Goal: Task Accomplishment & Management: Manage account settings

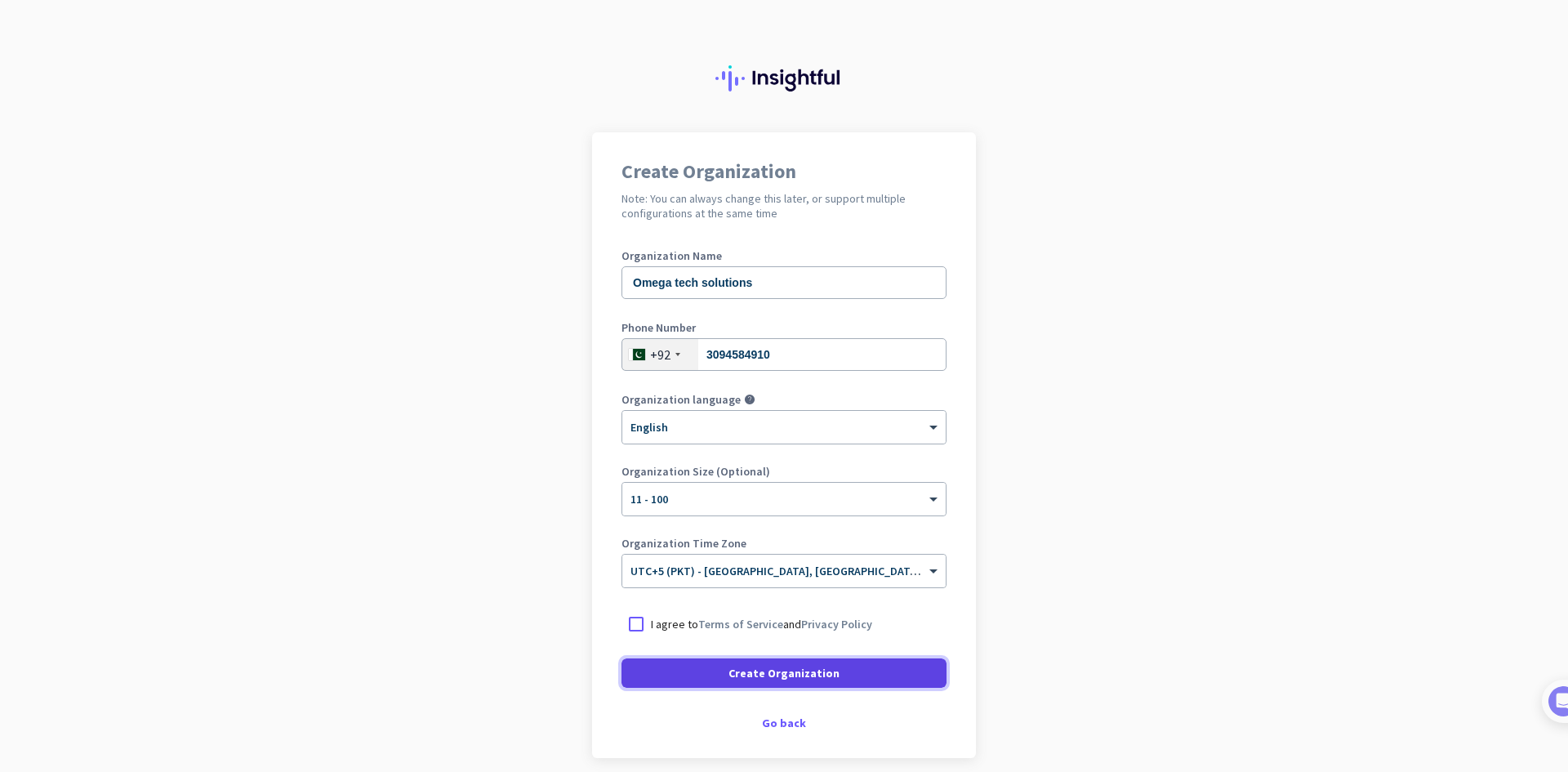
click at [818, 679] on span "Create Organization" at bounding box center [784, 673] width 111 height 16
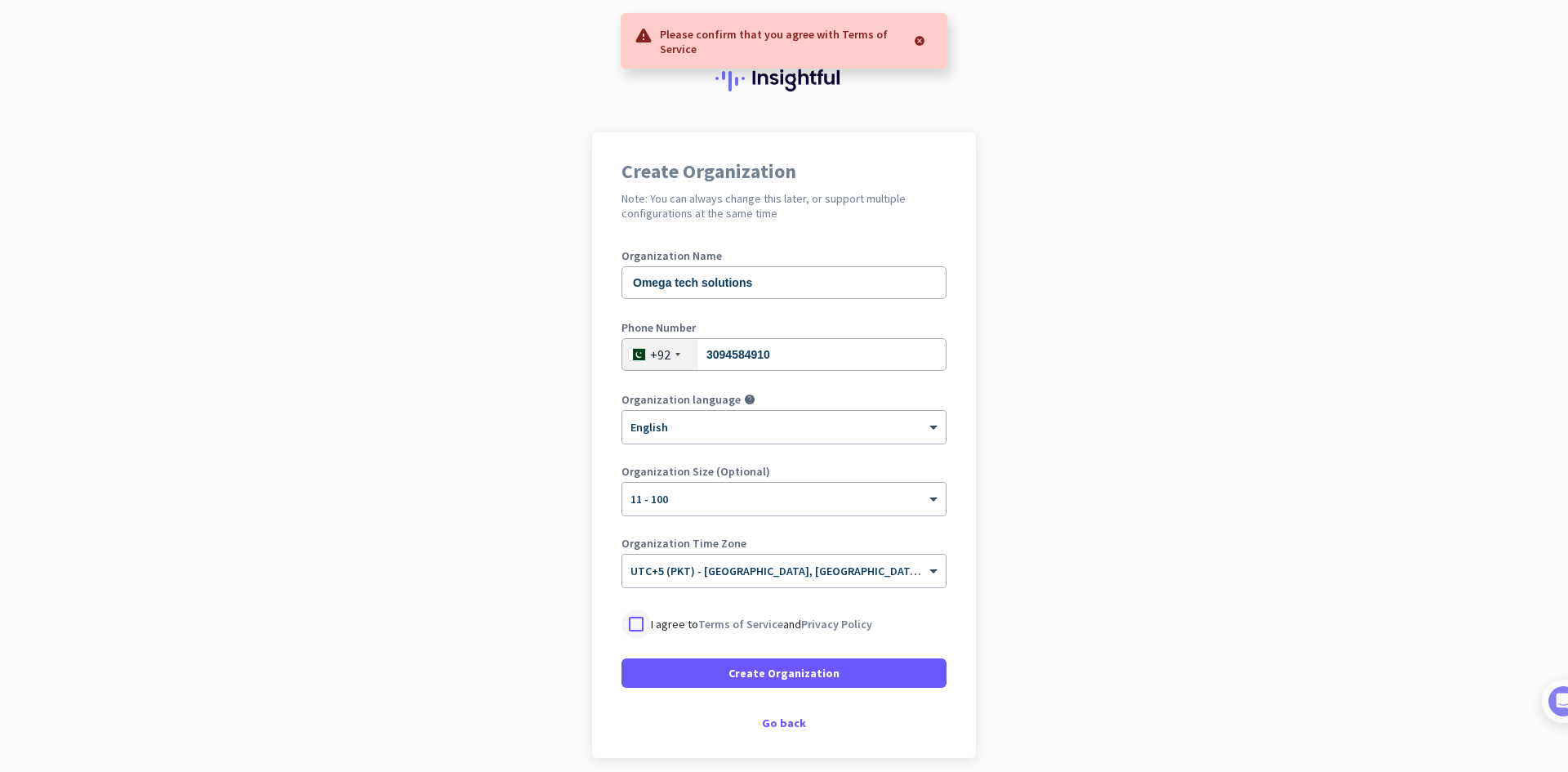
click at [640, 618] on div at bounding box center [635, 624] width 29 height 29
click at [690, 667] on span at bounding box center [784, 673] width 325 height 39
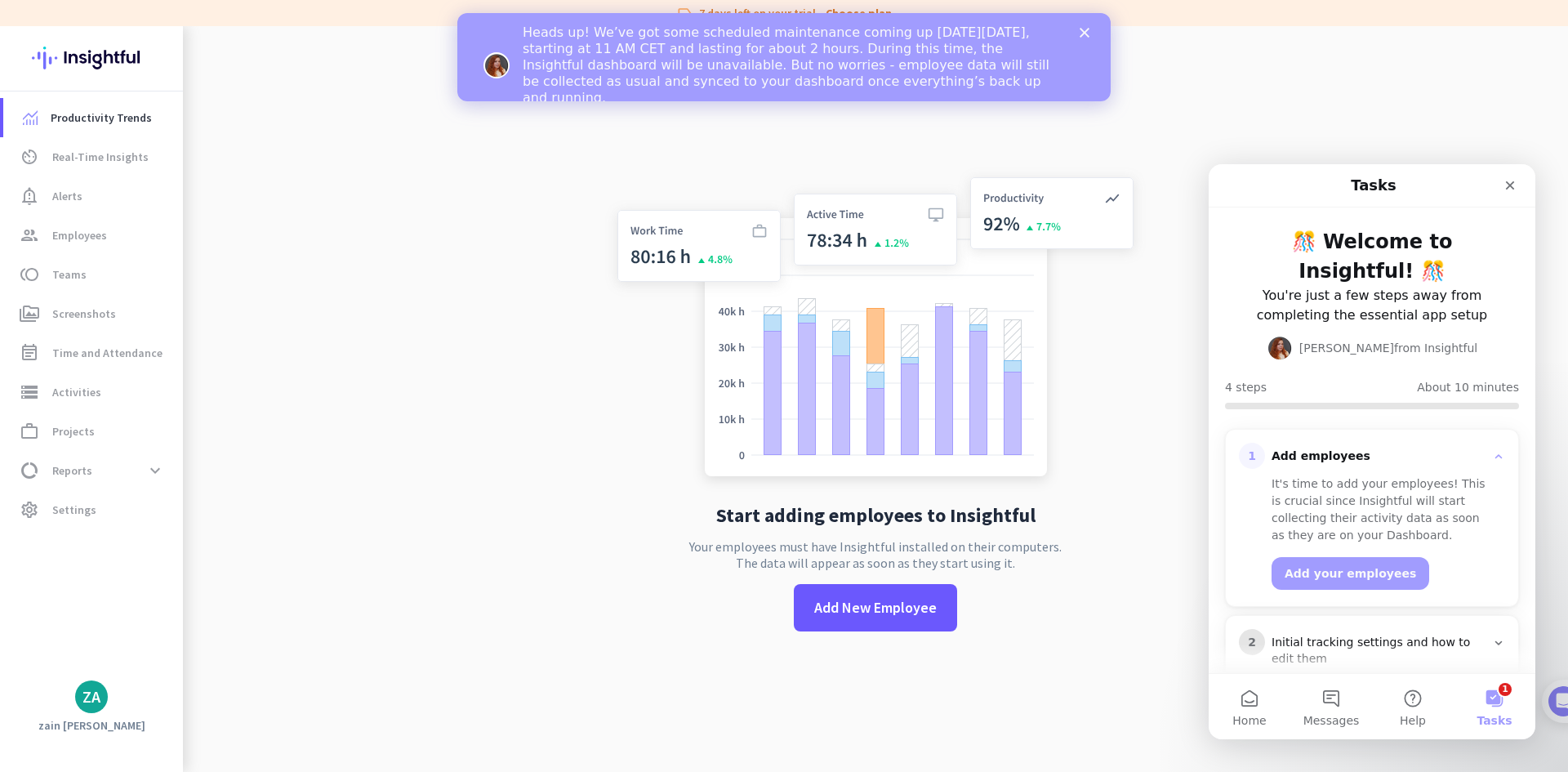
click at [543, 519] on app-no-employees "Start adding employees to Insightful Your employees must have Insightful instal…" at bounding box center [875, 411] width 1385 height 772
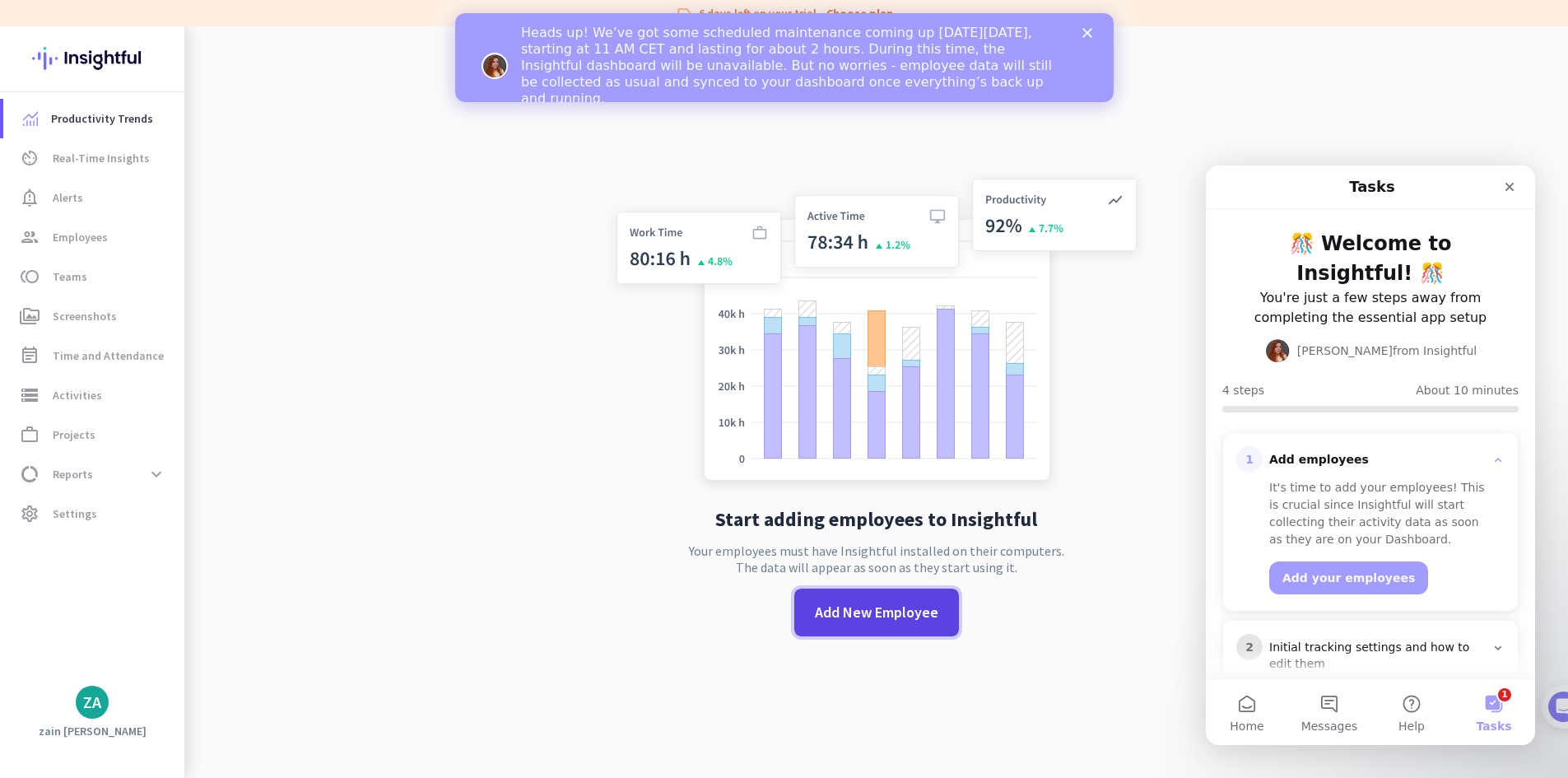
click at [885, 611] on span "Add New Employee" at bounding box center [876, 613] width 123 height 22
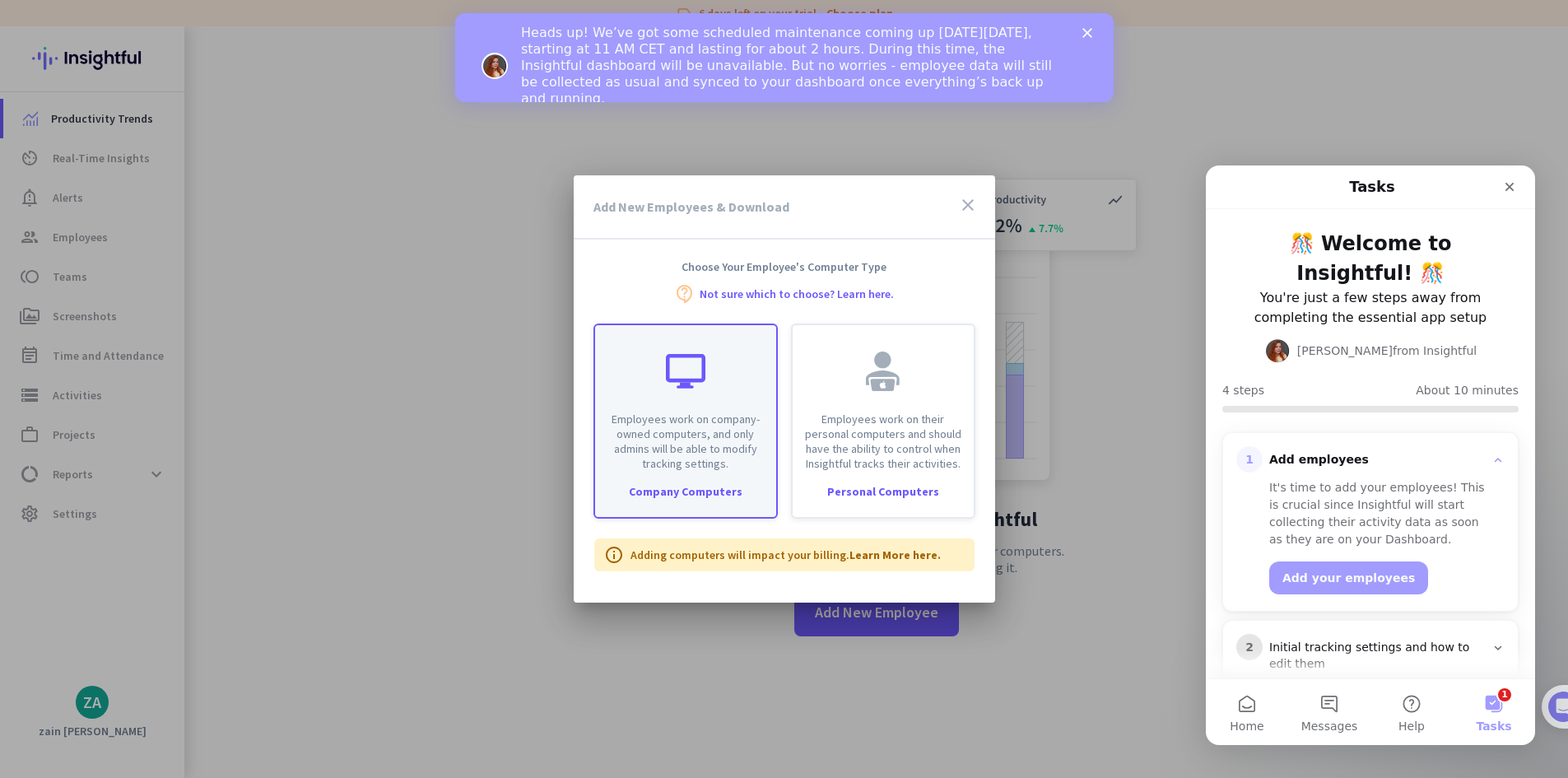
click at [676, 387] on div at bounding box center [685, 371] width 40 height 40
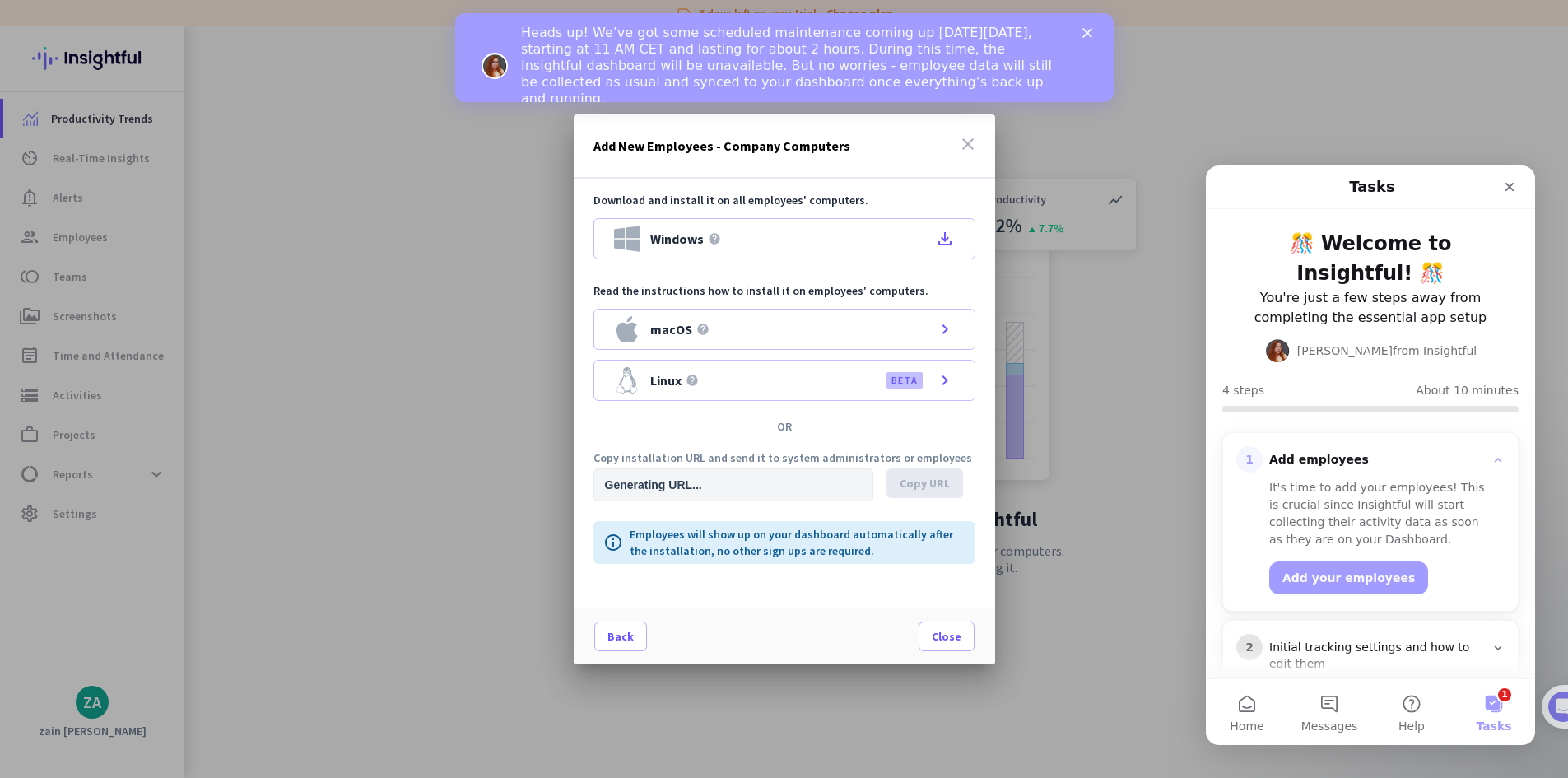
type input "https://app.insightful.io/#/installation/company?token=eyJhbGciOiJIUzI1NiIsInR5…"
click at [842, 250] on div "Windows help file_download" at bounding box center [784, 238] width 382 height 41
click at [945, 637] on span "Close" at bounding box center [946, 636] width 30 height 16
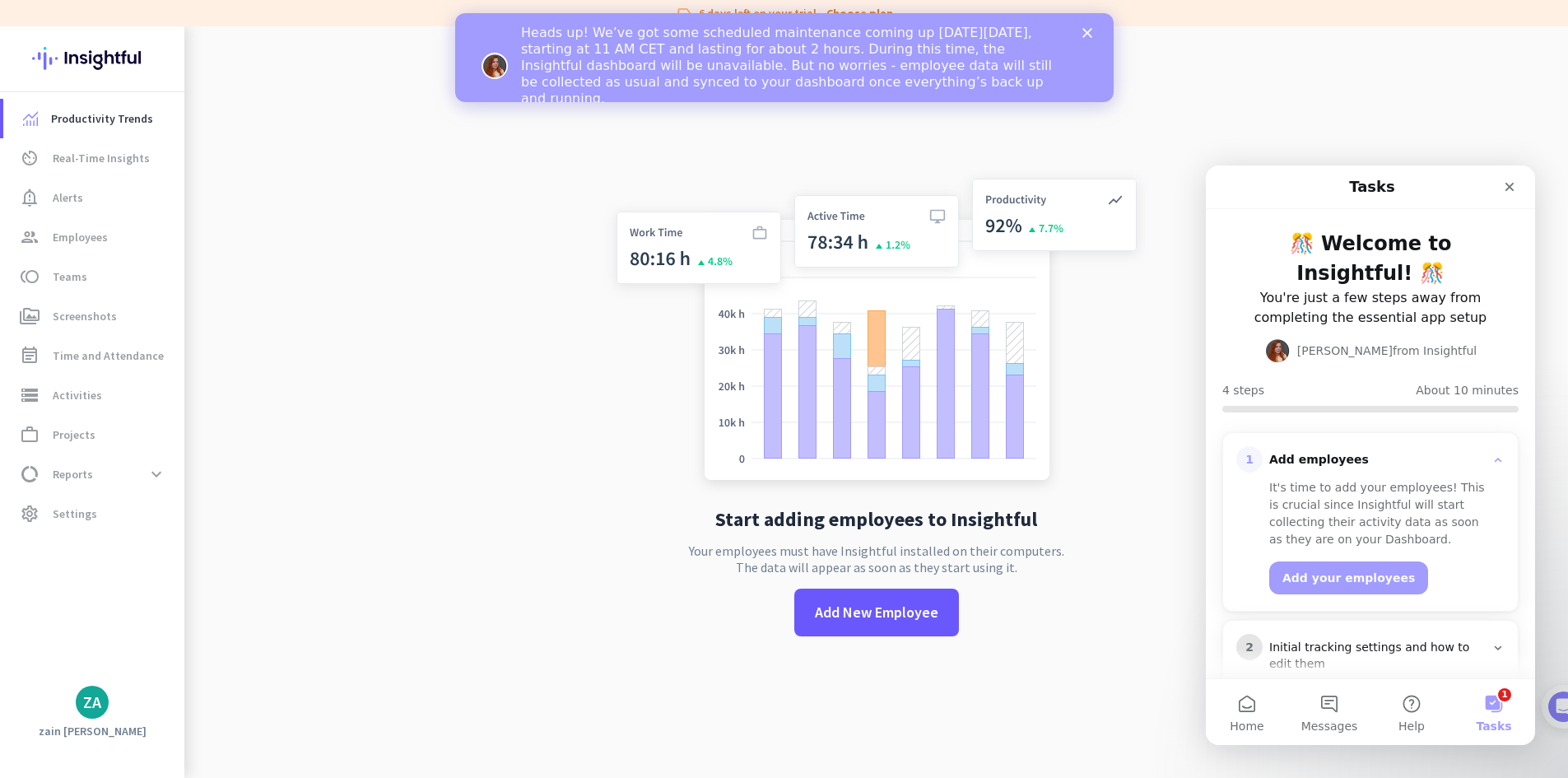
click at [1108, 516] on div "Start adding employees to Insightful Your employees must have Insightful instal…" at bounding box center [877, 415] width 545 height 778
click at [866, 612] on span "Add New Employee" at bounding box center [876, 613] width 123 height 22
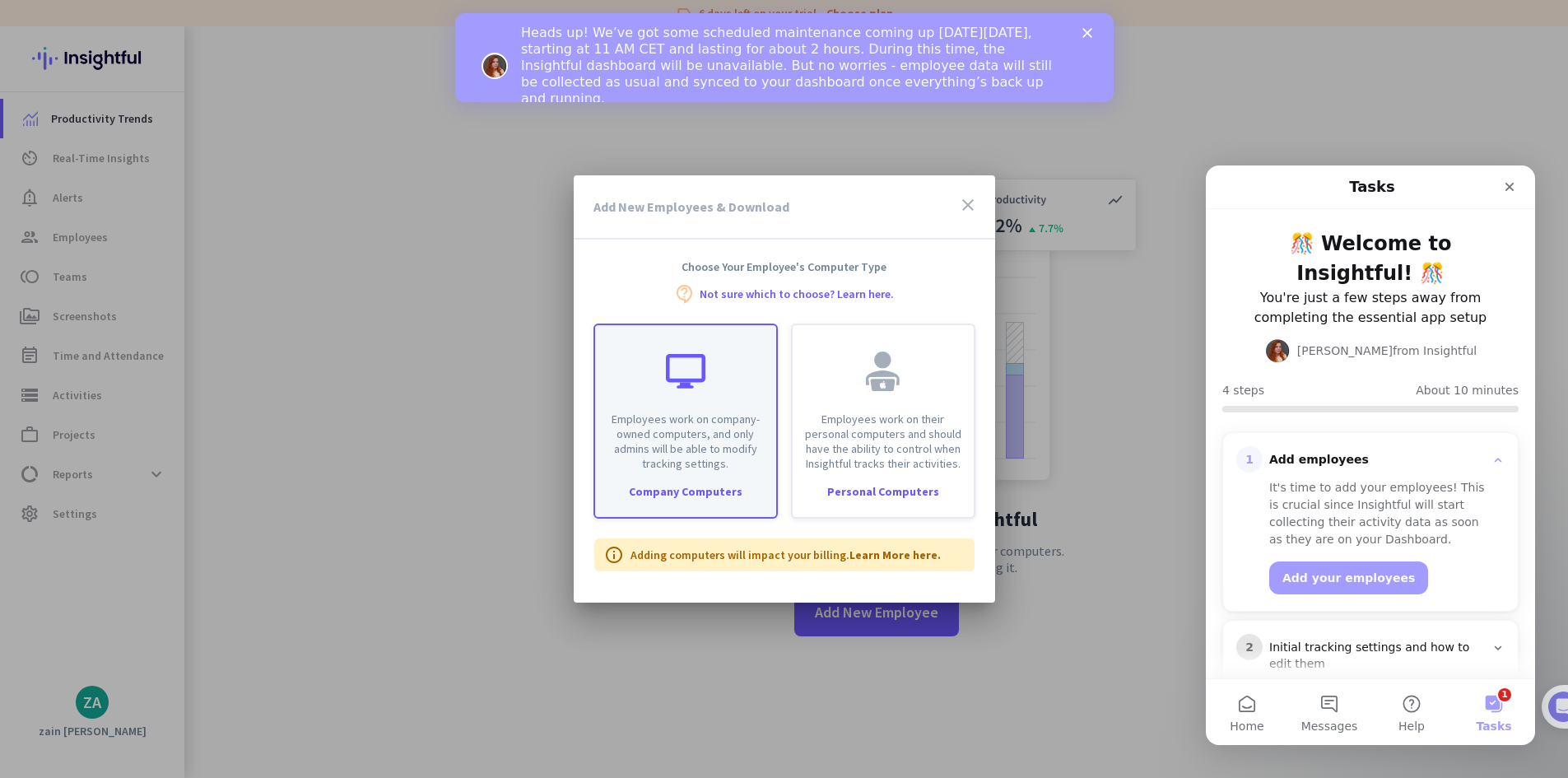
click at [711, 427] on p "Employees work on company-owned computers, and only admins will be able to modi…" at bounding box center [685, 441] width 161 height 59
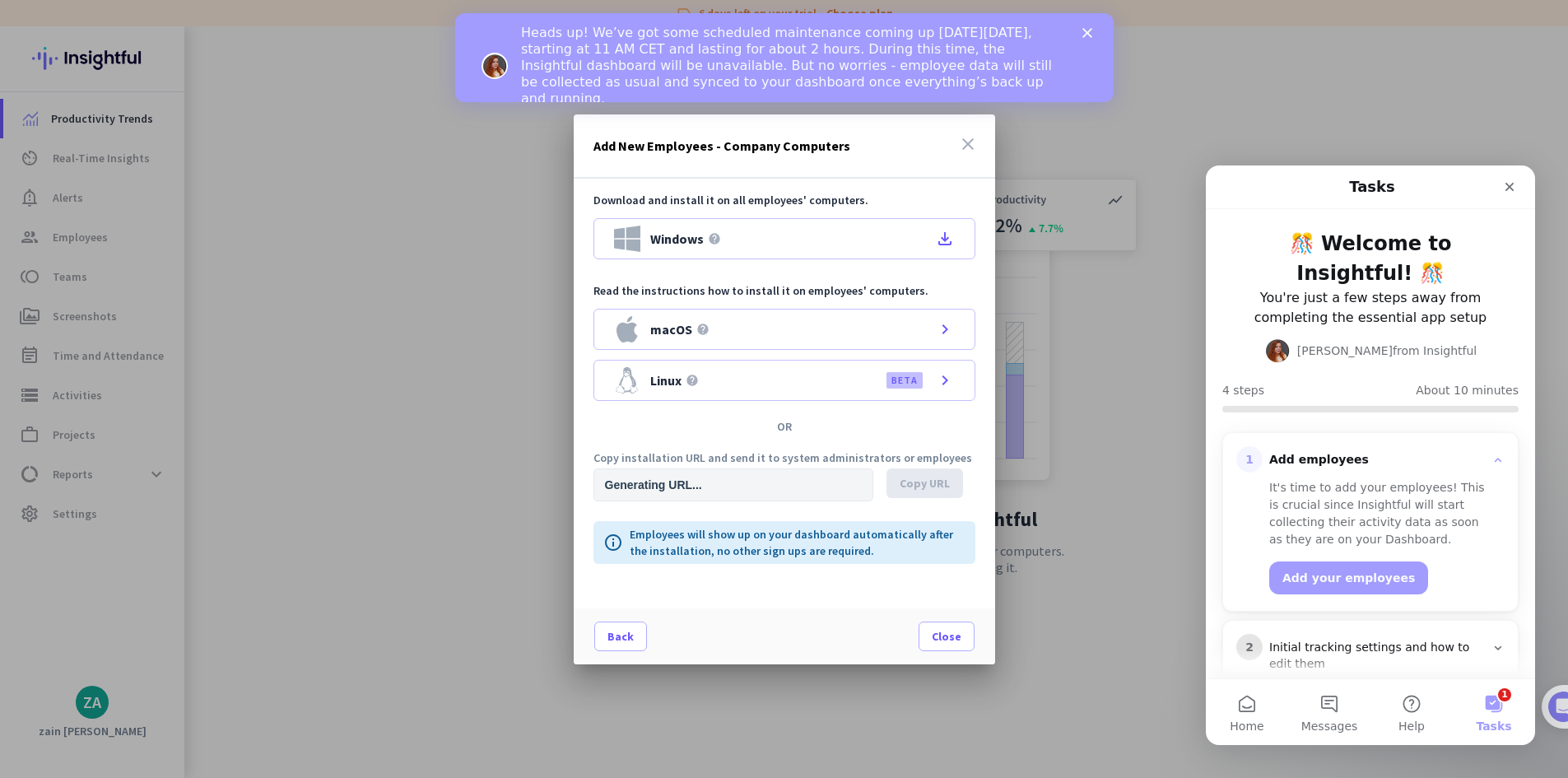
type input "https://app.insightful.io/#/installation/company?token=eyJhbGciOiJIUzI1NiIsInR5…"
click at [945, 241] on icon "file_download" at bounding box center [945, 238] width 20 height 20
click at [924, 478] on span "Copy URL" at bounding box center [925, 483] width 50 height 16
click at [952, 626] on span at bounding box center [946, 636] width 54 height 40
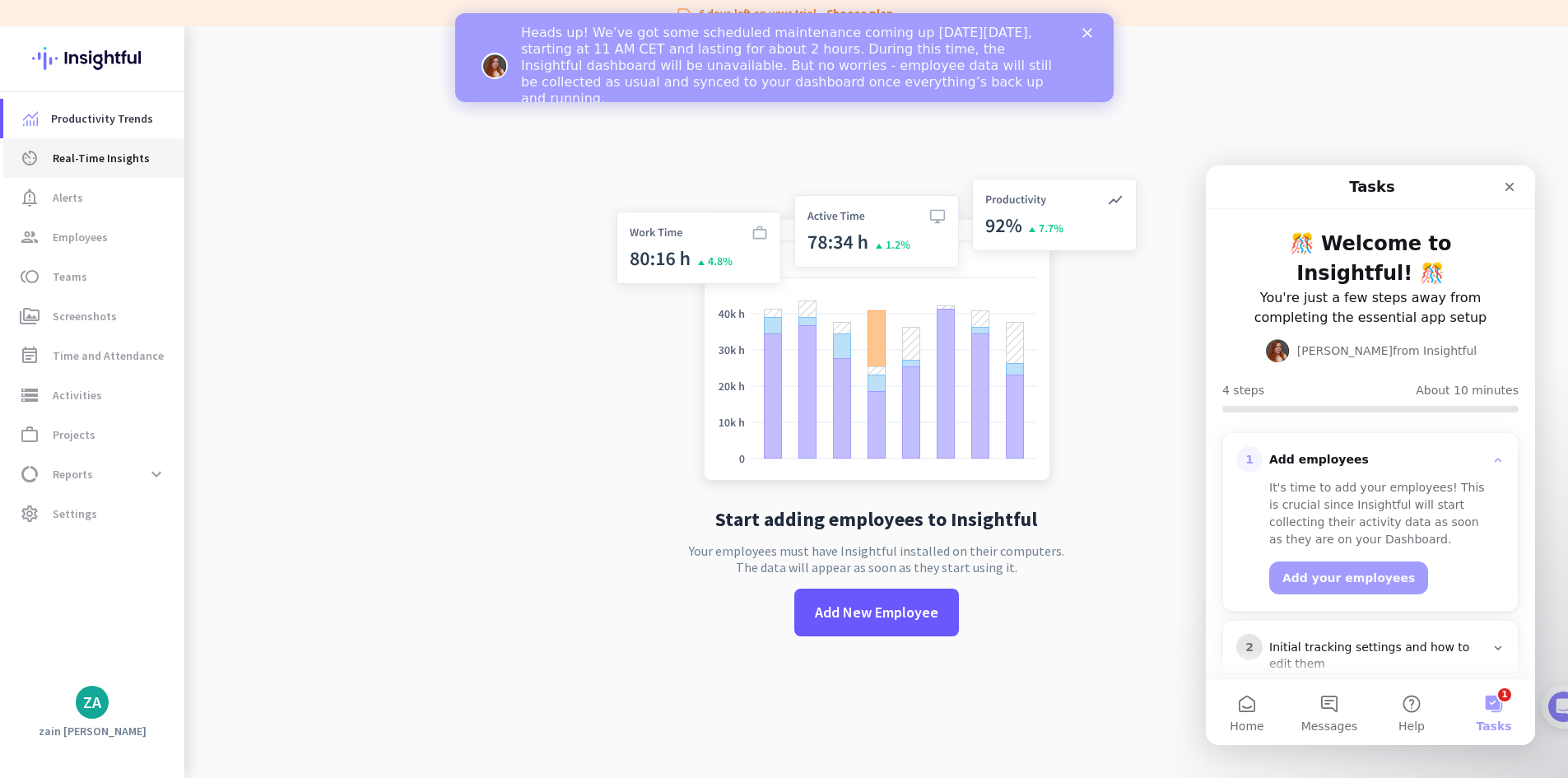
click at [100, 154] on span "Real-Time Insights" at bounding box center [102, 158] width 97 height 20
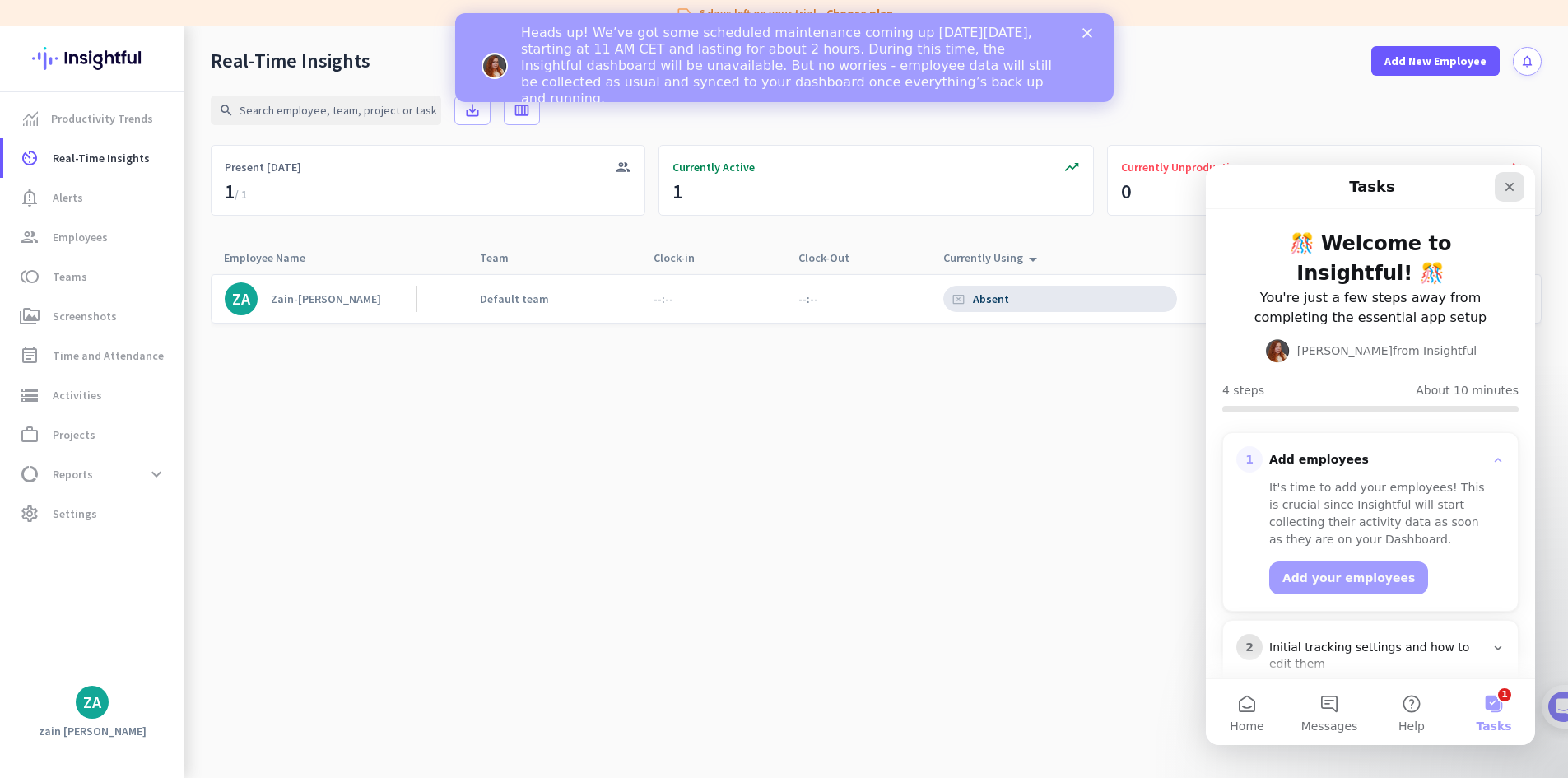
click at [1508, 188] on icon "Close" at bounding box center [1510, 187] width 9 height 9
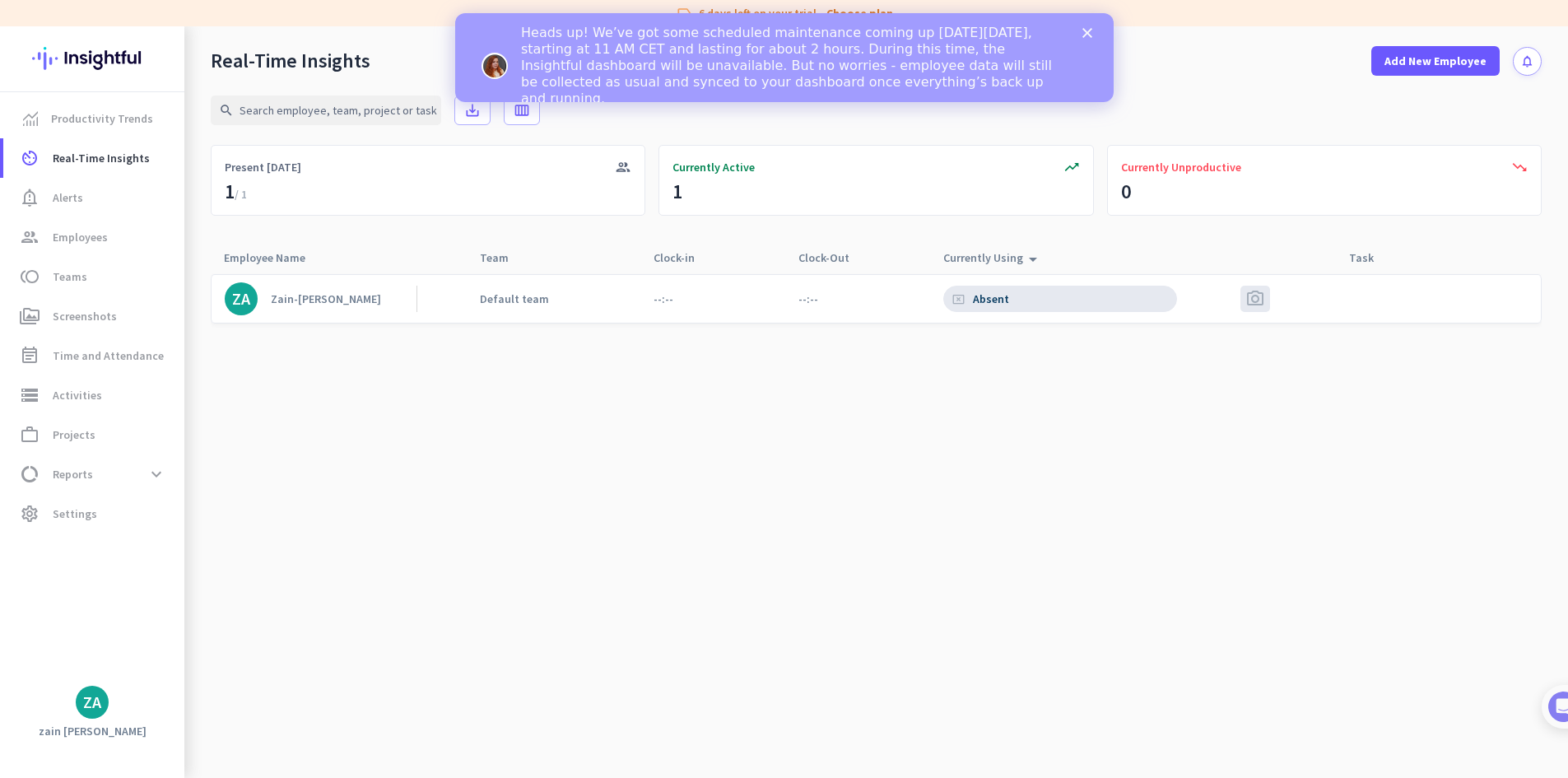
click at [1364, 555] on cdk-virtual-scroll-viewport "ZA Zain-ul-Abdin Default team --:-- --:-- cancel_presentation Absent photo_came…" at bounding box center [875, 525] width 1331 height 505
click at [1421, 60] on span "Add New Employee" at bounding box center [1435, 61] width 102 height 16
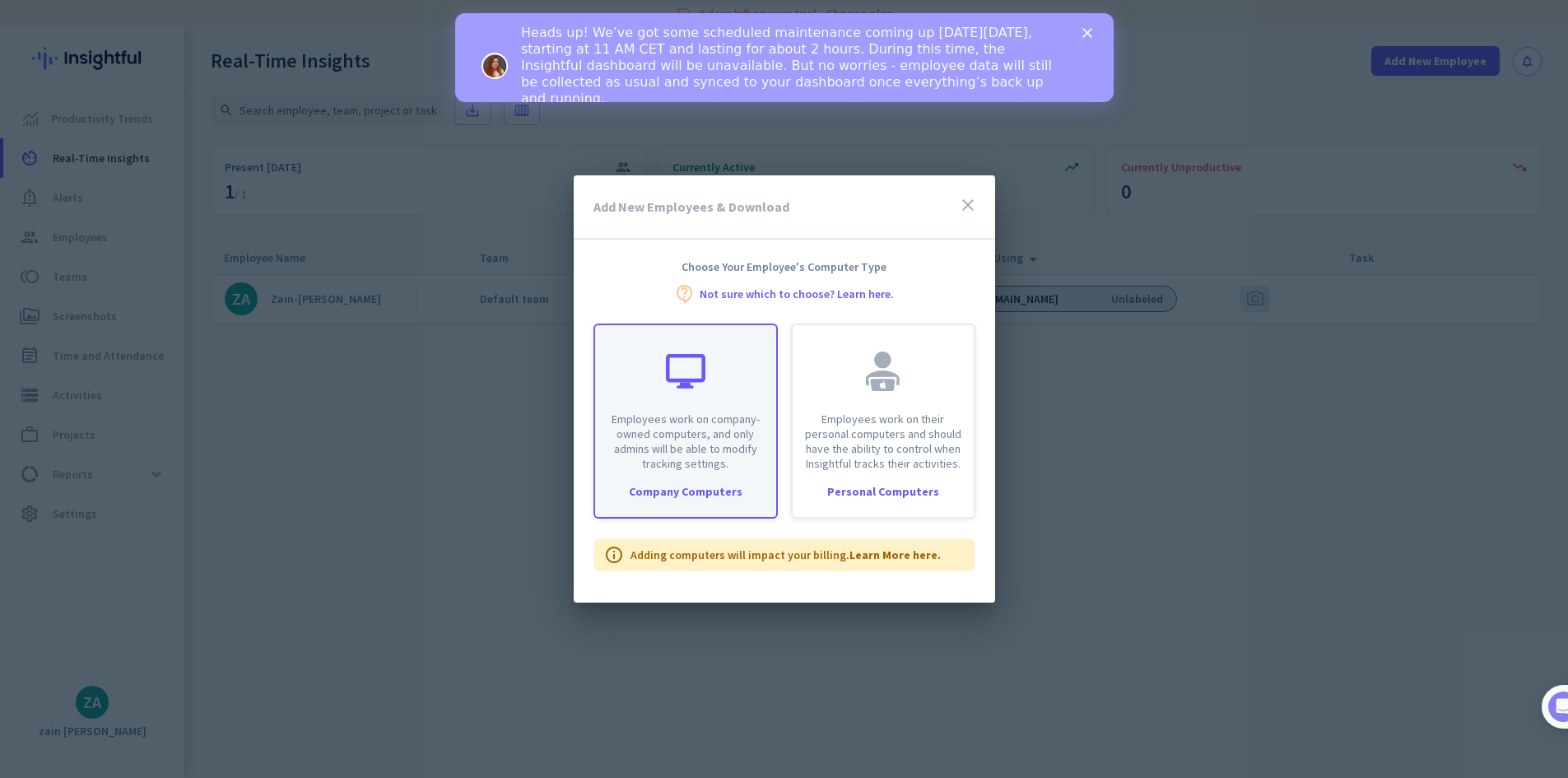
click at [685, 471] on div "Employees work on company-owned computers, and only admins will be able to modi…" at bounding box center [685, 421] width 184 height 195
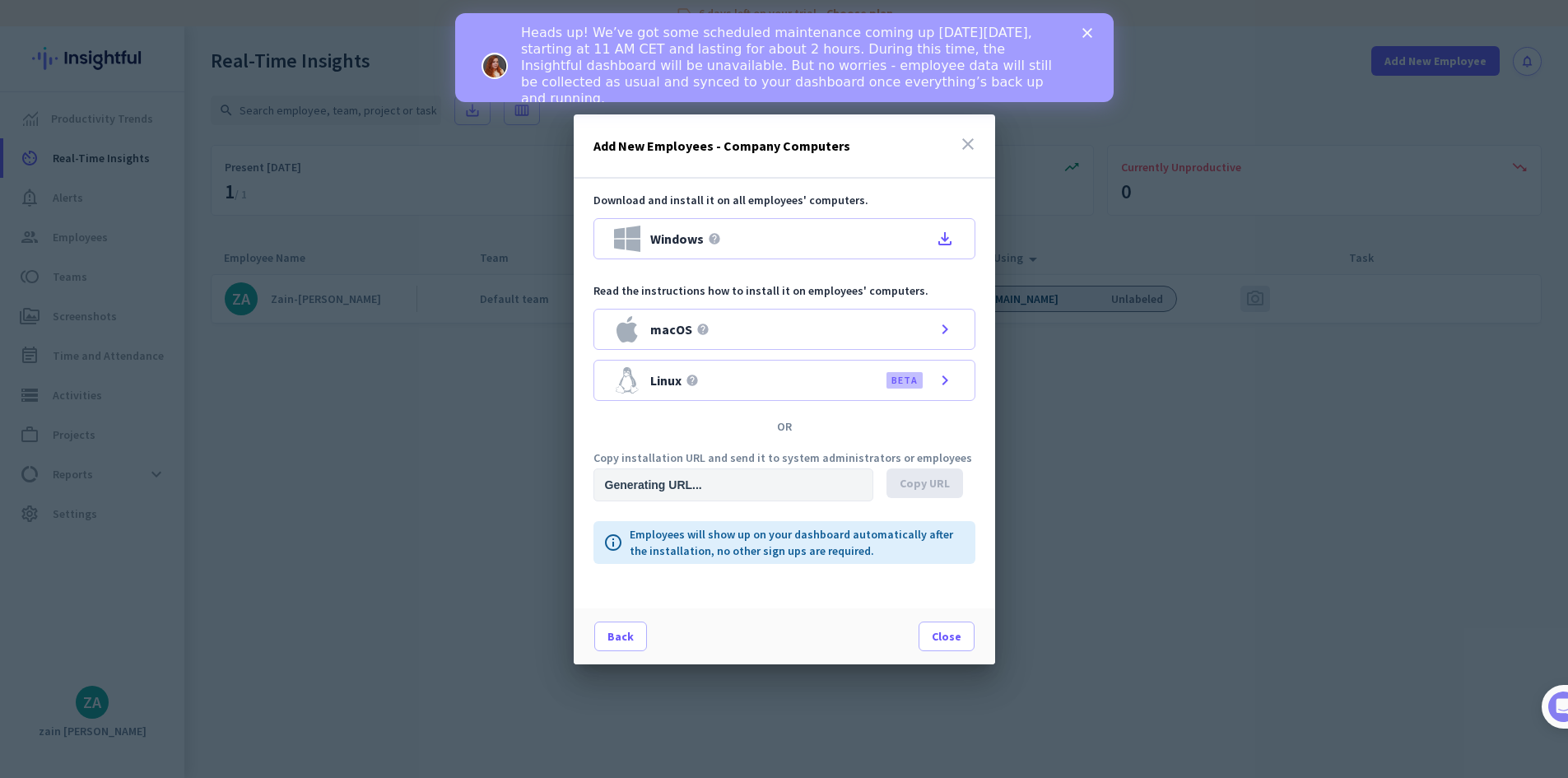
type input "https://app.insightful.io/#/installation/company?token=eyJhbGciOiJIUzI1NiIsInR5…"
click at [618, 626] on span at bounding box center [620, 636] width 51 height 40
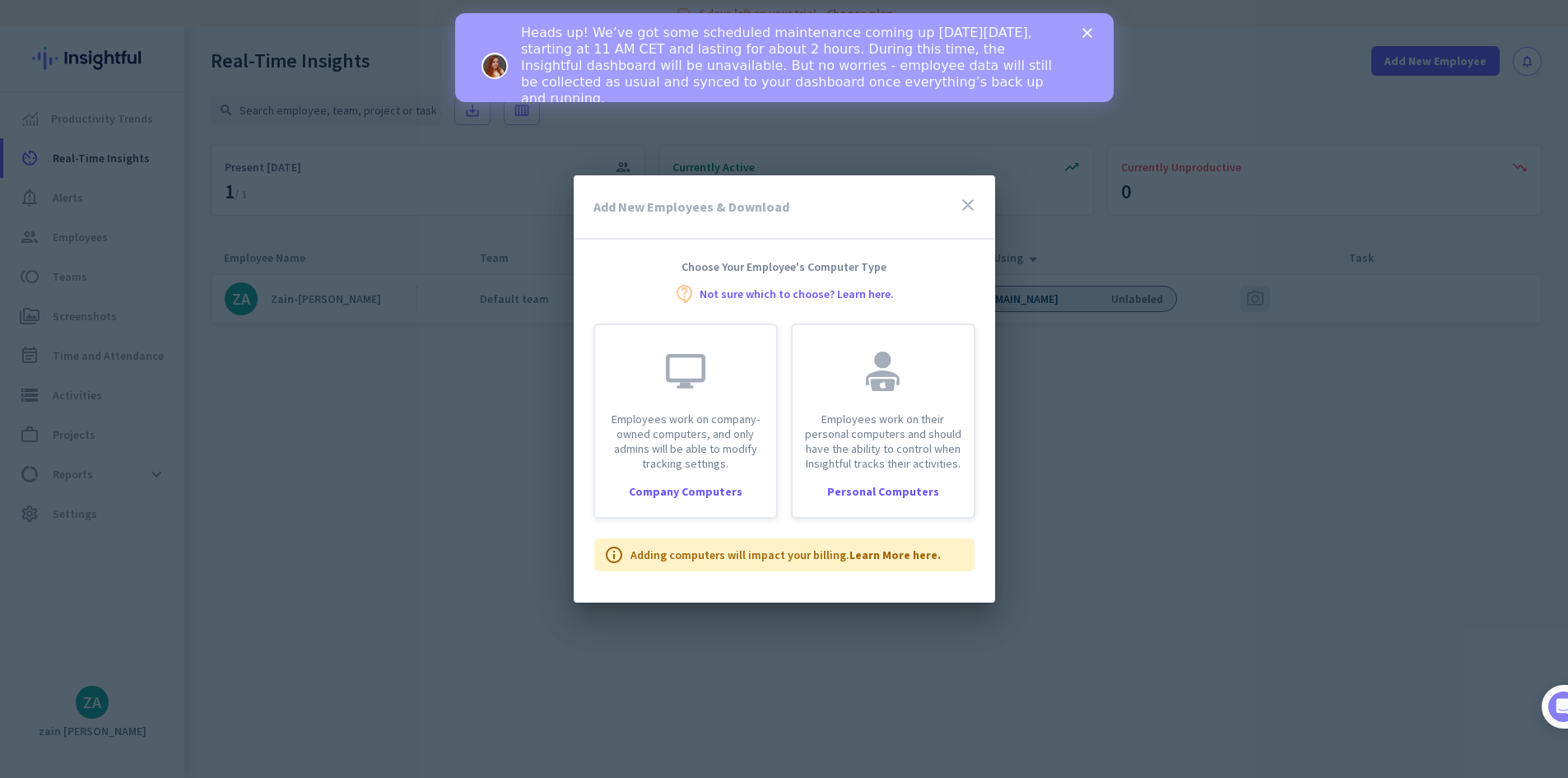
click at [966, 203] on icon "close" at bounding box center [968, 205] width 20 height 20
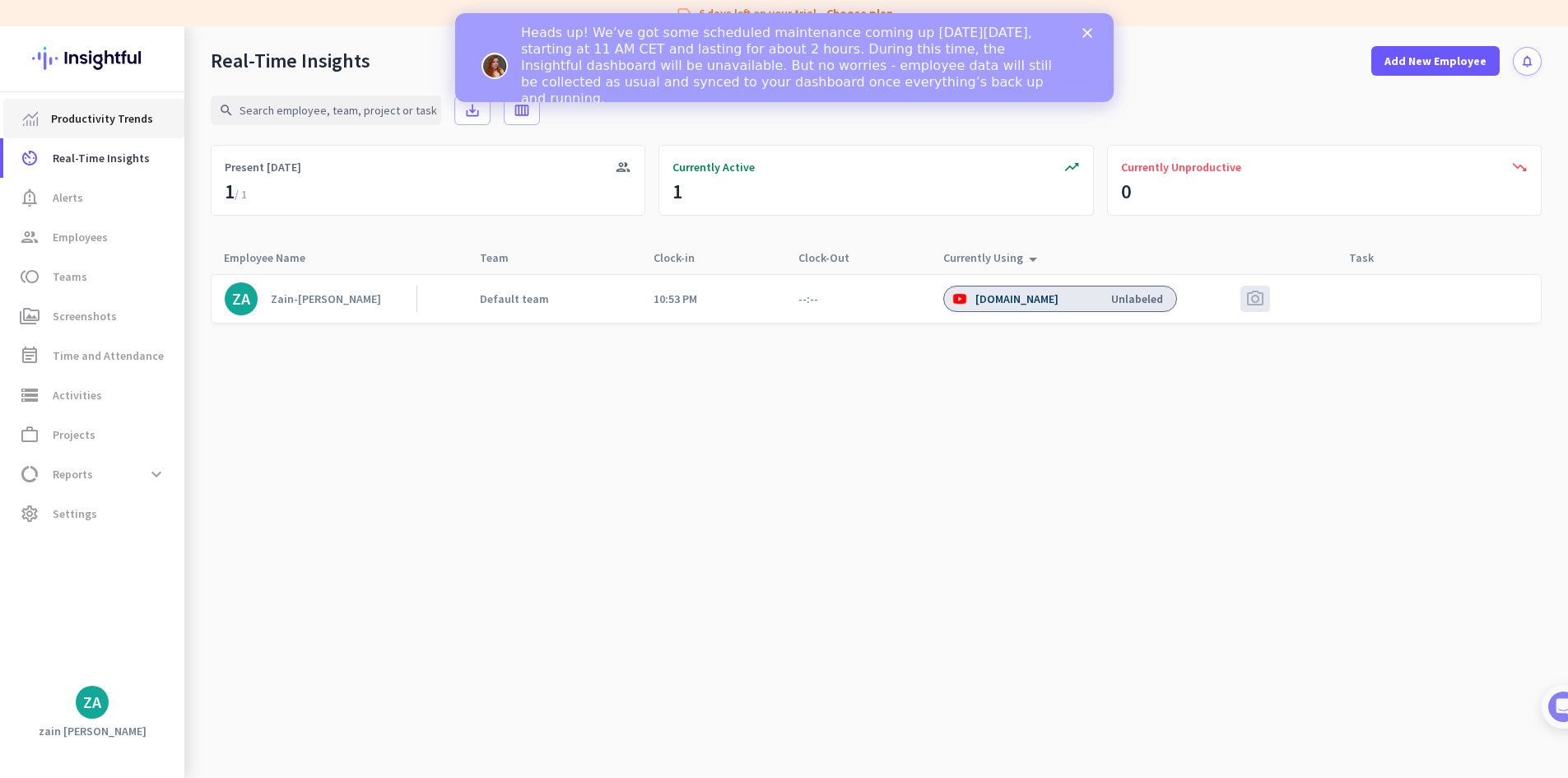
click at [115, 105] on link "Productivity Trends" at bounding box center [94, 119] width 181 height 40
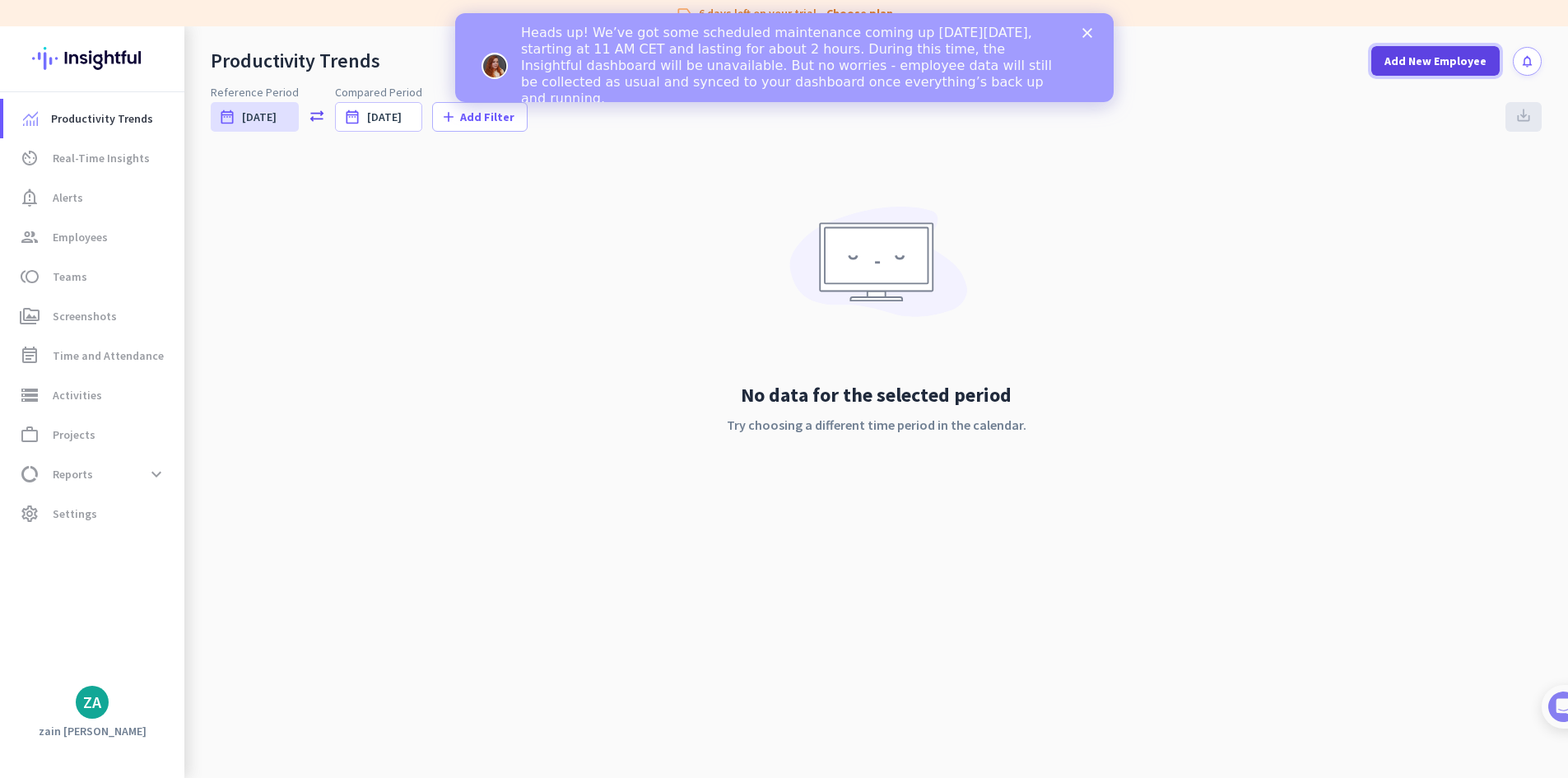
click at [1446, 58] on span "Add New Employee" at bounding box center [1435, 61] width 102 height 16
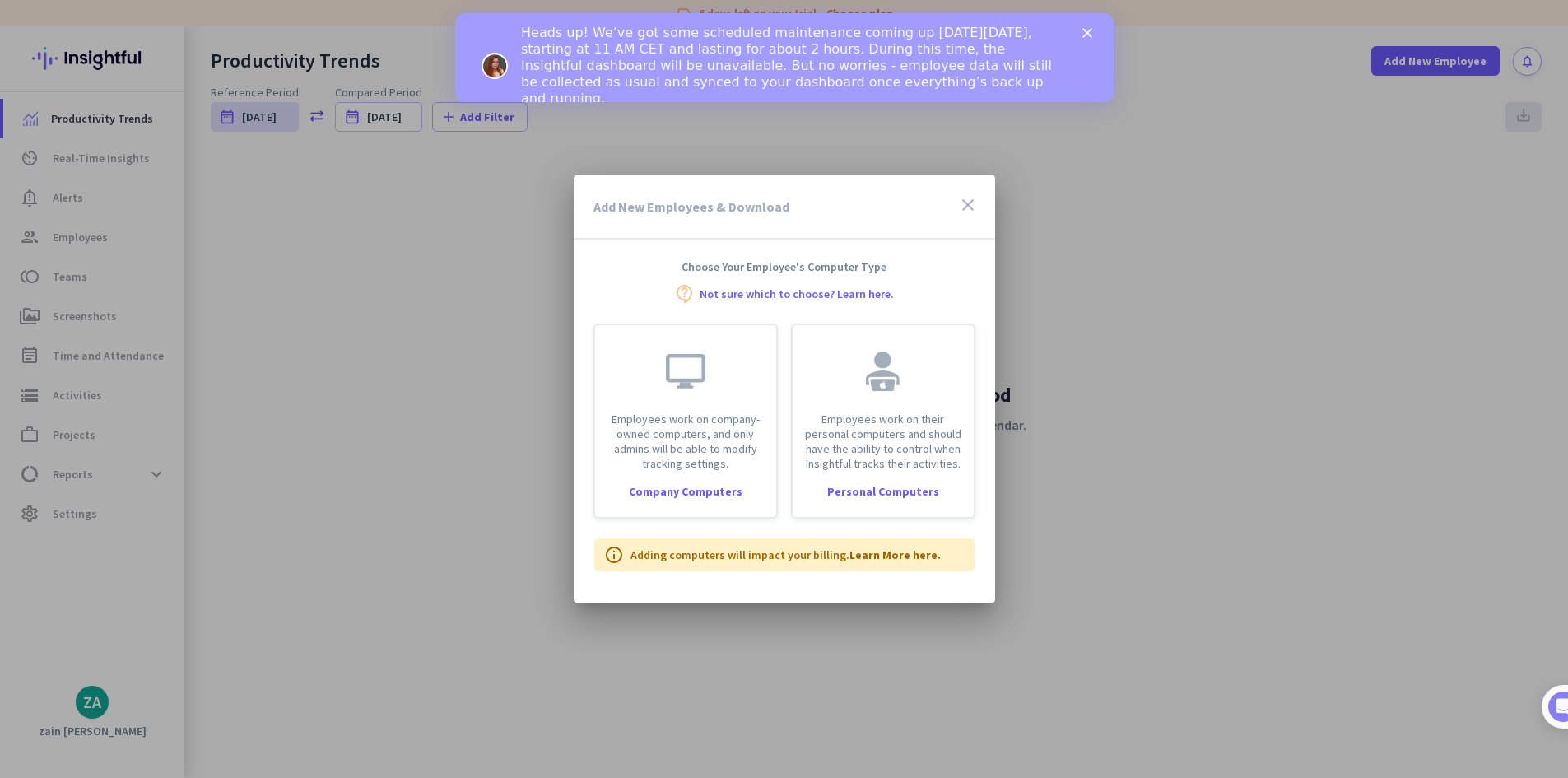
click at [828, 293] on link "Not sure which to choose? Learn here." at bounding box center [797, 293] width 194 height 12
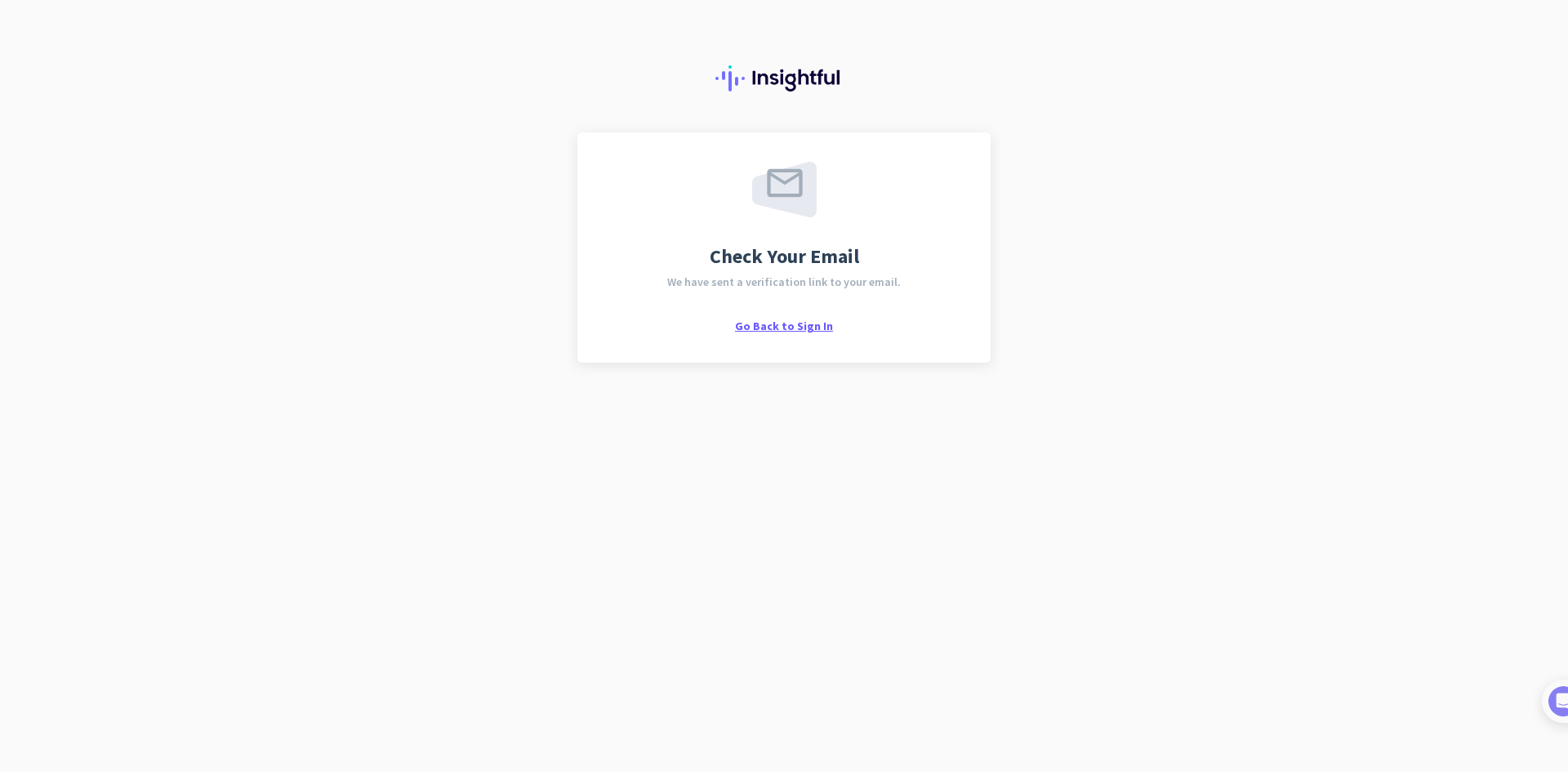
click at [772, 328] on span "Go Back to Sign In" at bounding box center [784, 326] width 98 height 14
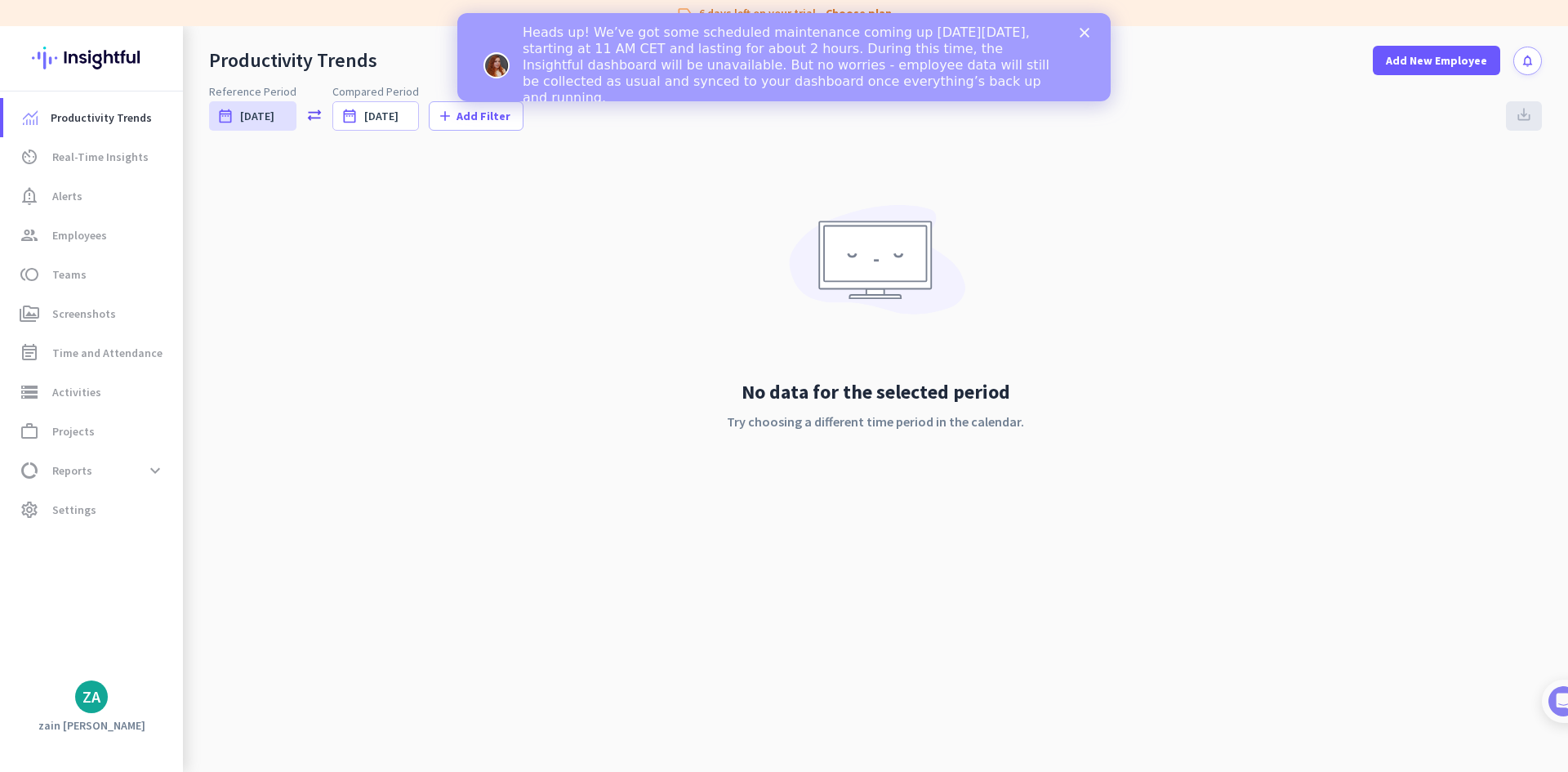
click at [1190, 295] on div "No data for the selected period Try choosing a different time period in the cal…" at bounding box center [875, 332] width 1332 height 361
click at [1083, 29] on icon "Close" at bounding box center [1083, 32] width 10 height 10
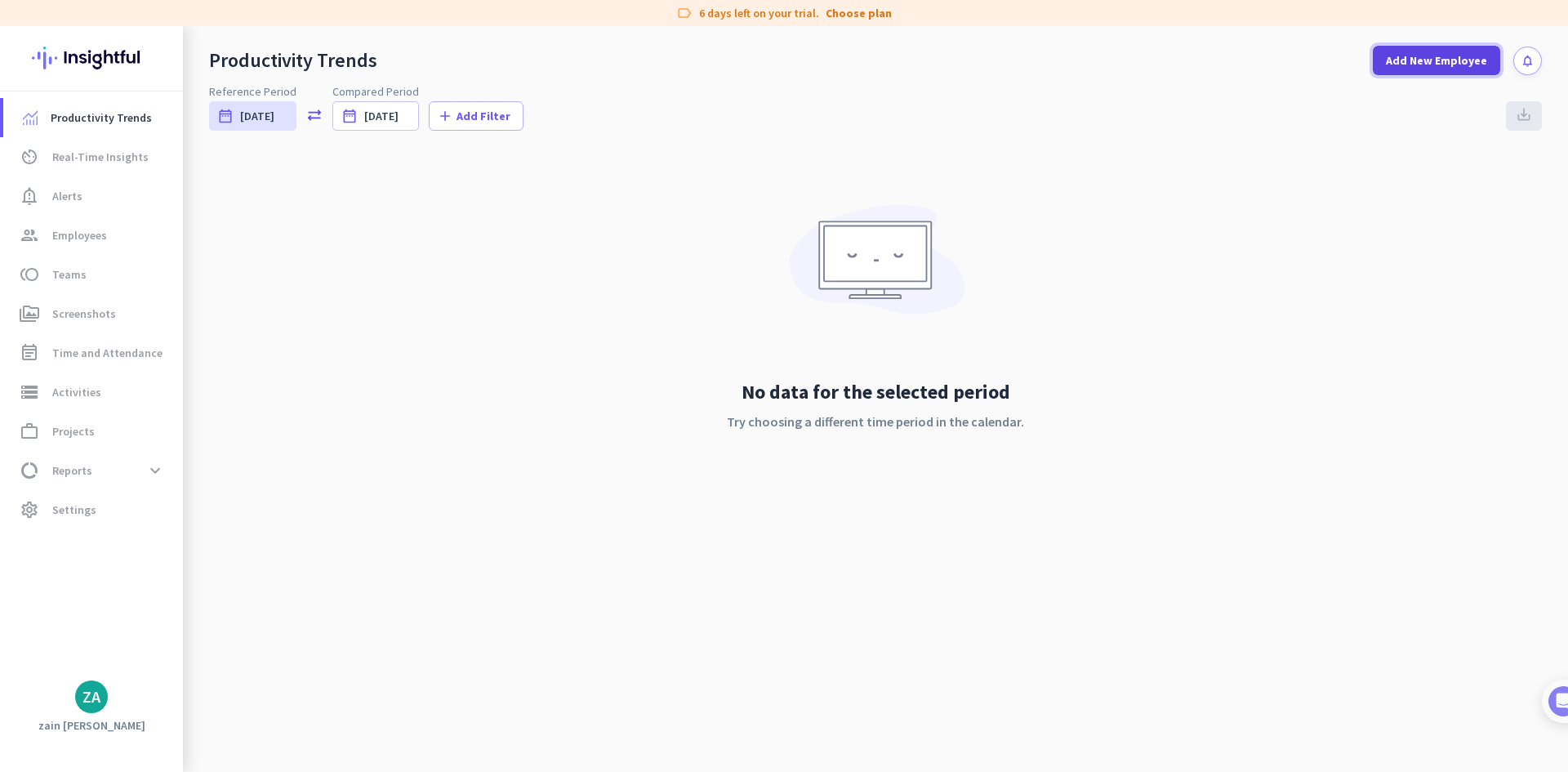
click at [1409, 72] on span at bounding box center [1436, 61] width 128 height 39
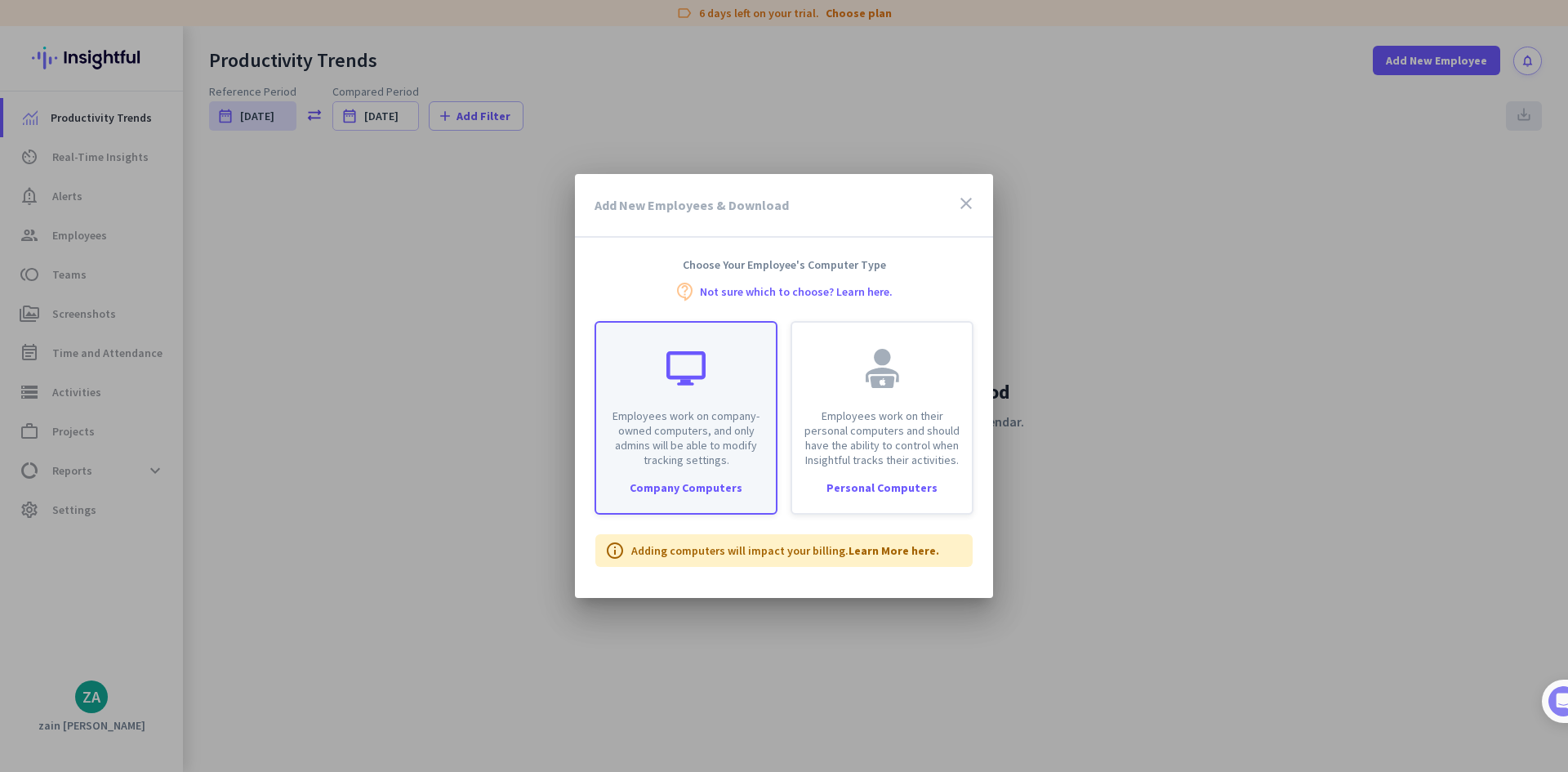
click at [693, 374] on div at bounding box center [686, 369] width 39 height 39
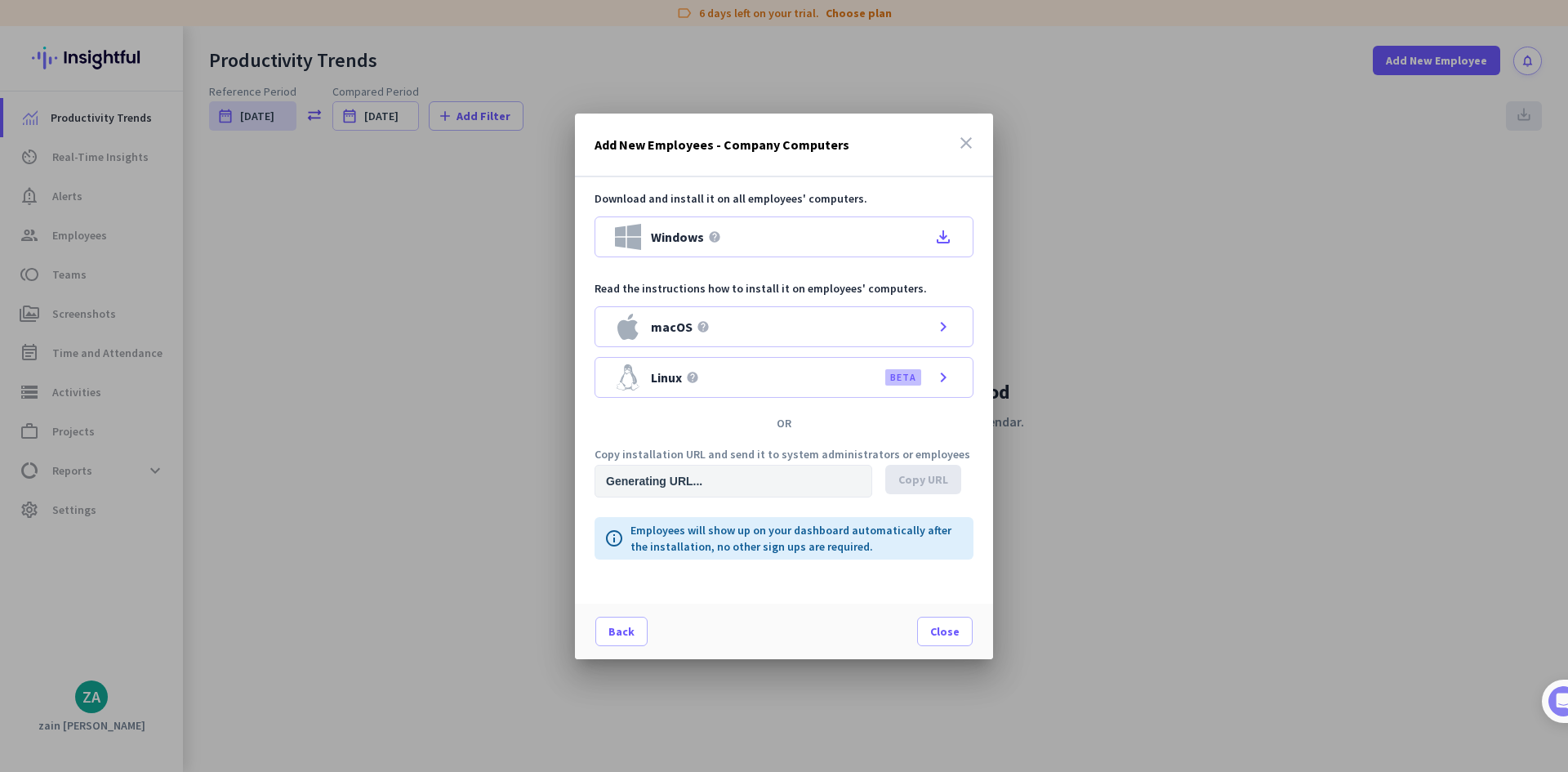
type input "[URL][DOMAIN_NAME]"
click at [628, 633] on span "Back" at bounding box center [621, 631] width 26 height 16
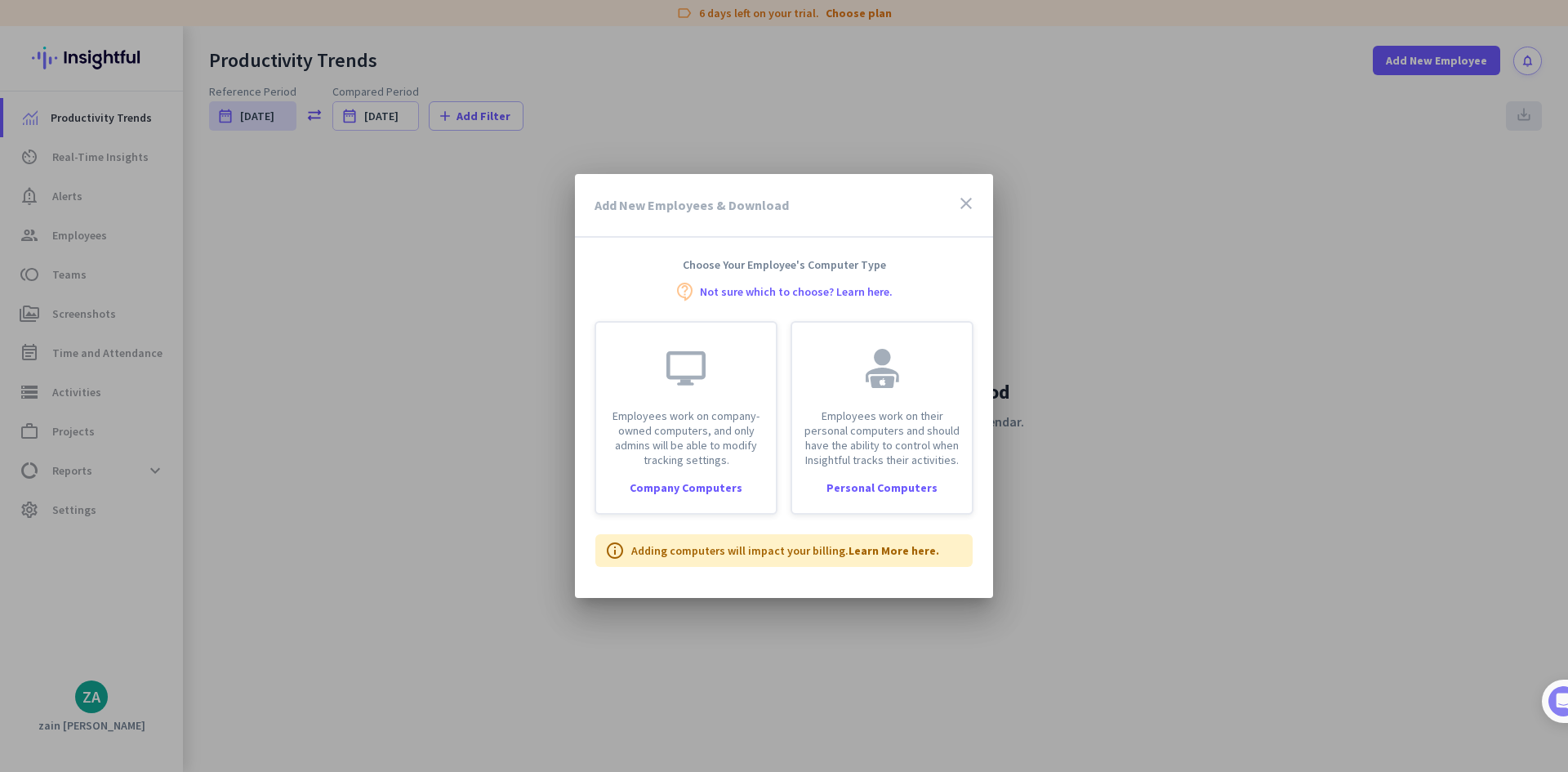
click at [960, 207] on icon "close" at bounding box center [966, 203] width 20 height 20
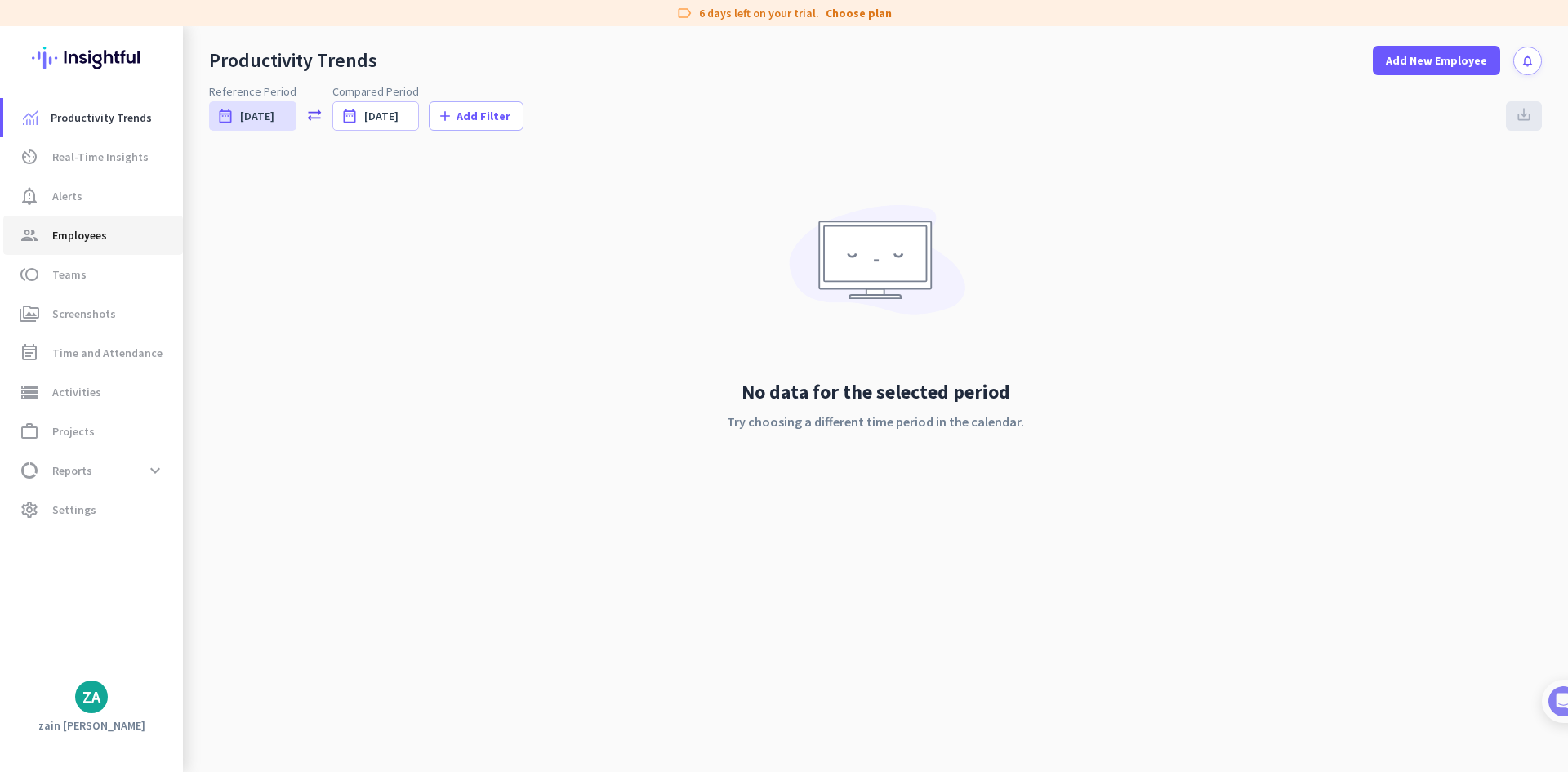
click at [109, 236] on span "group Employees" at bounding box center [93, 236] width 153 height 20
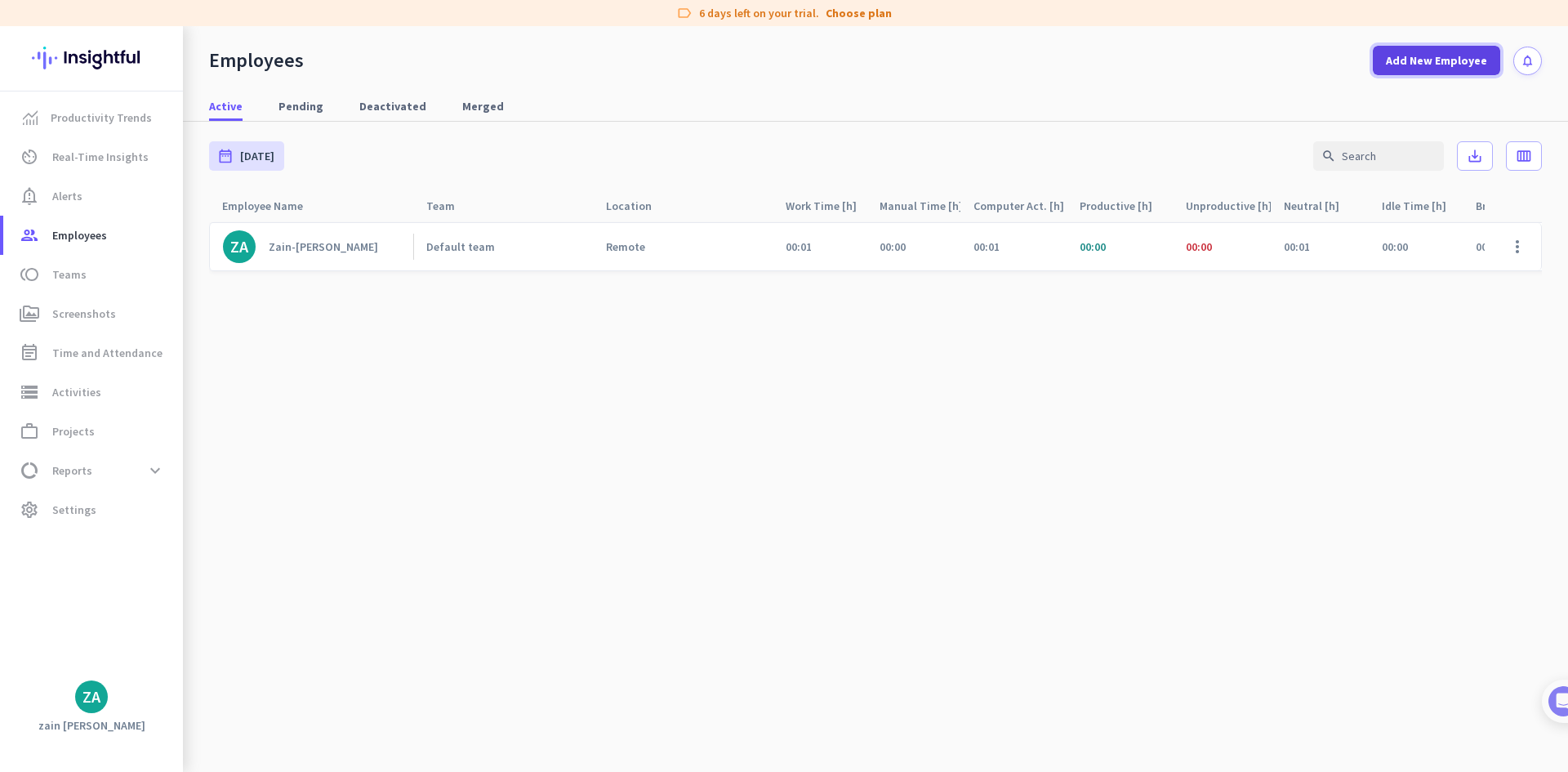
click at [1455, 49] on span at bounding box center [1436, 61] width 128 height 39
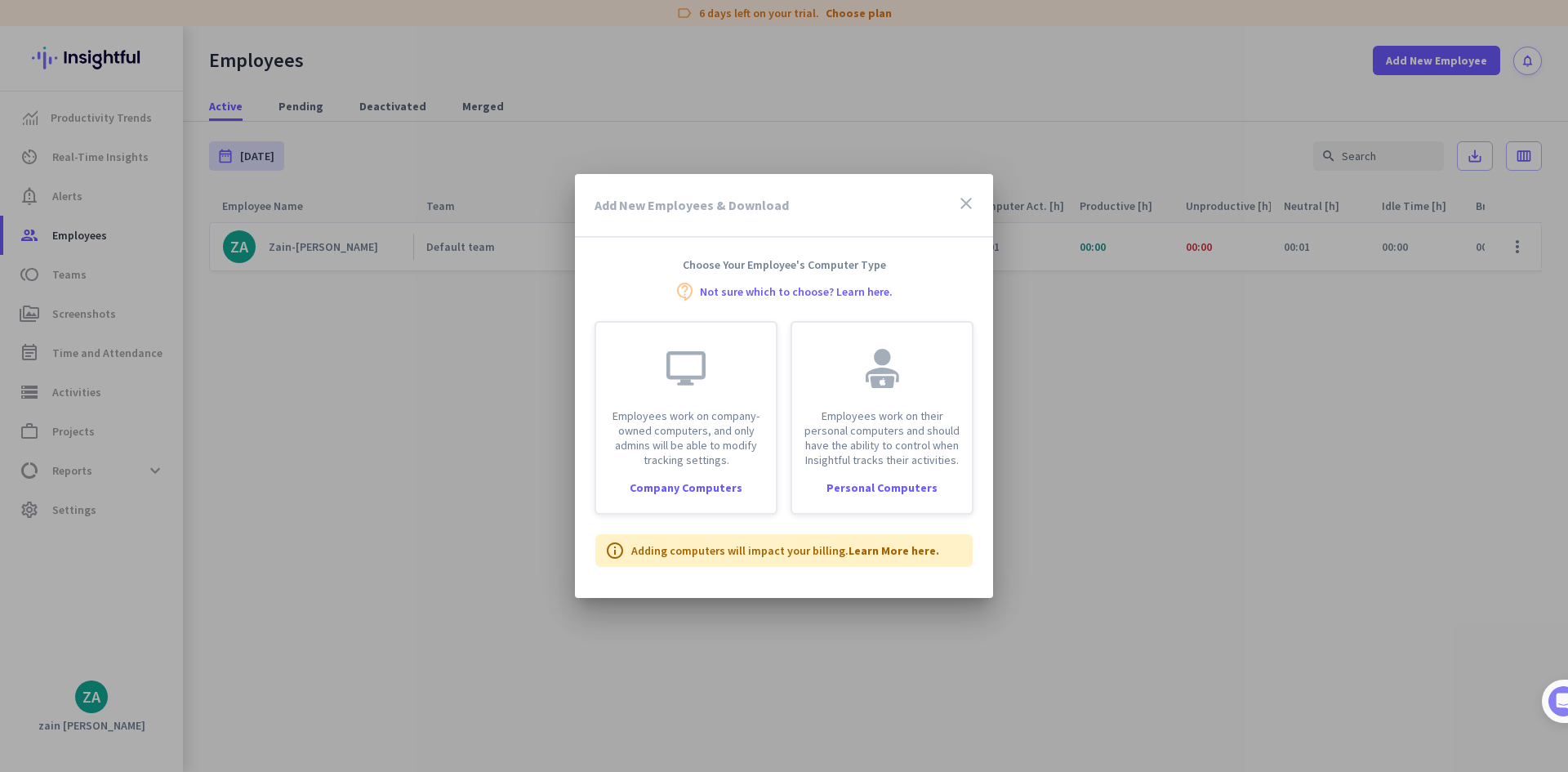
click at [964, 203] on icon "close" at bounding box center [966, 203] width 20 height 20
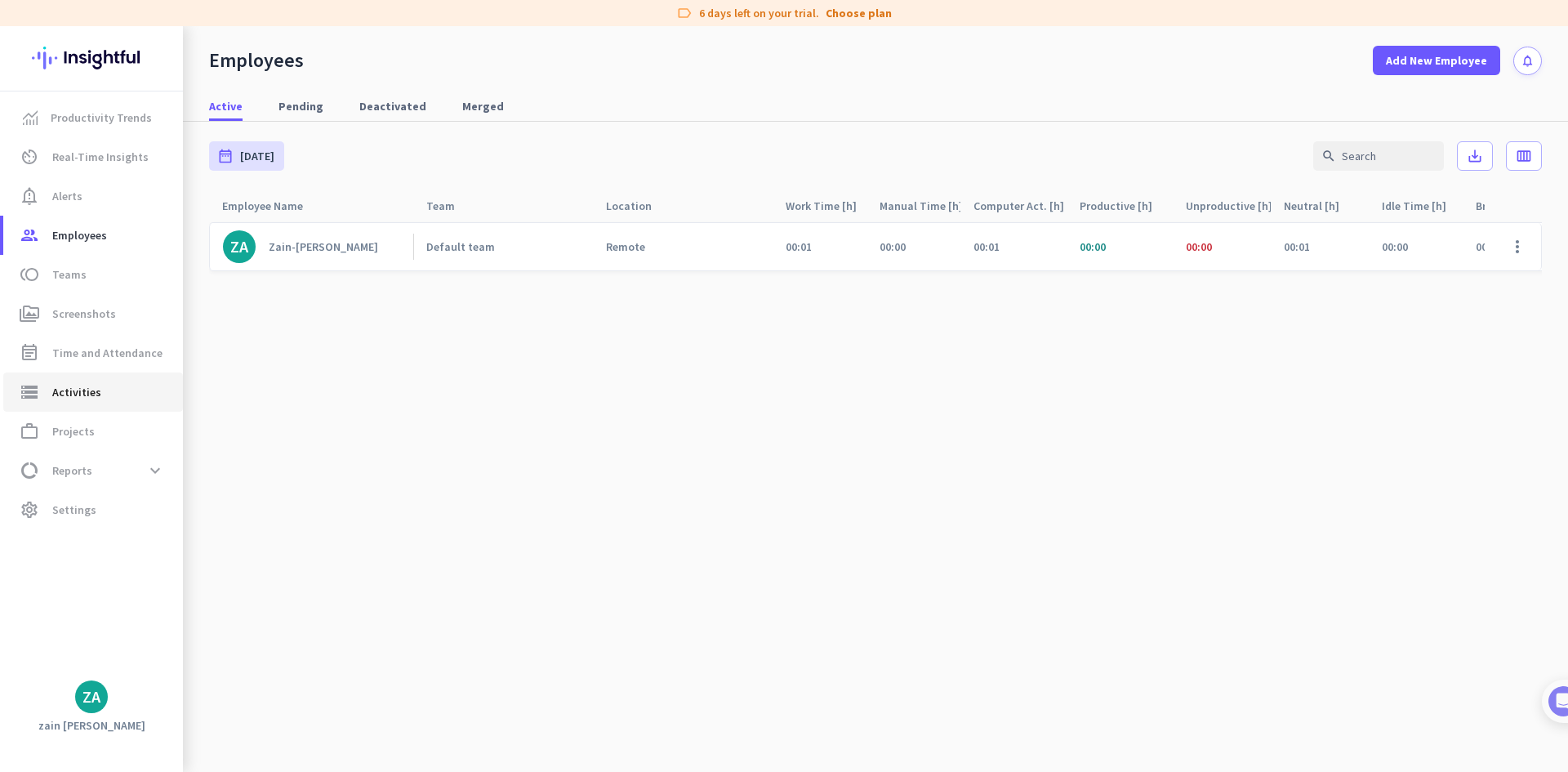
click at [94, 408] on link "storage Activities" at bounding box center [93, 392] width 179 height 39
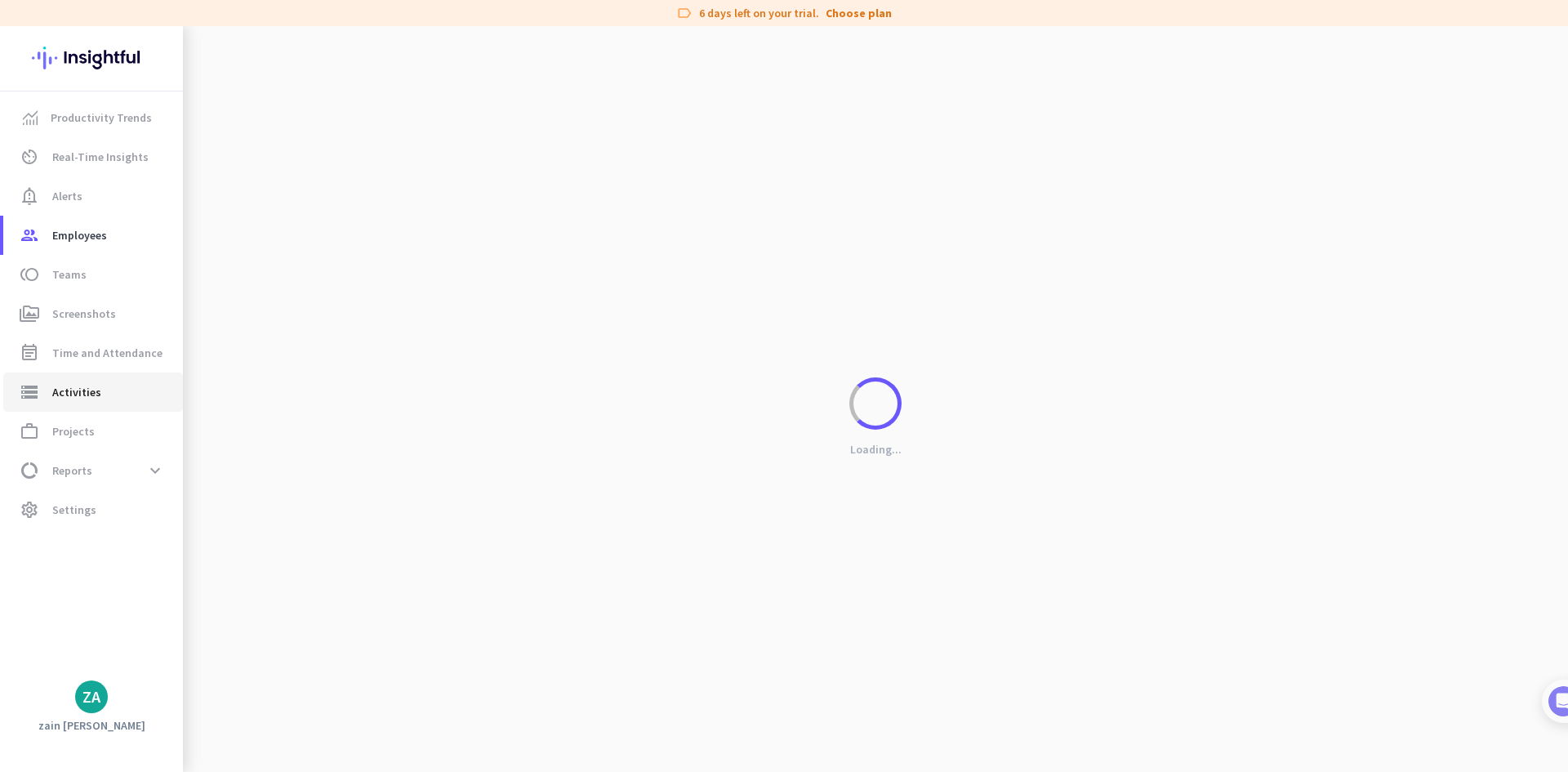
type input "[DATE]"
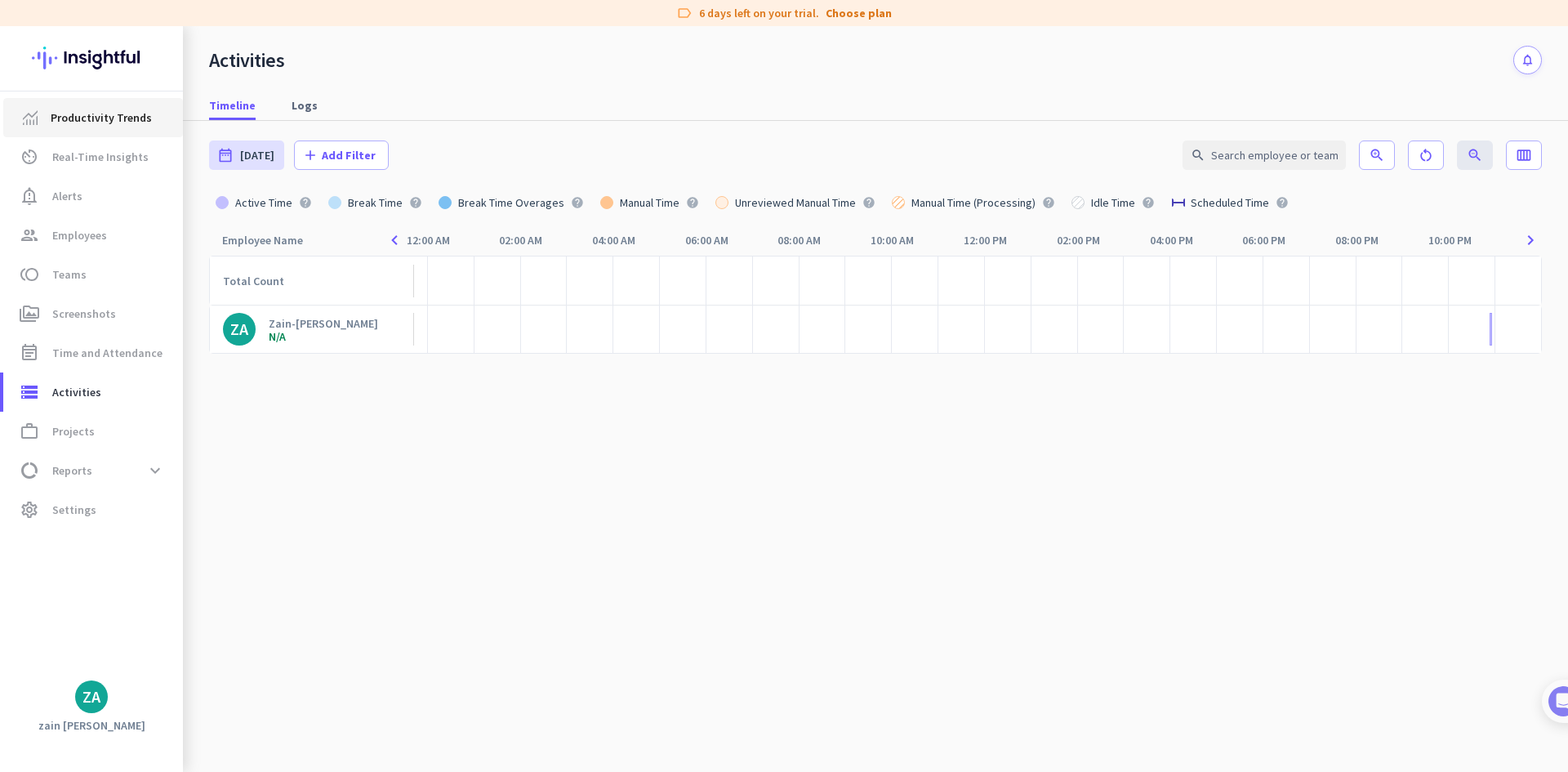
click at [111, 124] on span "Productivity Trends" at bounding box center [101, 118] width 101 height 20
type input "[DATE] - [DATE]"
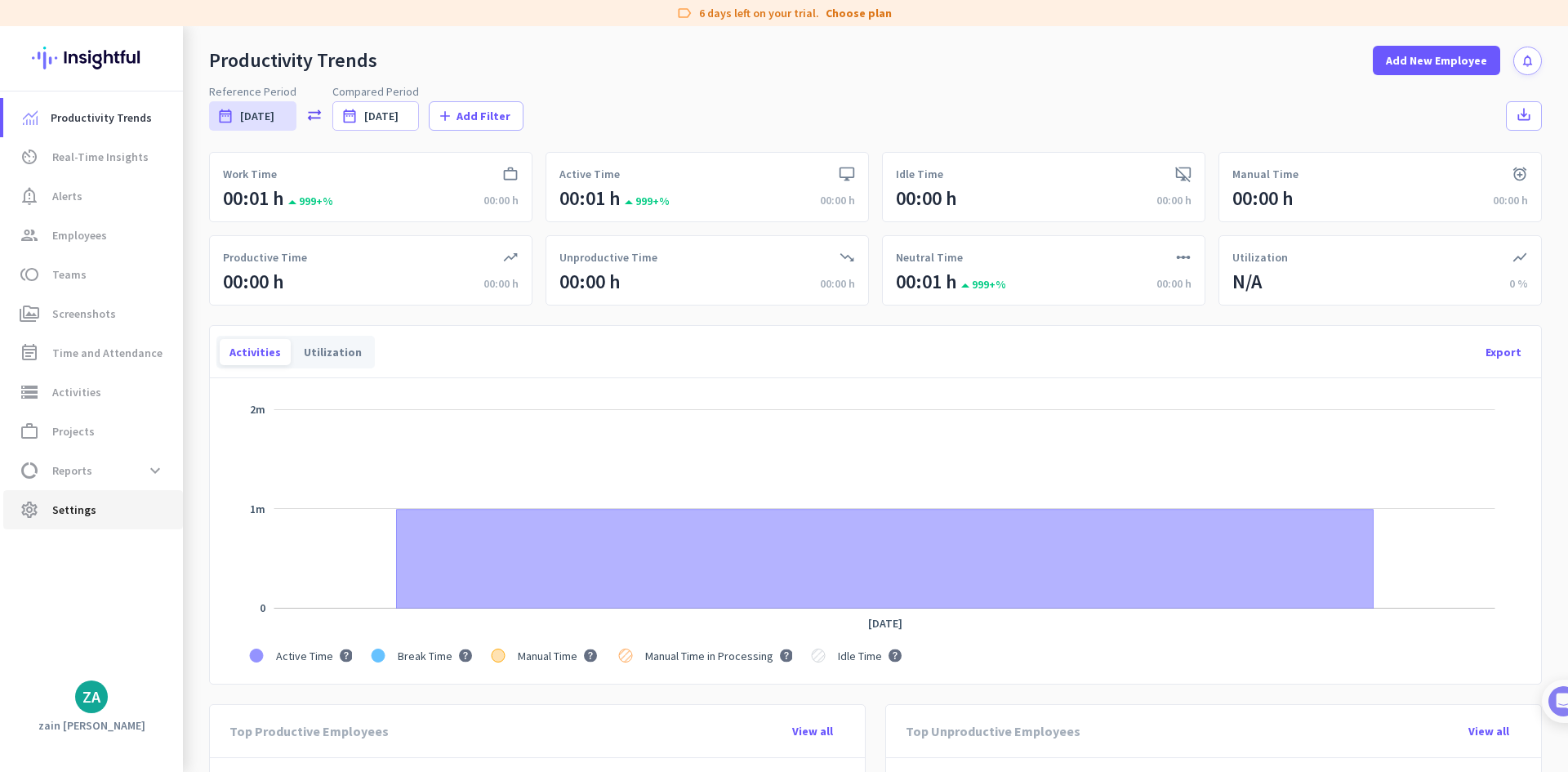
click at [82, 516] on span "Settings" at bounding box center [74, 510] width 44 height 20
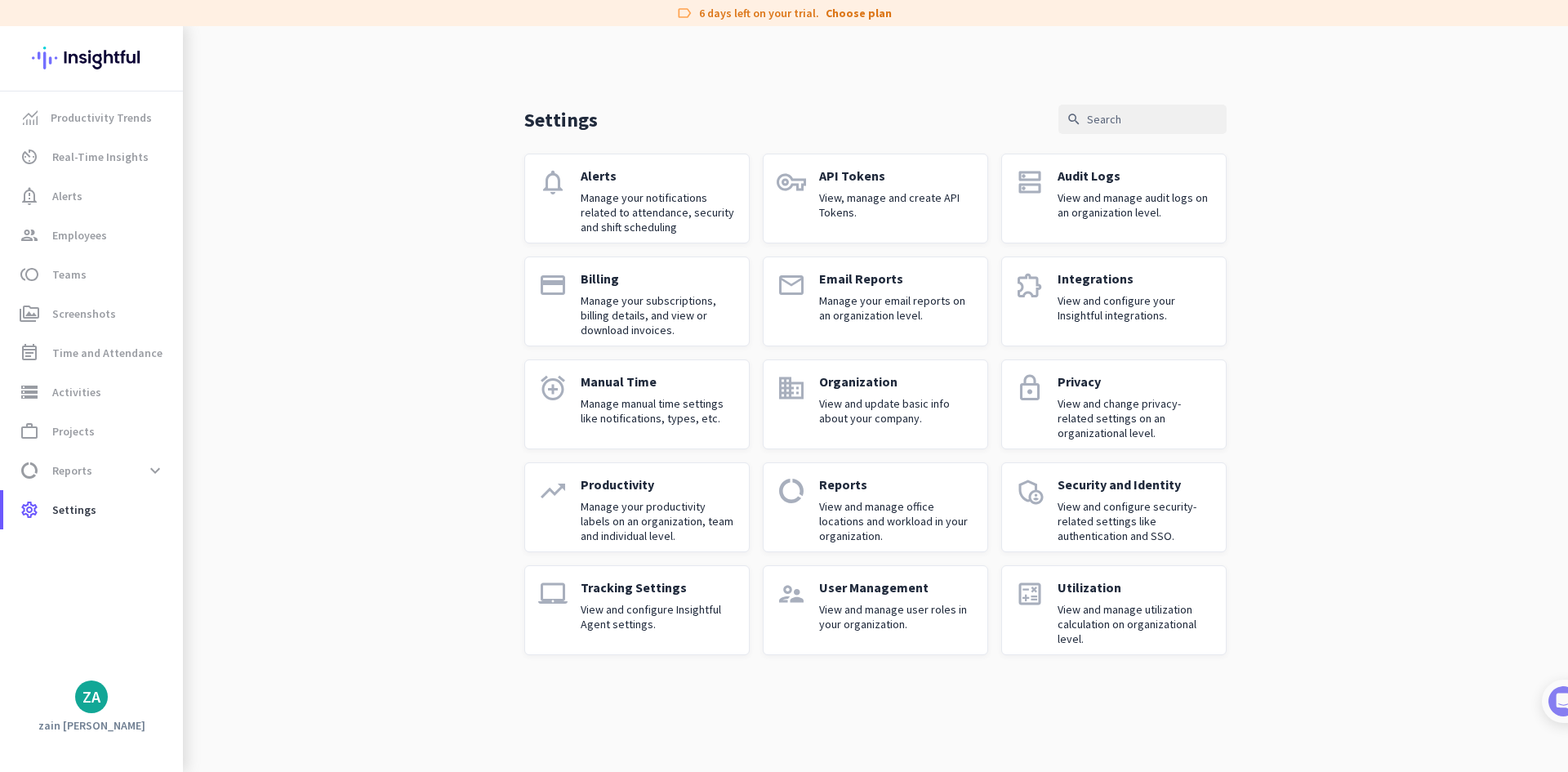
click at [683, 612] on p "View and configure Insightful Agent settings." at bounding box center [658, 616] width 155 height 29
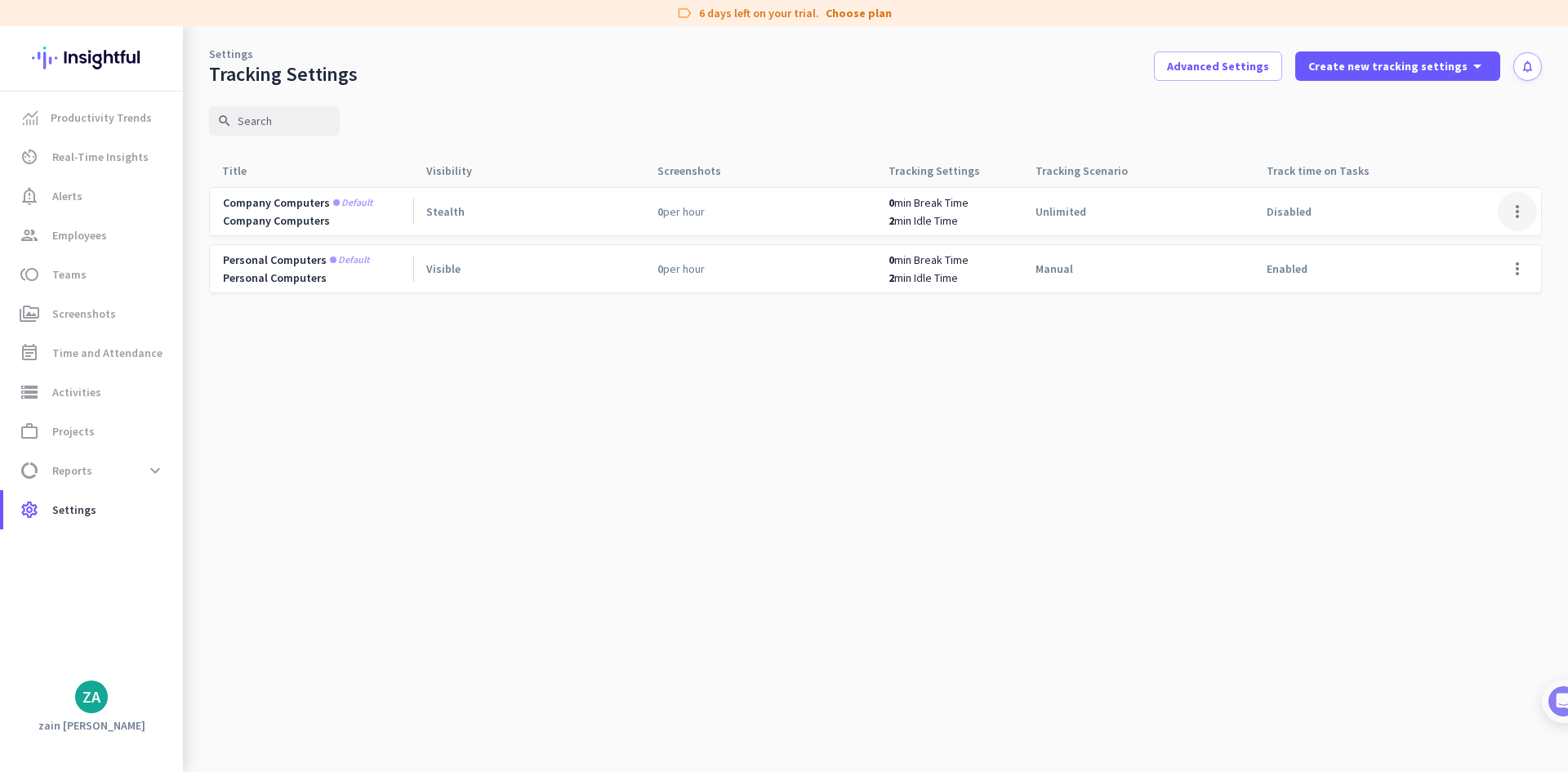
click at [1512, 208] on span at bounding box center [1517, 212] width 39 height 39
click at [1486, 242] on span "Edit" at bounding box center [1484, 245] width 79 height 16
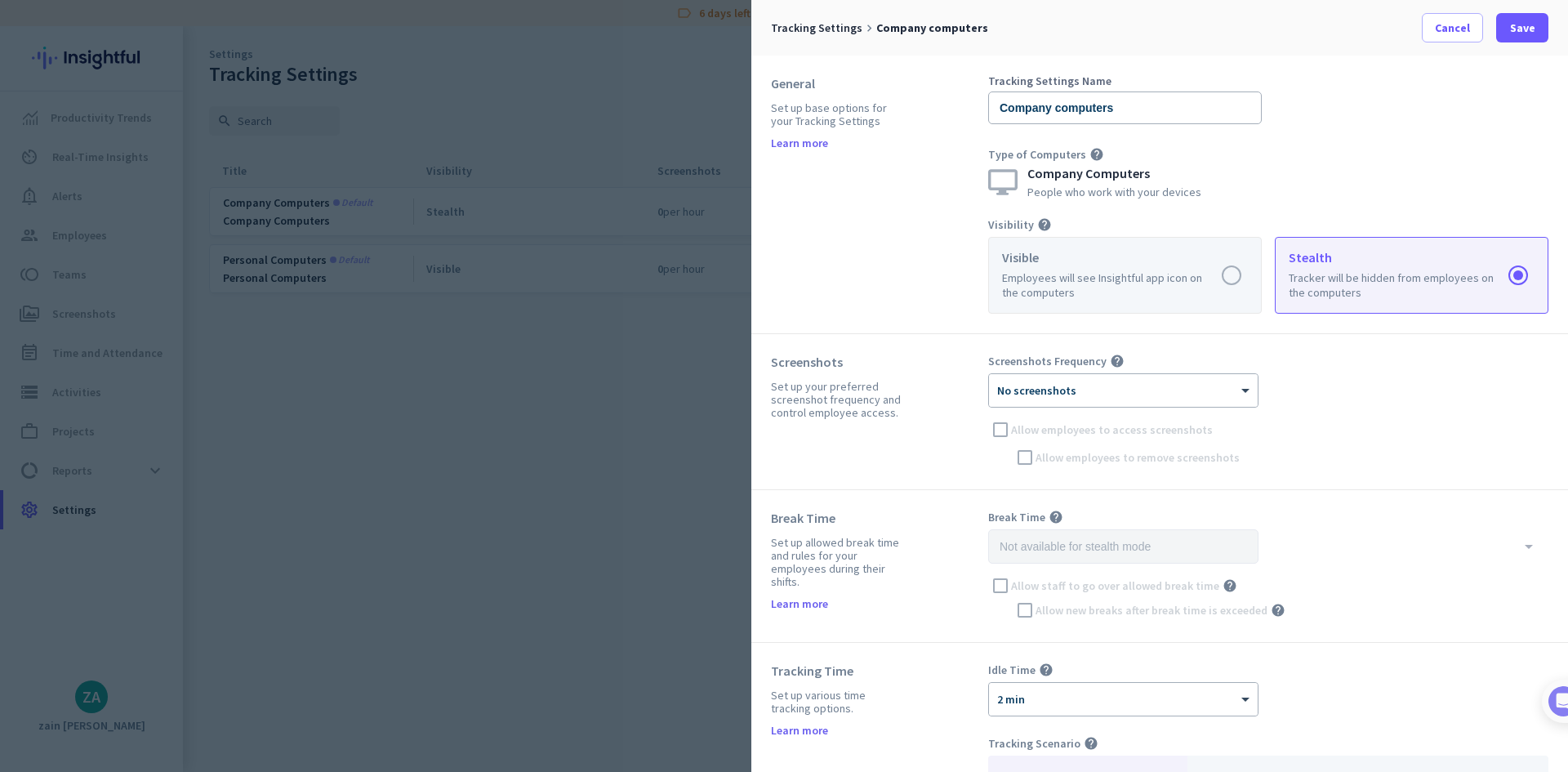
click at [1193, 283] on label at bounding box center [1124, 275] width 272 height 75
click at [0, 0] on input "radio" at bounding box center [0, 0] width 0 height 0
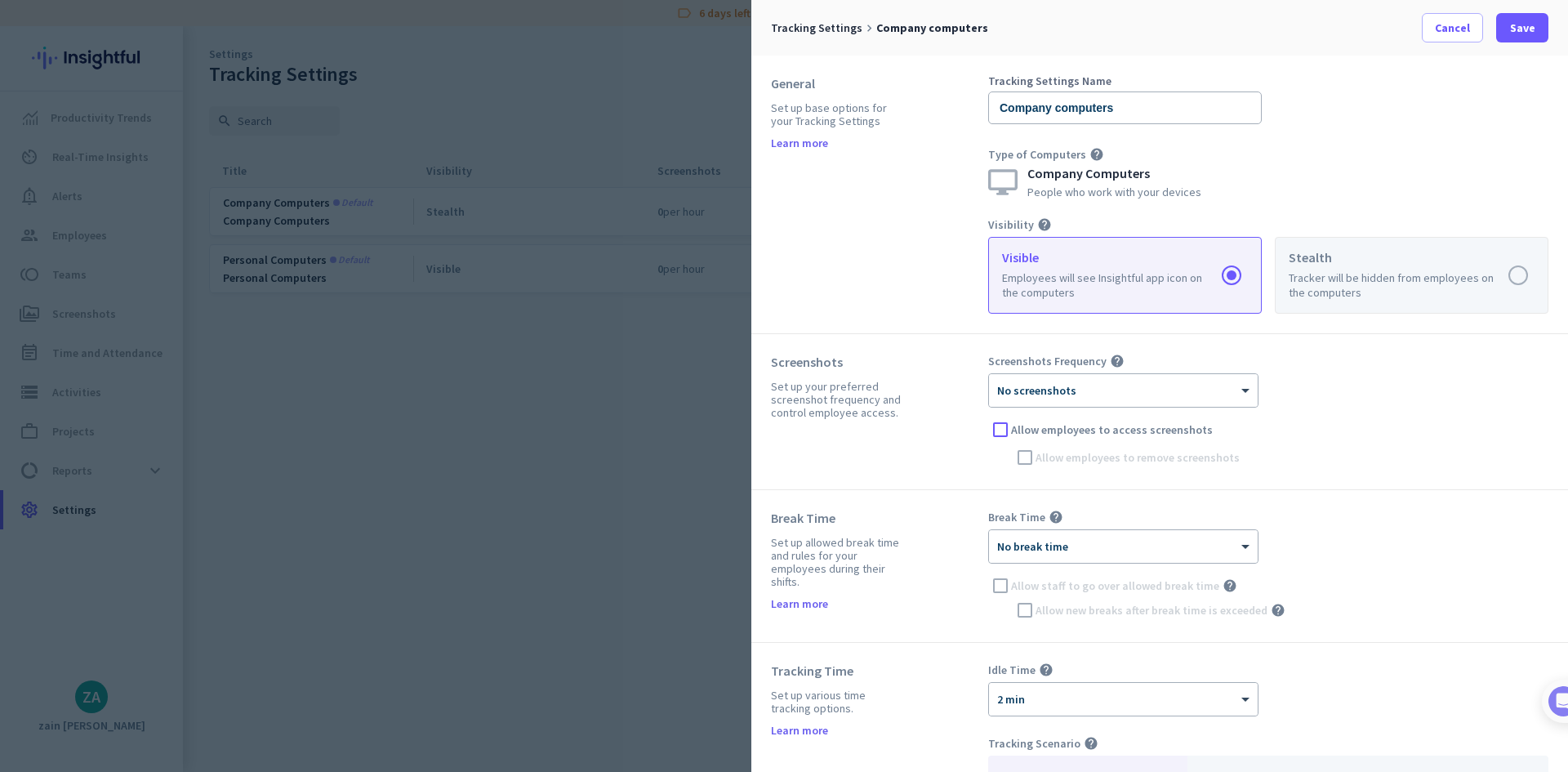
click at [1504, 276] on label at bounding box center [1411, 275] width 272 height 75
click at [0, 0] on input "radio" at bounding box center [0, 0] width 0 height 0
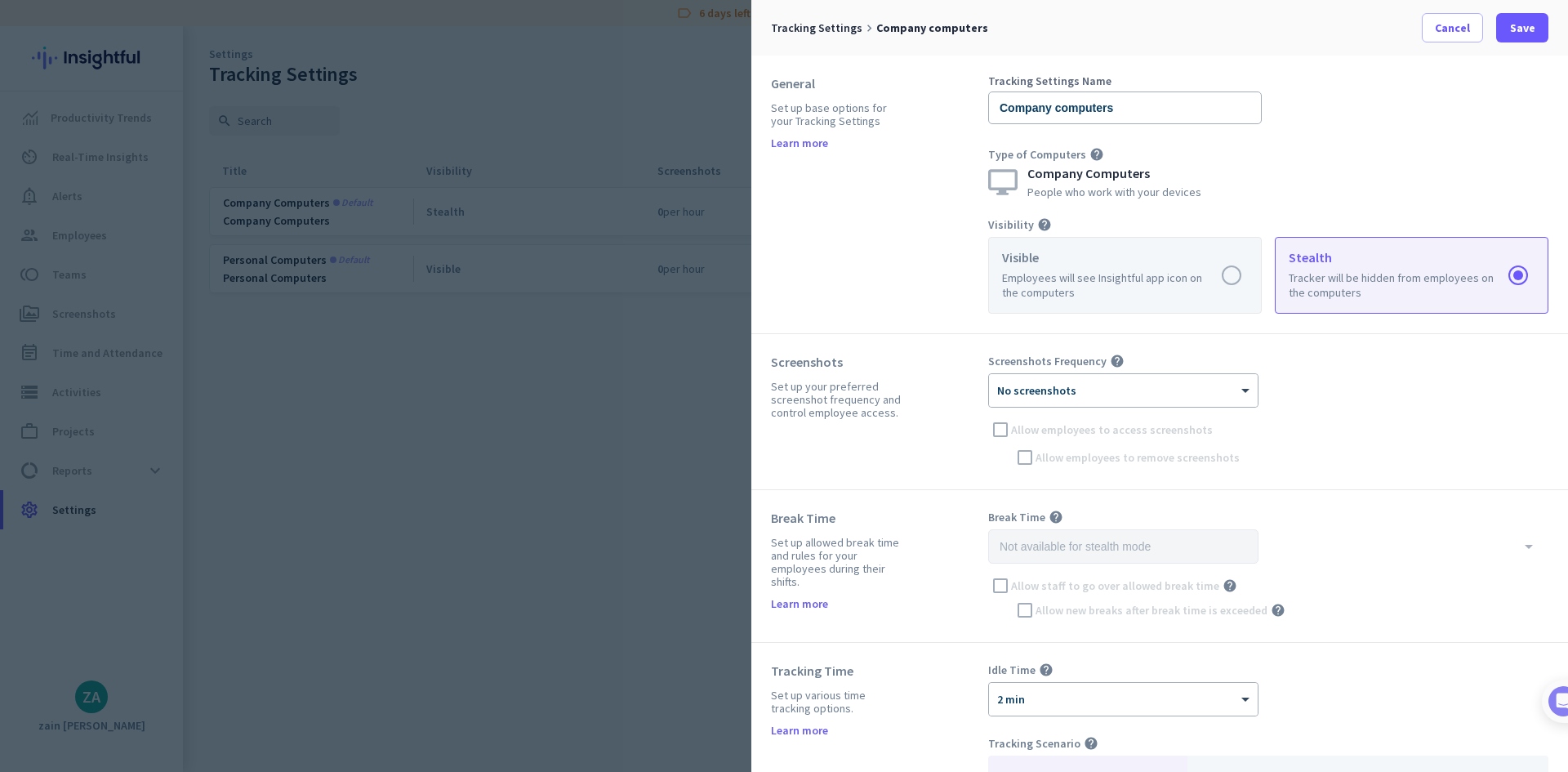
click at [1212, 274] on label at bounding box center [1124, 275] width 272 height 75
click at [0, 0] on input "radio" at bounding box center [0, 0] width 0 height 0
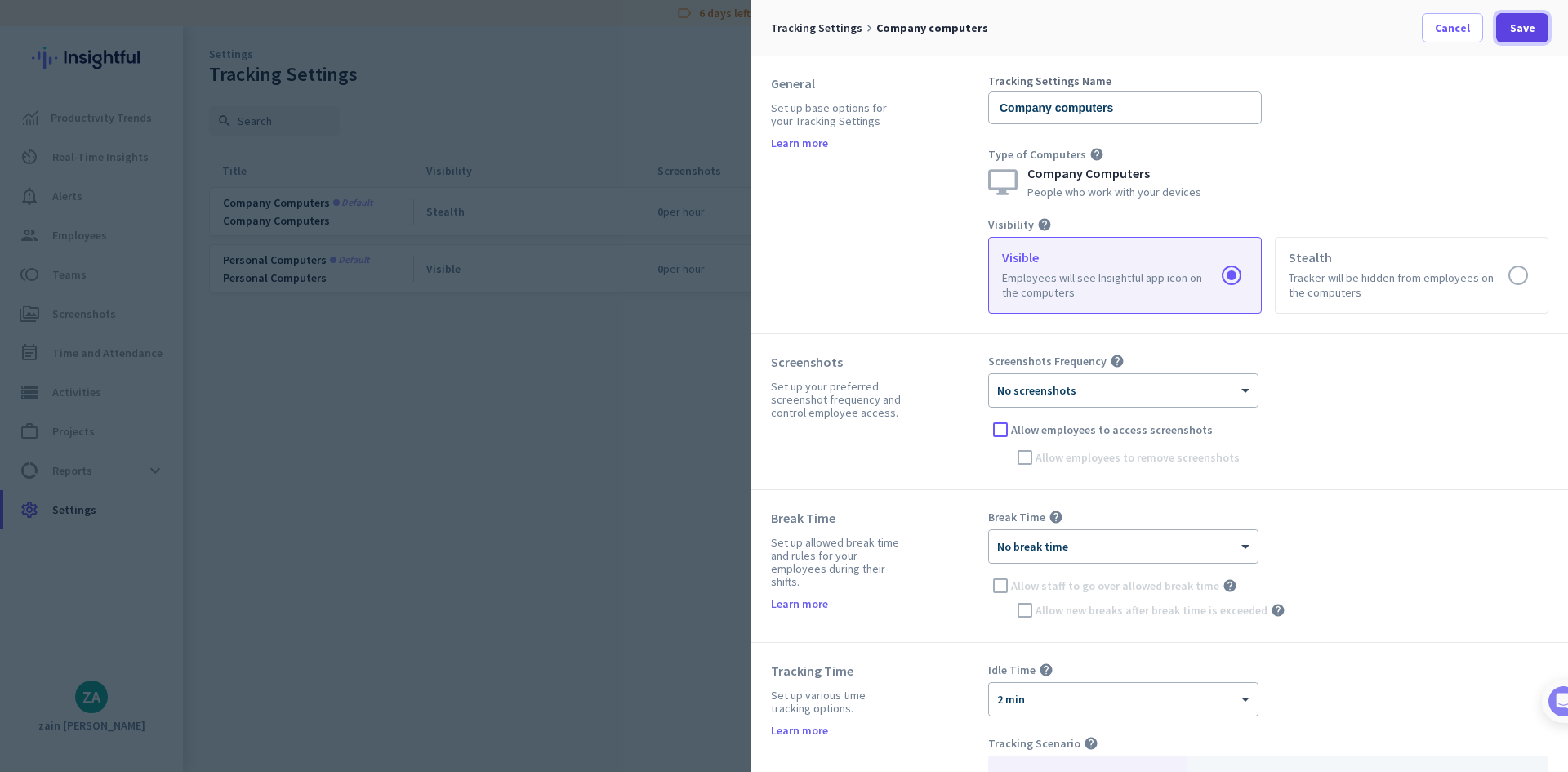
click at [1535, 28] on span at bounding box center [1522, 28] width 53 height 39
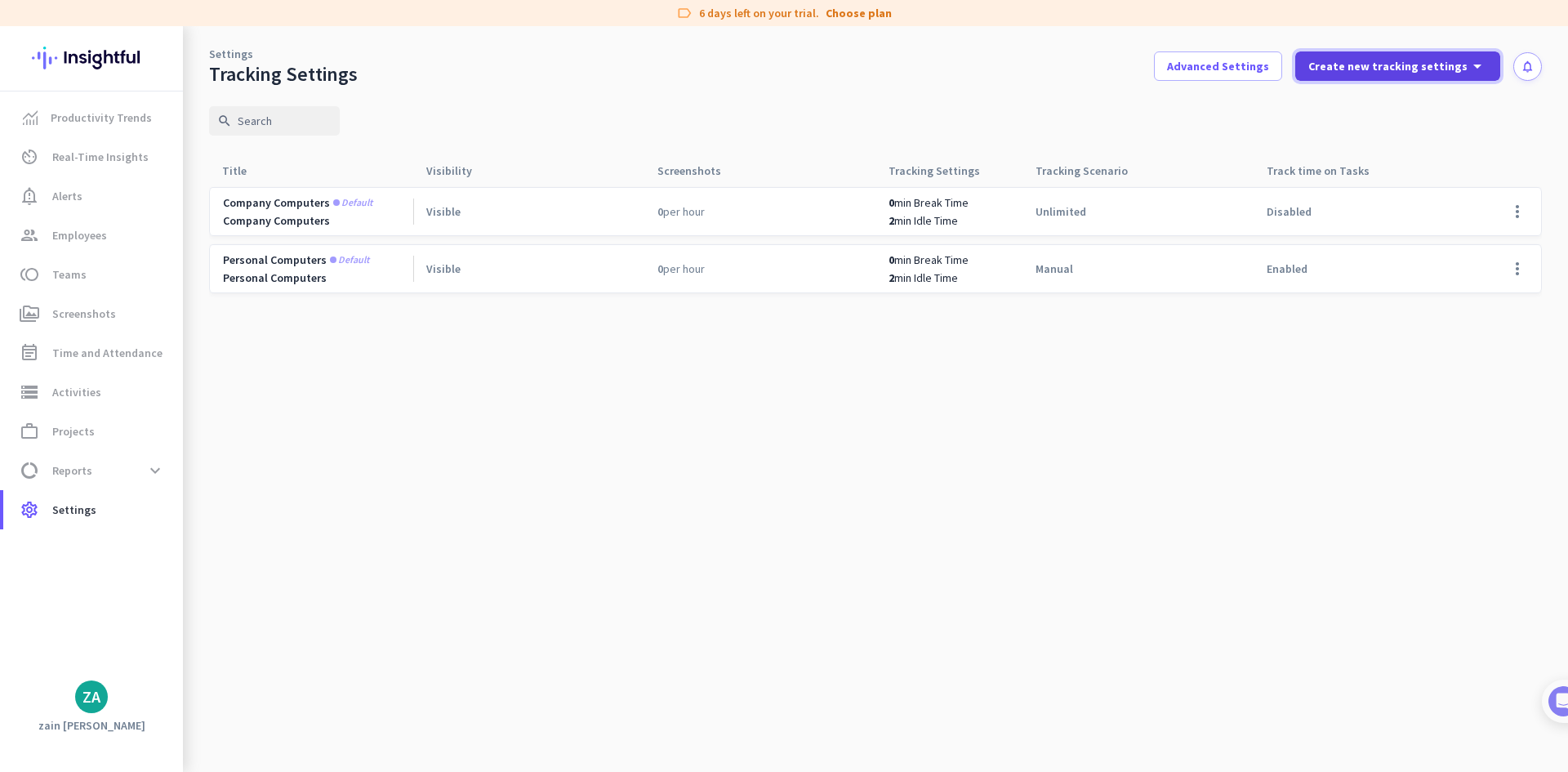
click at [1416, 70] on span "Create new tracking settings" at bounding box center [1388, 66] width 159 height 16
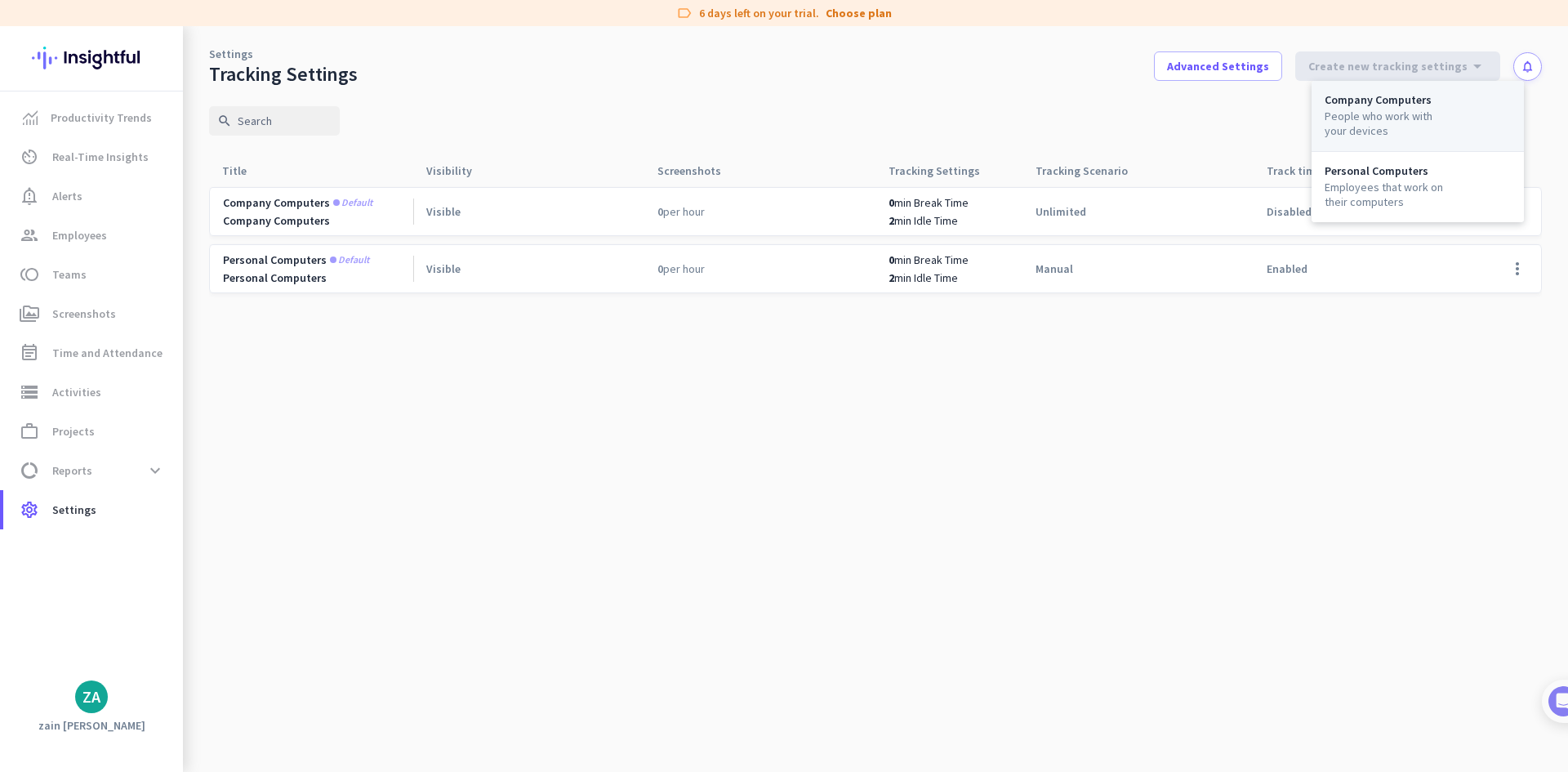
click at [1415, 101] on div "Company Computers" at bounding box center [1417, 99] width 187 height 12
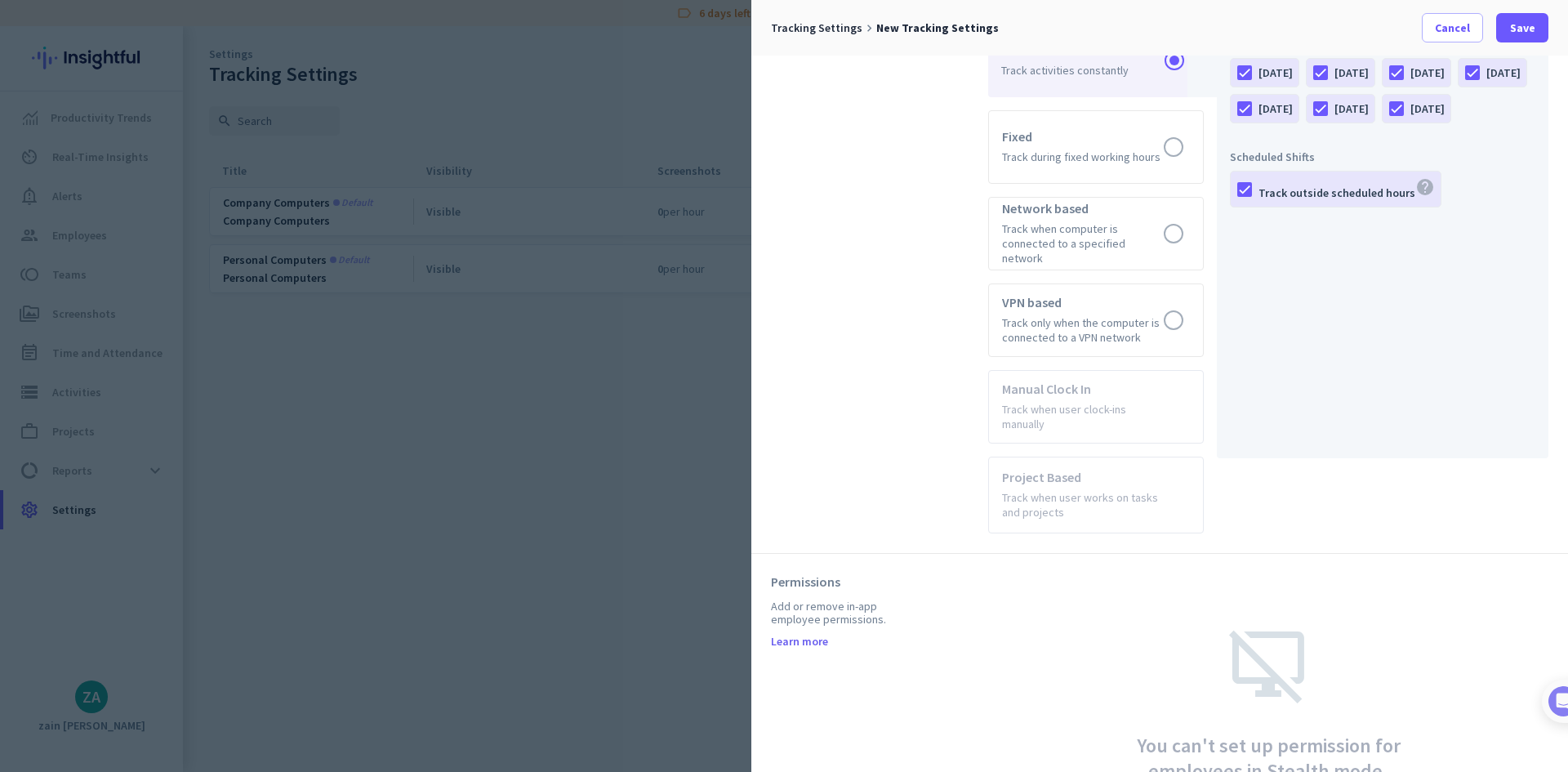
scroll to position [724, 0]
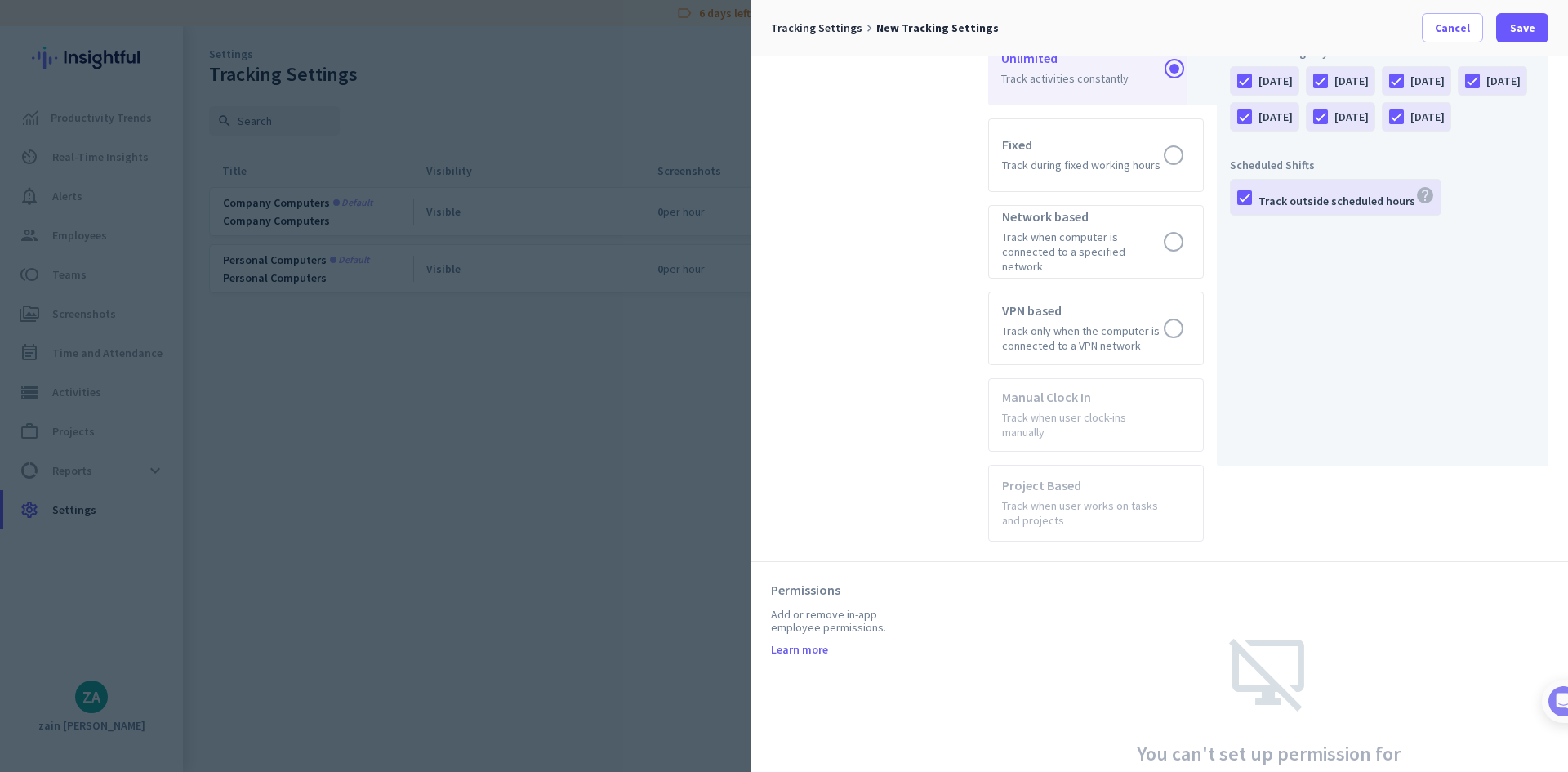
click at [841, 608] on div "Add or remove in-app employee permissions." at bounding box center [839, 620] width 136 height 26
click at [812, 581] on div "Permissions" at bounding box center [839, 589] width 136 height 16
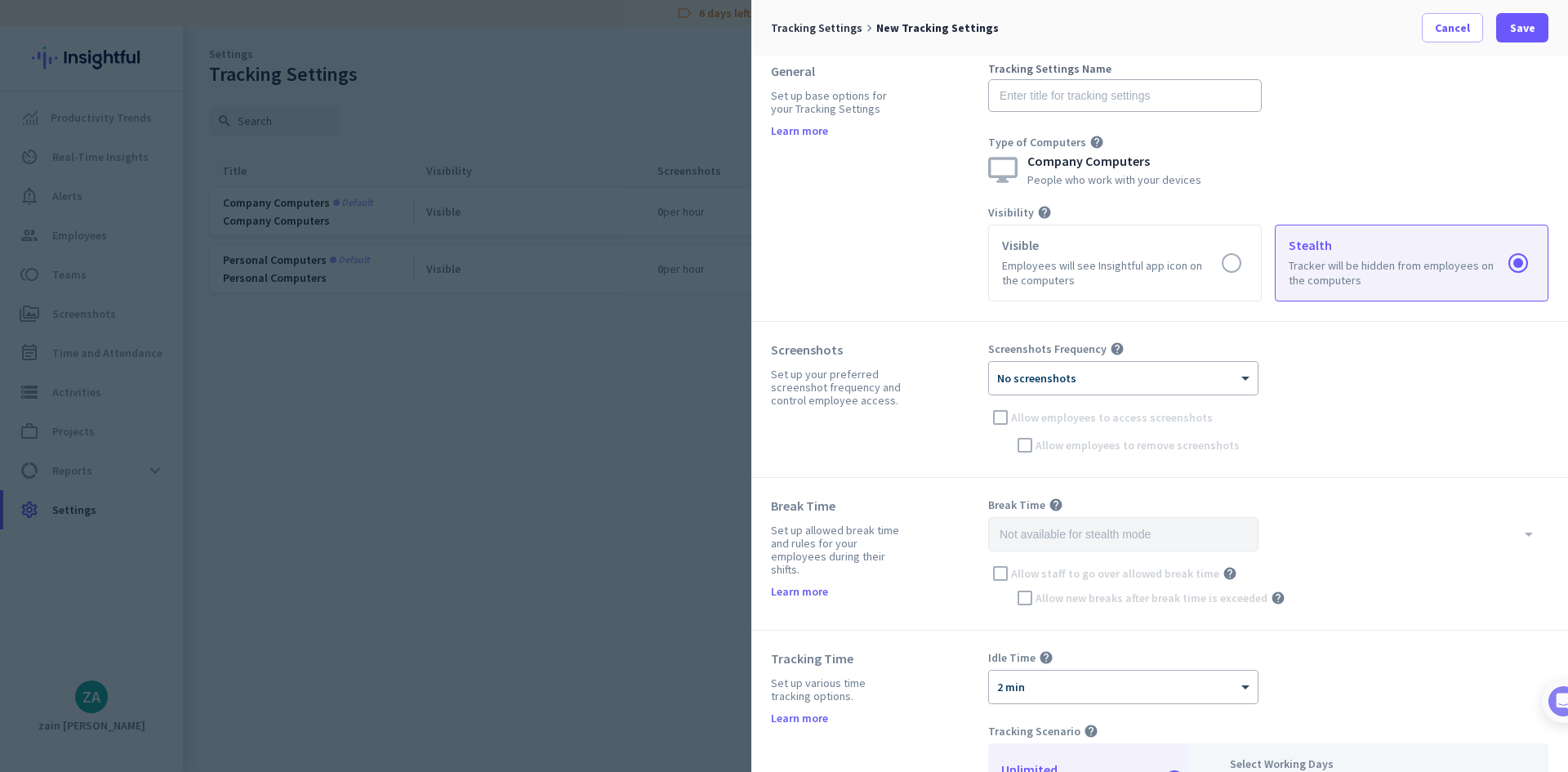
scroll to position [0, 0]
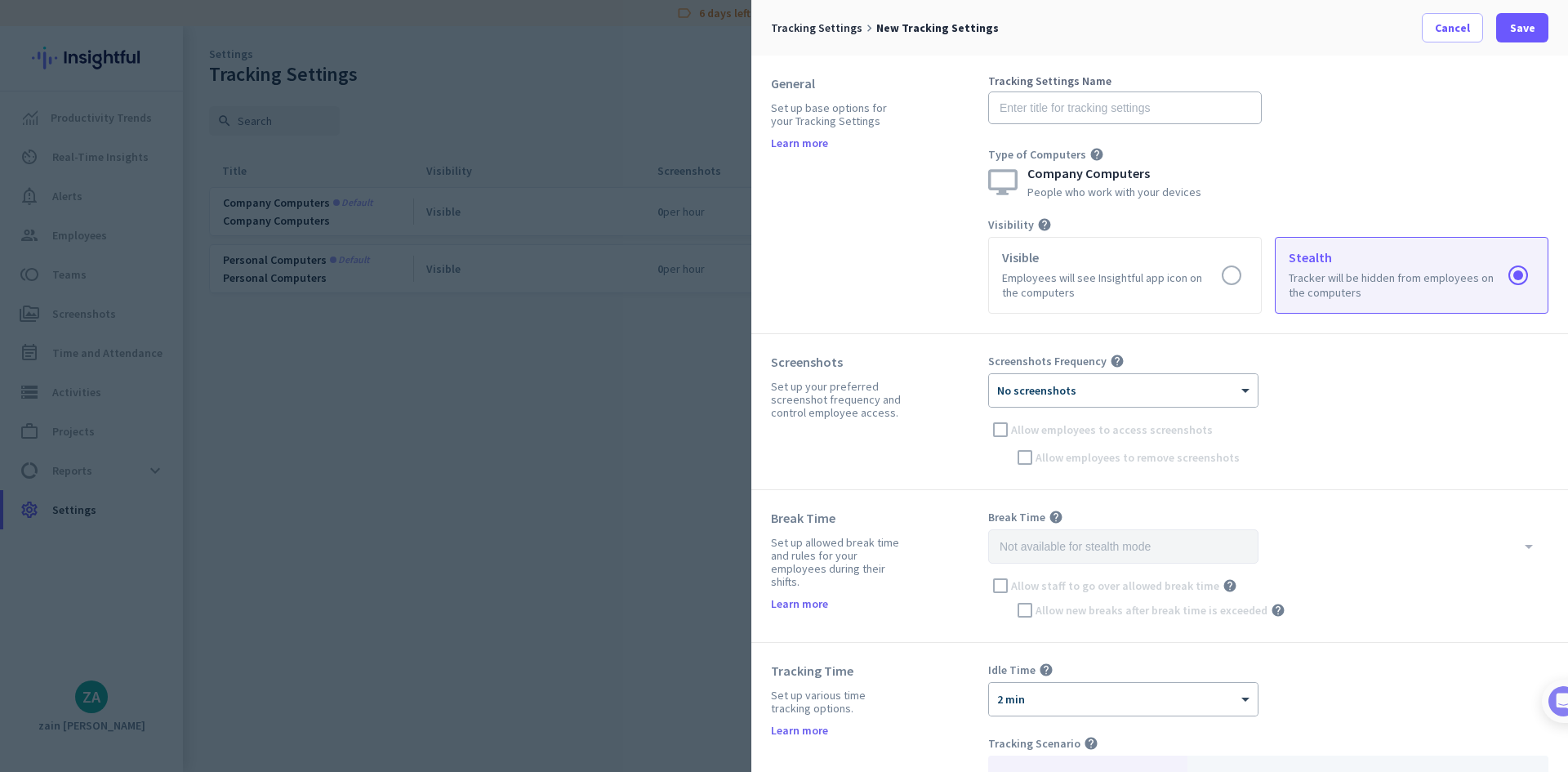
click at [792, 142] on link "Learn more" at bounding box center [800, 143] width 57 height 12
click at [1172, 103] on input "text" at bounding box center [1124, 107] width 273 height 33
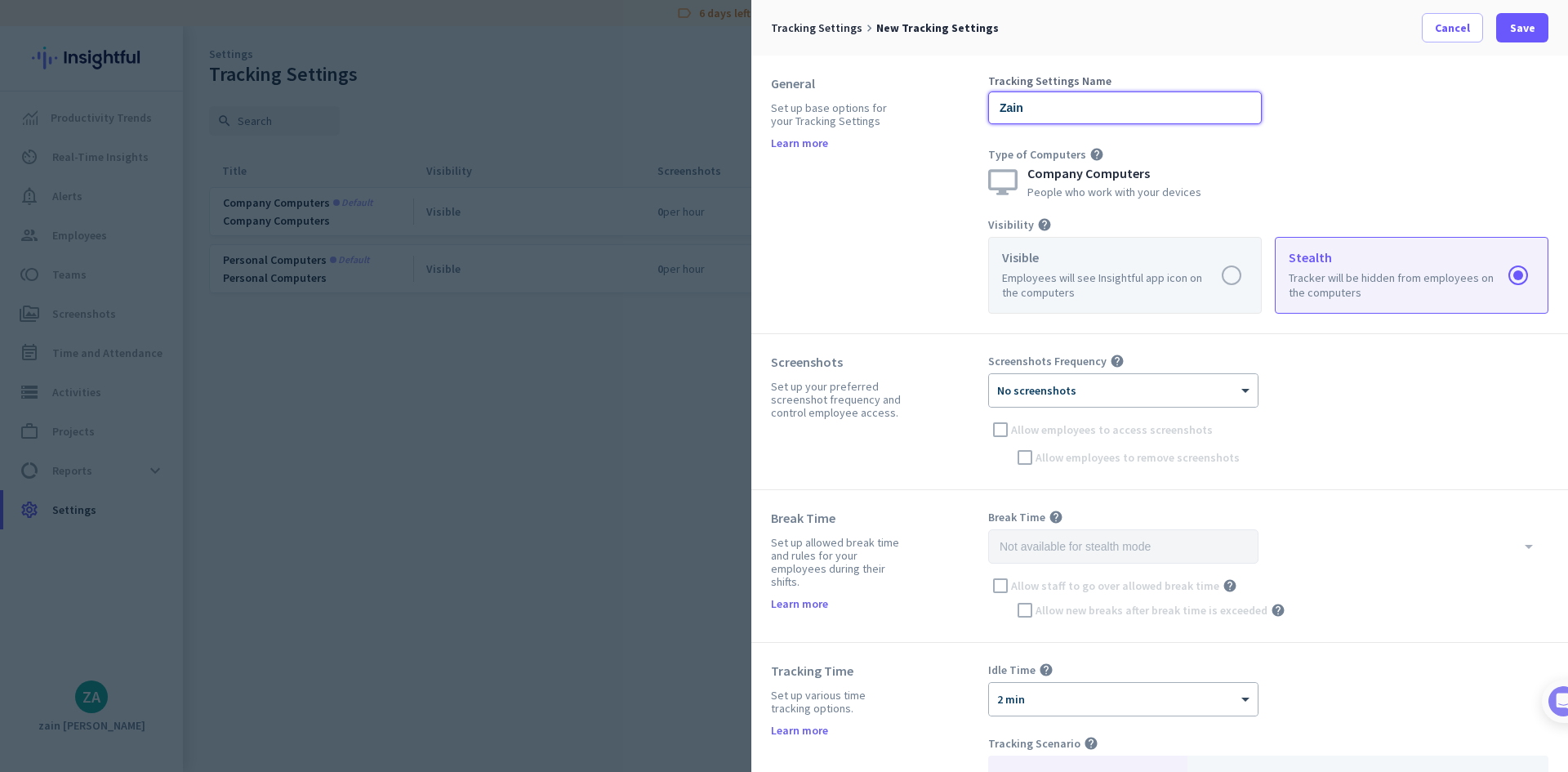
type input "Zain"
click at [1149, 290] on label at bounding box center [1124, 275] width 272 height 75
click at [0, 0] on input "radio" at bounding box center [0, 0] width 0 height 0
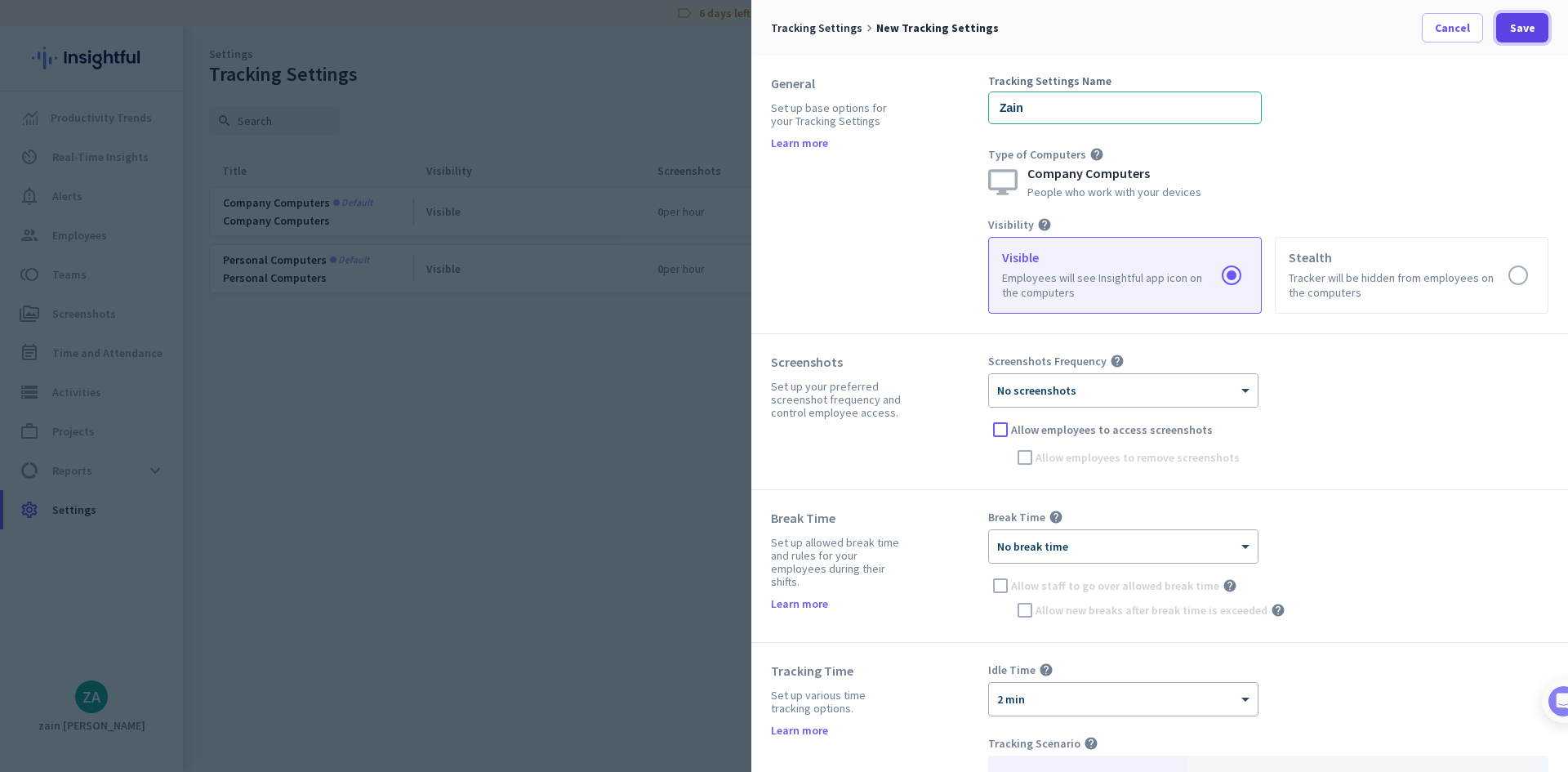
click at [1514, 24] on span "Save" at bounding box center [1522, 28] width 25 height 16
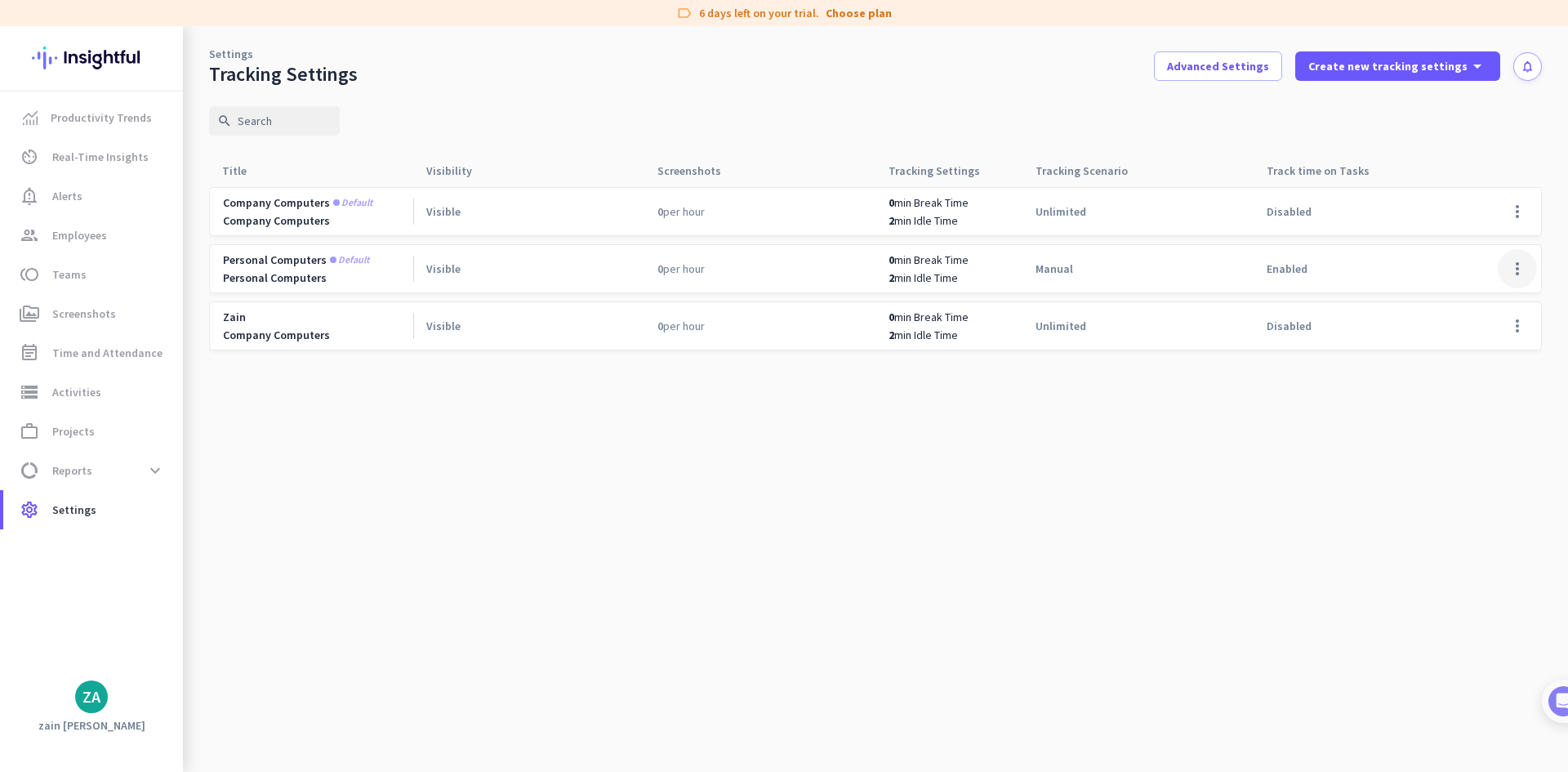
click at [1512, 267] on span at bounding box center [1517, 269] width 39 height 39
click at [1403, 457] on div at bounding box center [784, 386] width 1568 height 772
click at [1513, 196] on span at bounding box center [1517, 212] width 39 height 39
click at [1513, 197] on div at bounding box center [784, 386] width 1568 height 772
click at [1106, 448] on cdk-virtual-scroll-viewport "Company computers Default Company Computers Visible 0 per hour 0 min Break Time…" at bounding box center [875, 479] width 1332 height 585
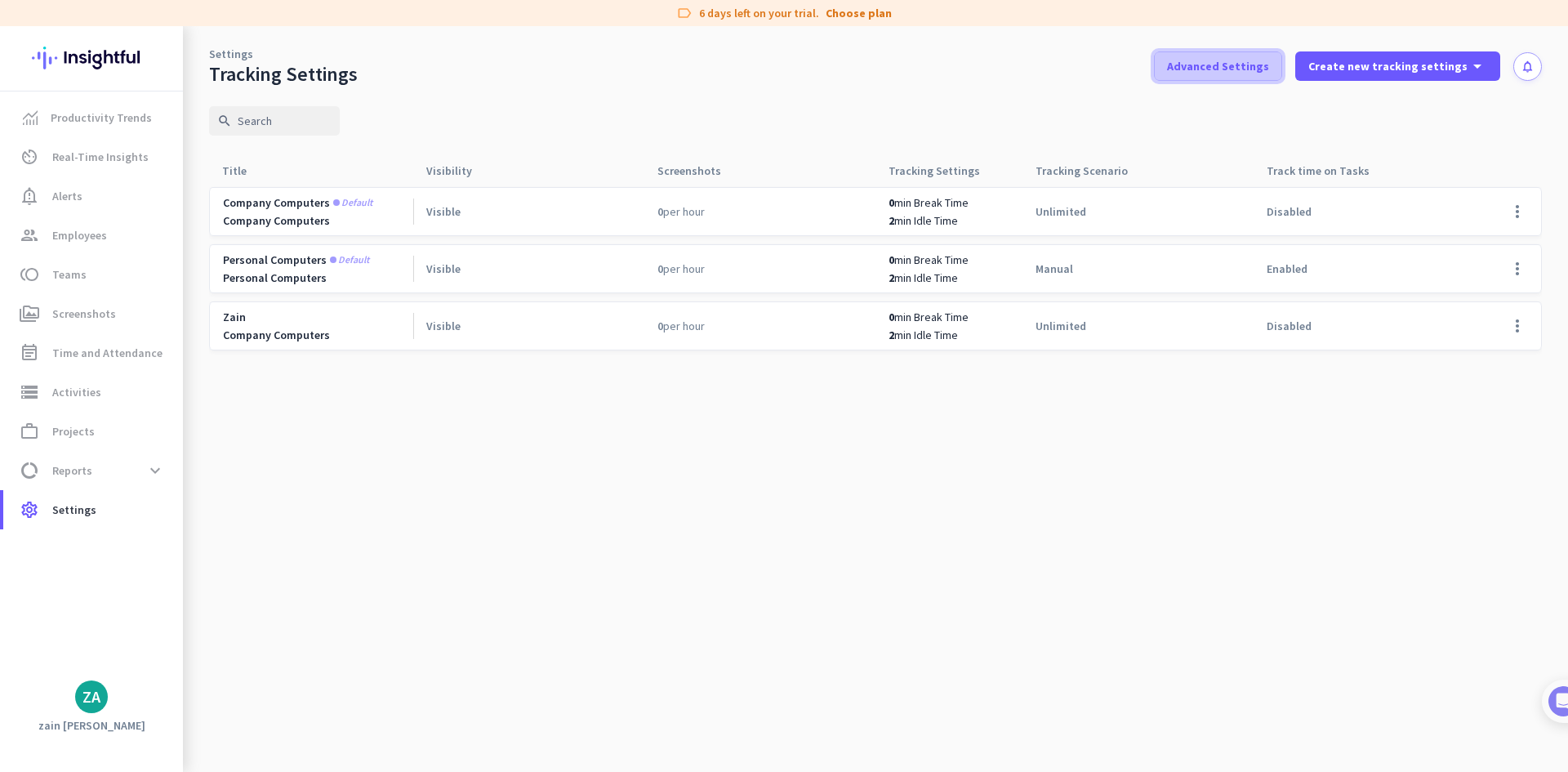
click at [1234, 64] on span "Advanced Settings" at bounding box center [1217, 66] width 102 height 16
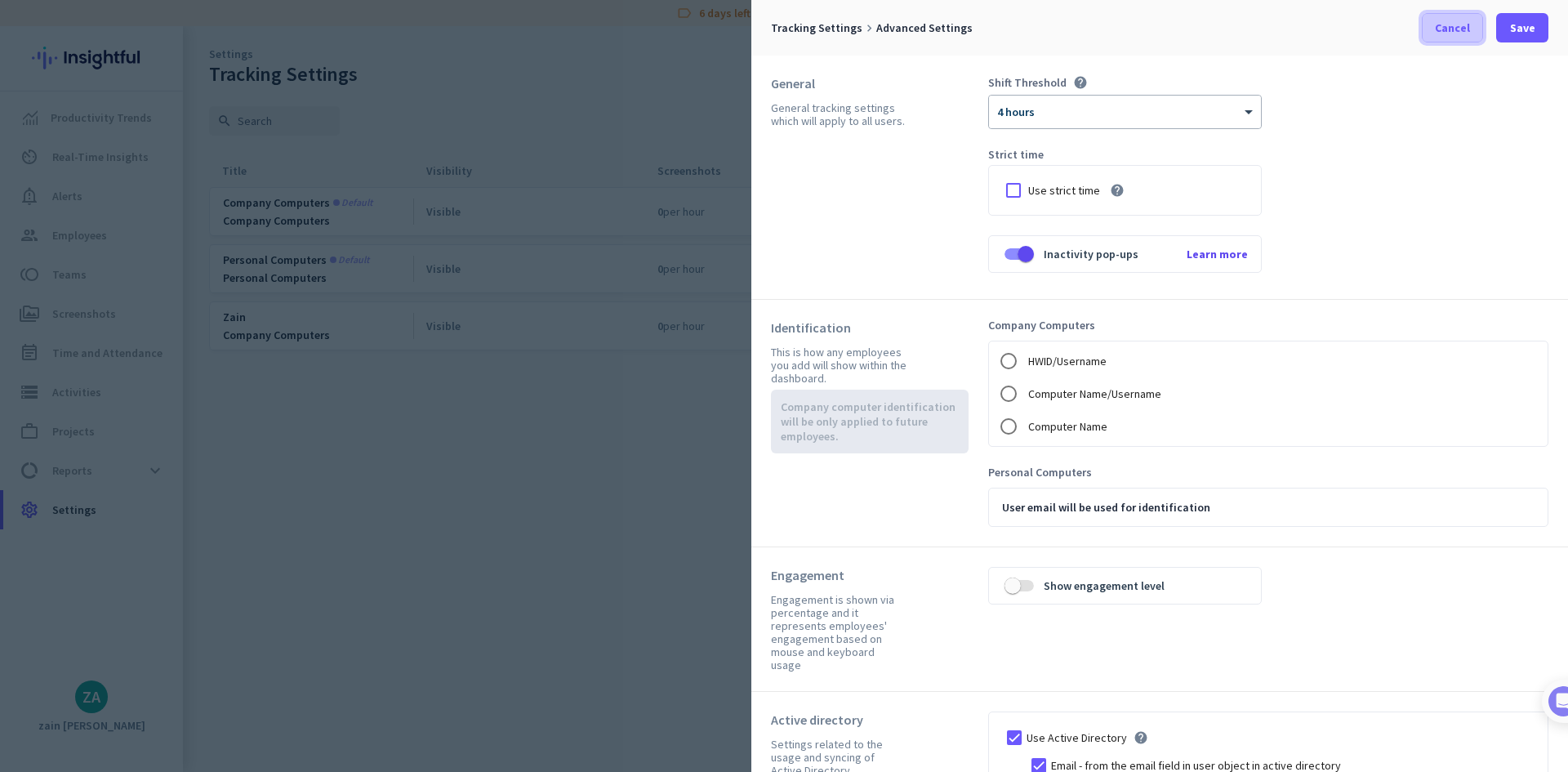
click at [1468, 21] on span "Cancel" at bounding box center [1451, 28] width 35 height 16
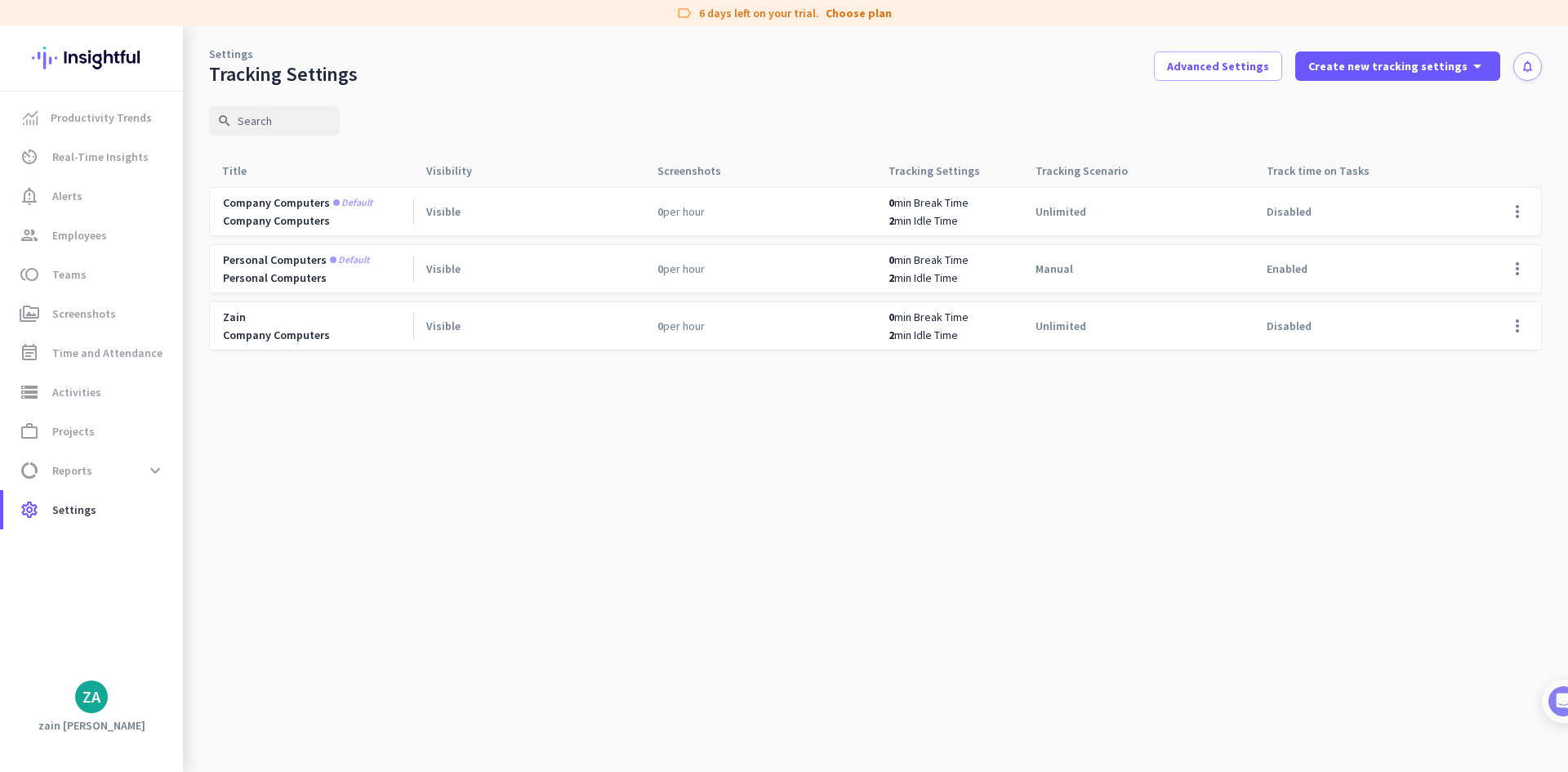
click at [495, 533] on cdk-virtual-scroll-viewport "Company computers Default Company Computers Visible 0 per hour 0 min Break Time…" at bounding box center [875, 479] width 1332 height 585
click at [95, 227] on span "Employees" at bounding box center [79, 236] width 54 height 20
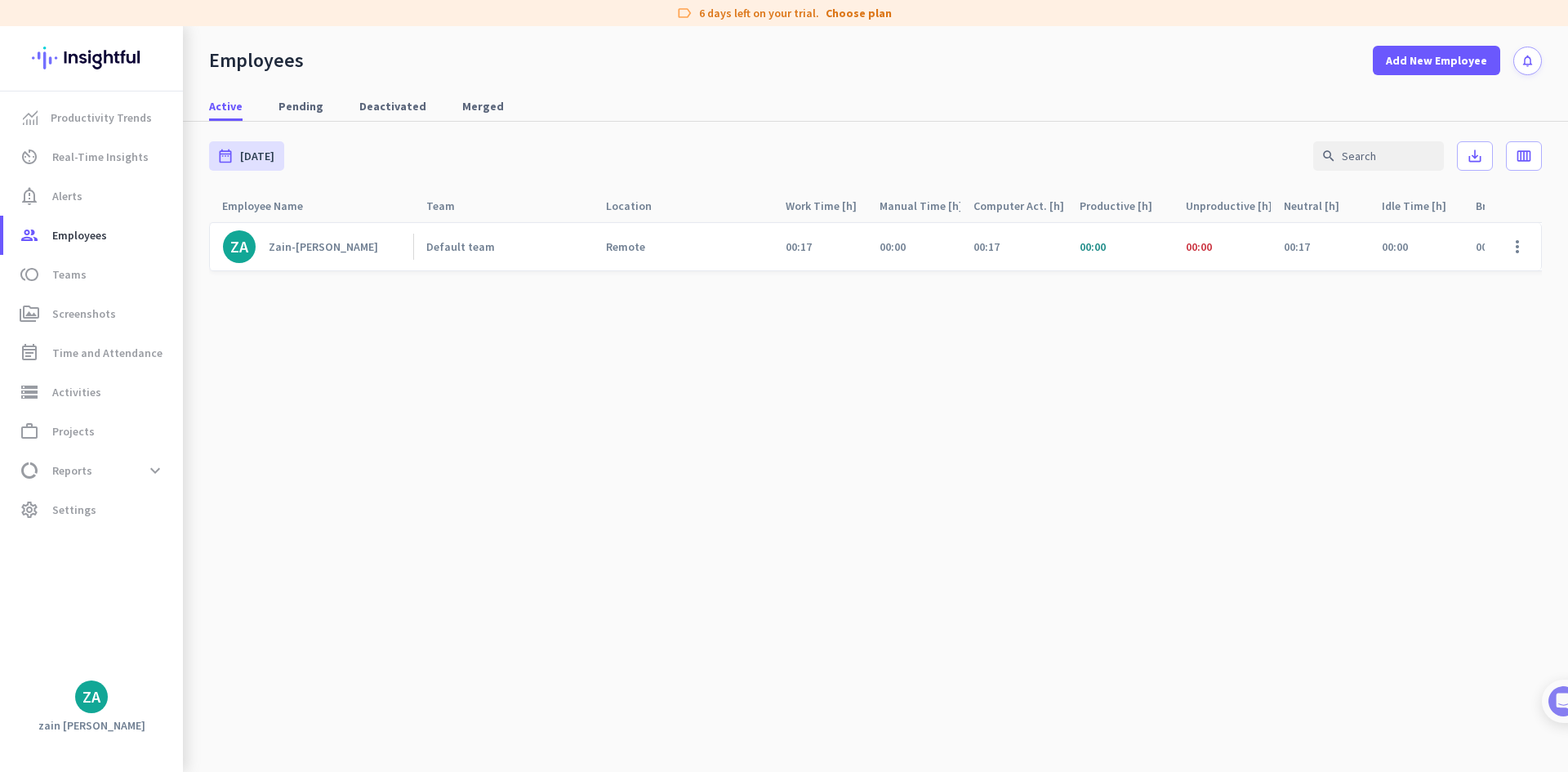
click at [534, 444] on cdk-virtual-scroll-viewport "ZA Zain-ul-[PERSON_NAME] Default team Remote 00:17 00:00 00:17 00:00 00:00 00:1…" at bounding box center [875, 496] width 1332 height 551
drag, startPoint x: 494, startPoint y: 311, endPoint x: 384, endPoint y: 477, distance: 199.1
click at [384, 477] on cdk-virtual-scroll-viewport "ZA Zain-ul-[PERSON_NAME] Default team Remote 00:17 00:00 00:17 00:00 00:00 00:1…" at bounding box center [875, 496] width 1332 height 551
click at [315, 243] on div "Zain-[PERSON_NAME]" at bounding box center [323, 246] width 110 height 14
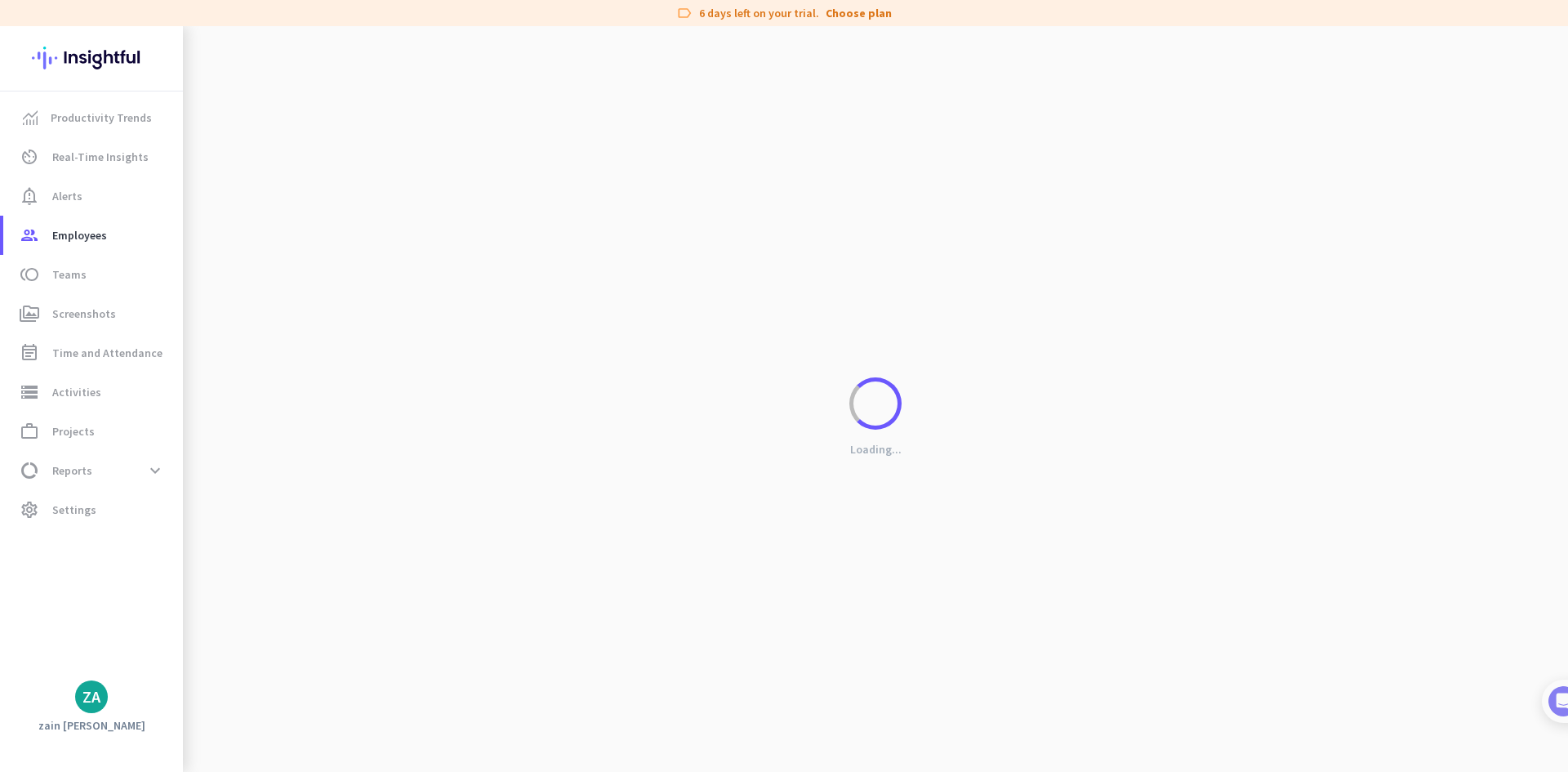
click at [315, 243] on div "Loading..." at bounding box center [875, 411] width 1385 height 772
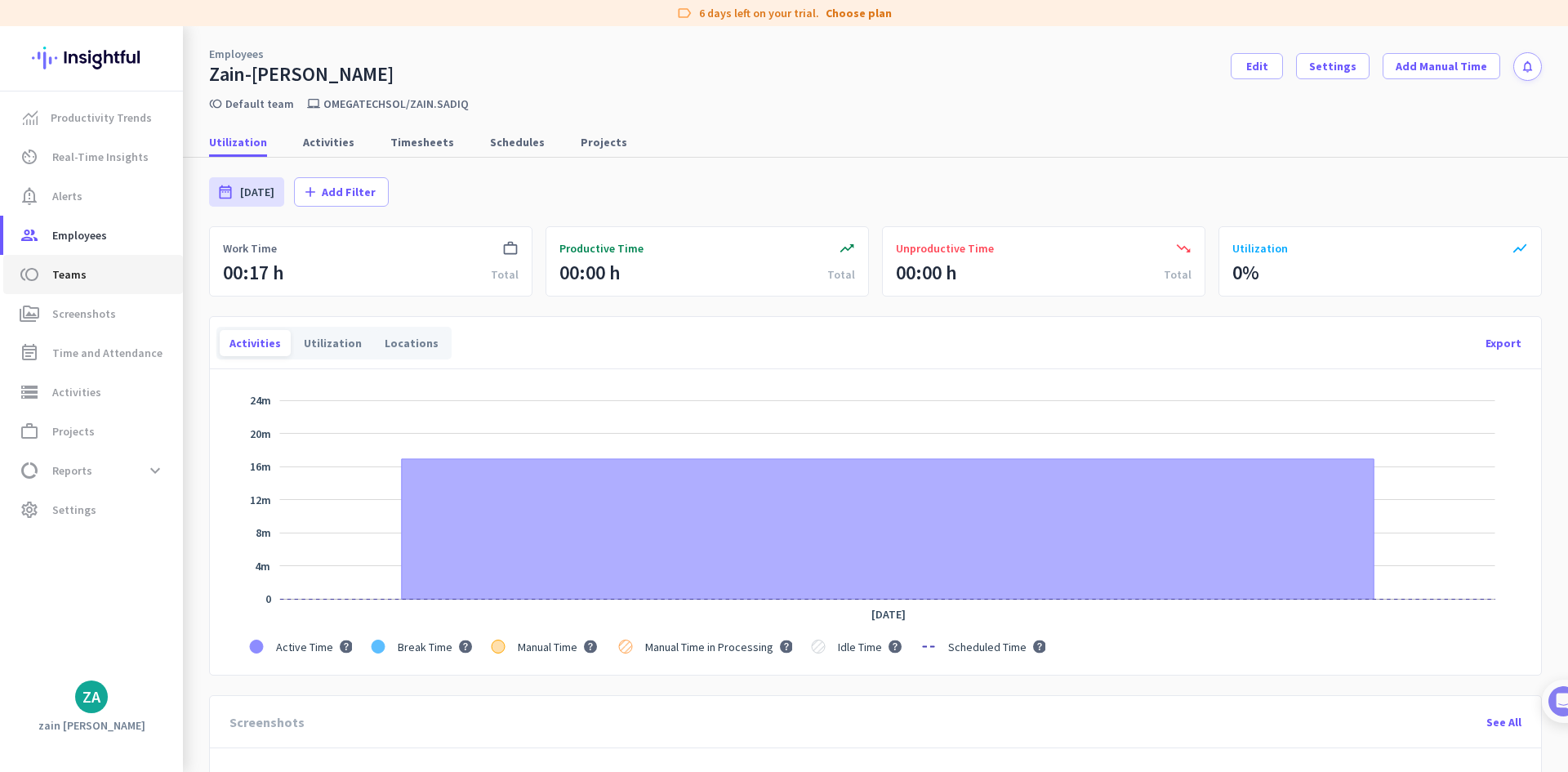
click at [94, 293] on link "toll Teams" at bounding box center [93, 274] width 179 height 39
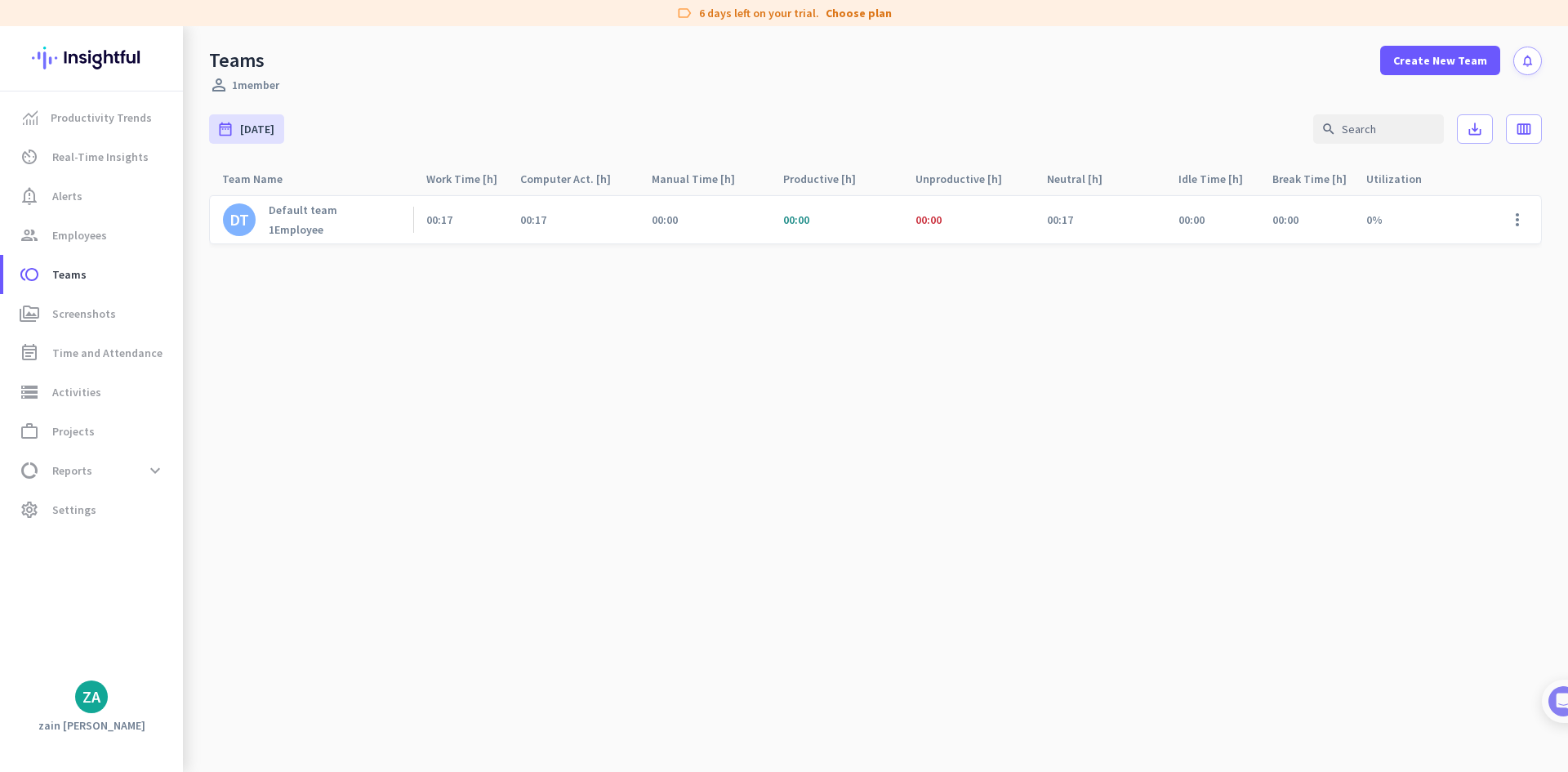
click at [331, 220] on div "Default team 1 Employee" at bounding box center [303, 220] width 69 height 34
click at [1430, 53] on span "Create New Team" at bounding box center [1439, 61] width 94 height 16
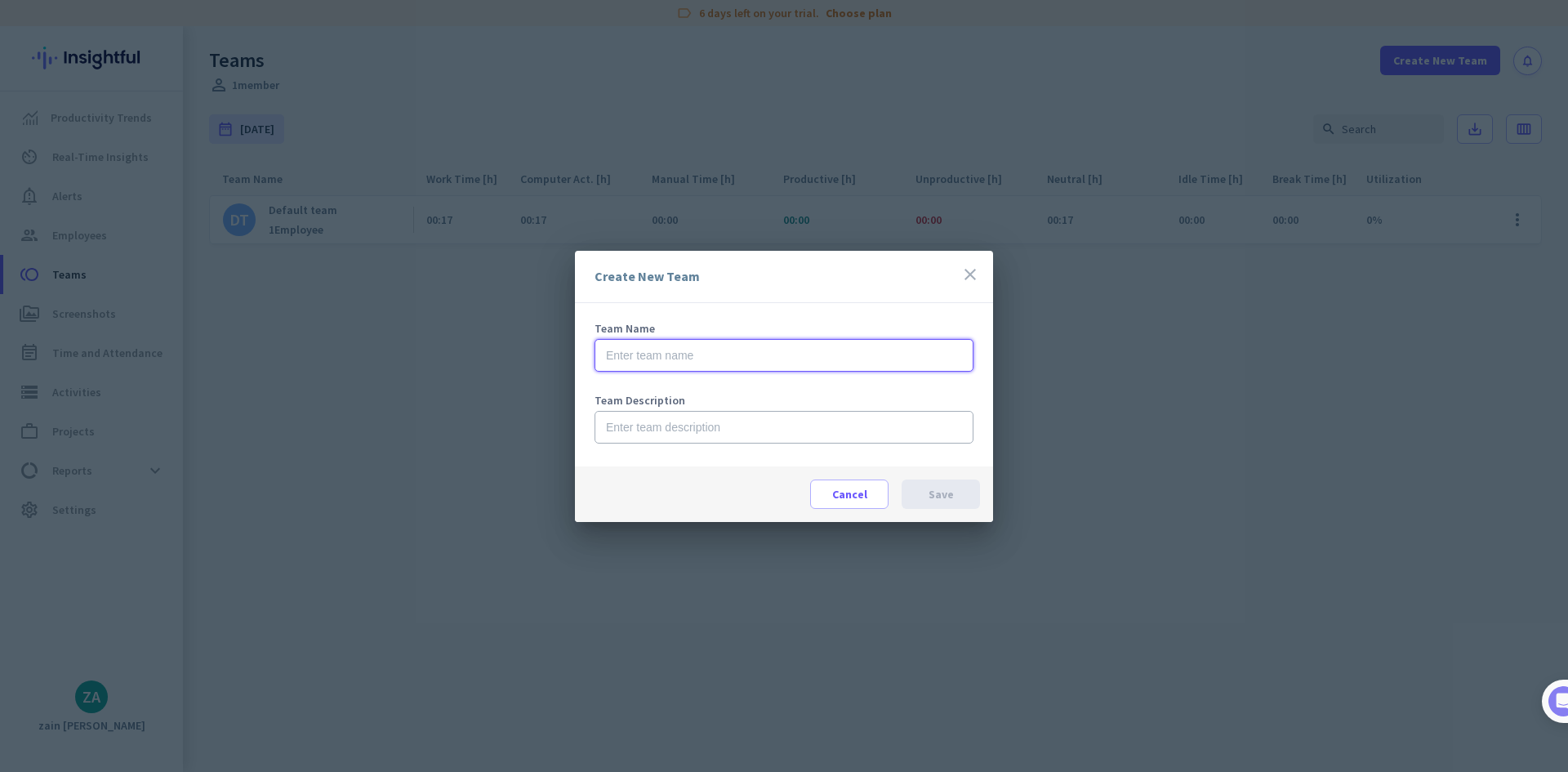
click at [740, 352] on input "text" at bounding box center [784, 355] width 379 height 33
type input "IT Department"
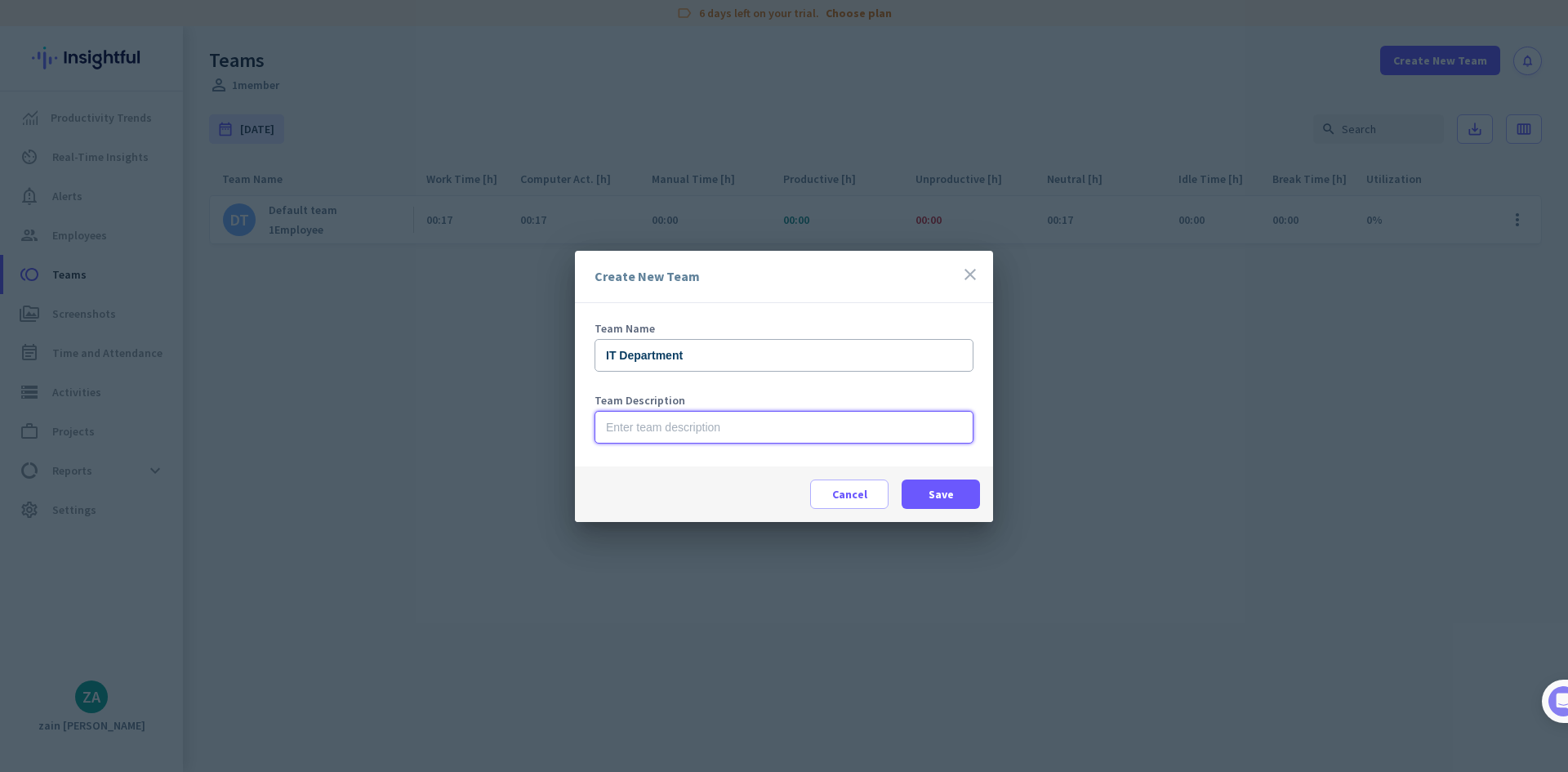
click at [706, 431] on input "text" at bounding box center [784, 427] width 379 height 33
type input "Core Department"
click at [927, 503] on span at bounding box center [941, 494] width 79 height 39
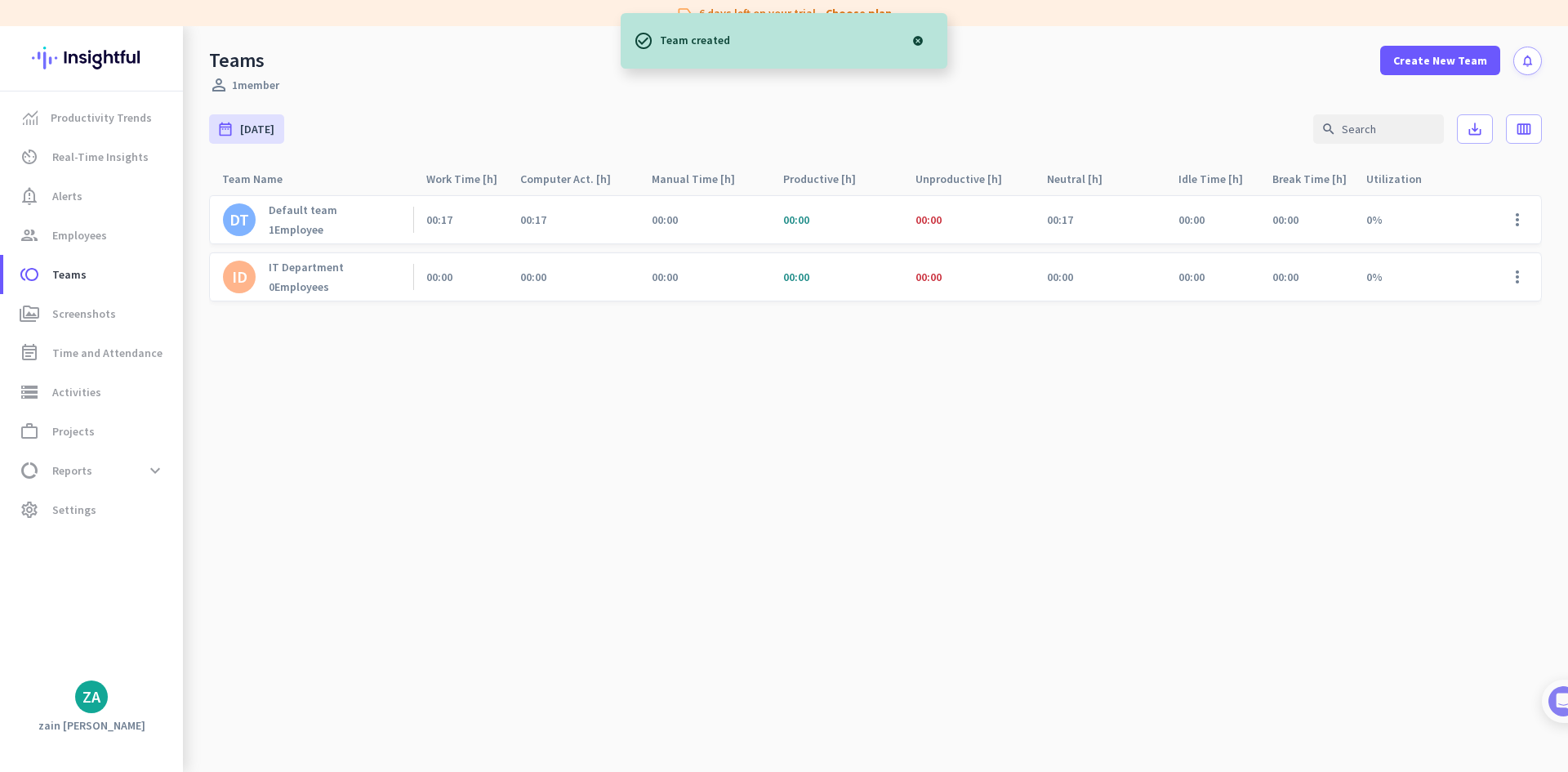
click at [879, 375] on cdk-virtual-scroll-viewport "DT Default team 1 Employee 00:17 00:17 00:00 00:00 00:00 00:17 00:00 00:00 0% m…" at bounding box center [875, 483] width 1332 height 577
click at [331, 272] on p "IT Department" at bounding box center [306, 267] width 75 height 14
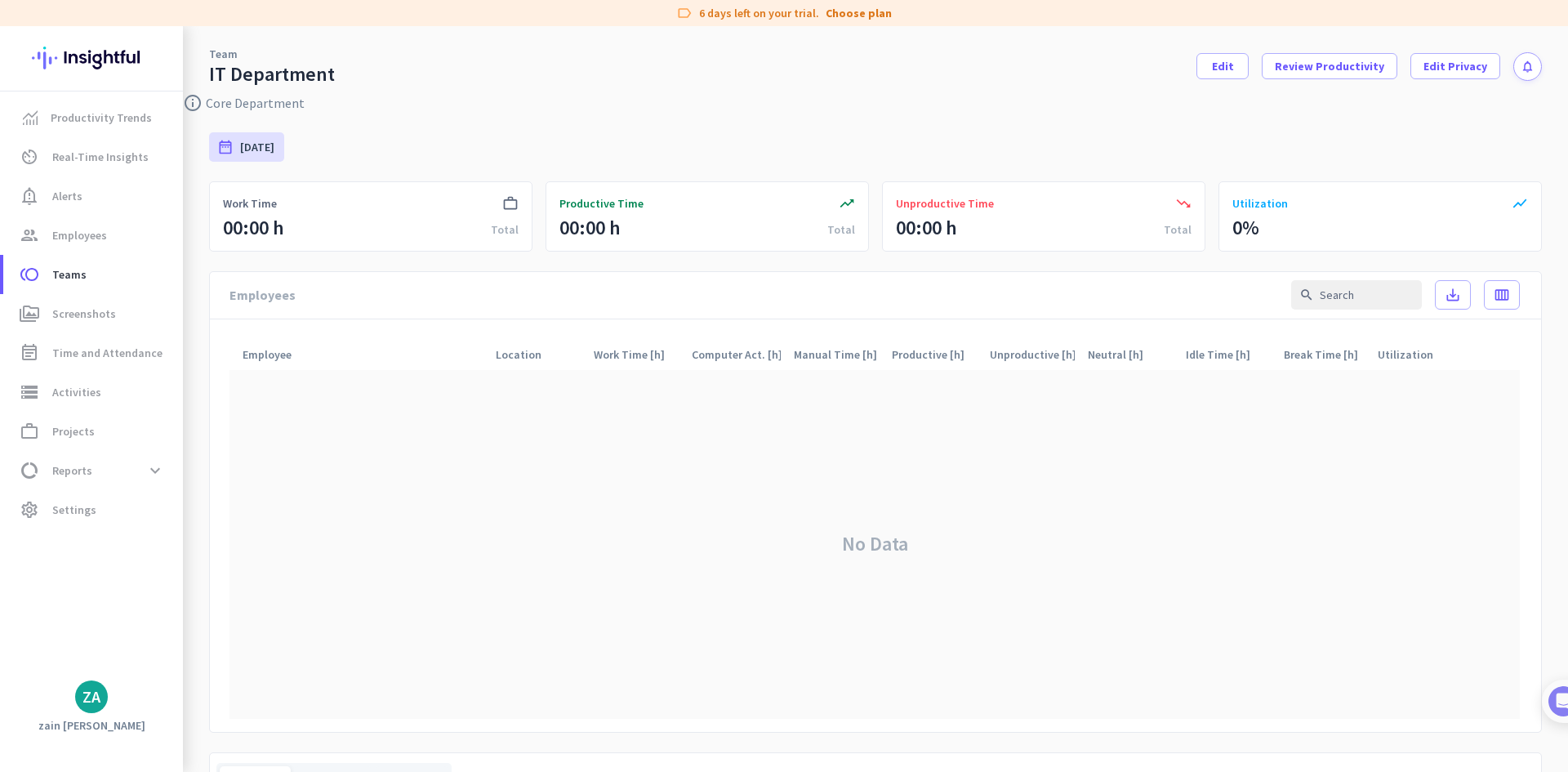
click at [1286, 465] on div "No Data" at bounding box center [875, 544] width 1290 height 349
click at [1206, 65] on span at bounding box center [1222, 66] width 51 height 39
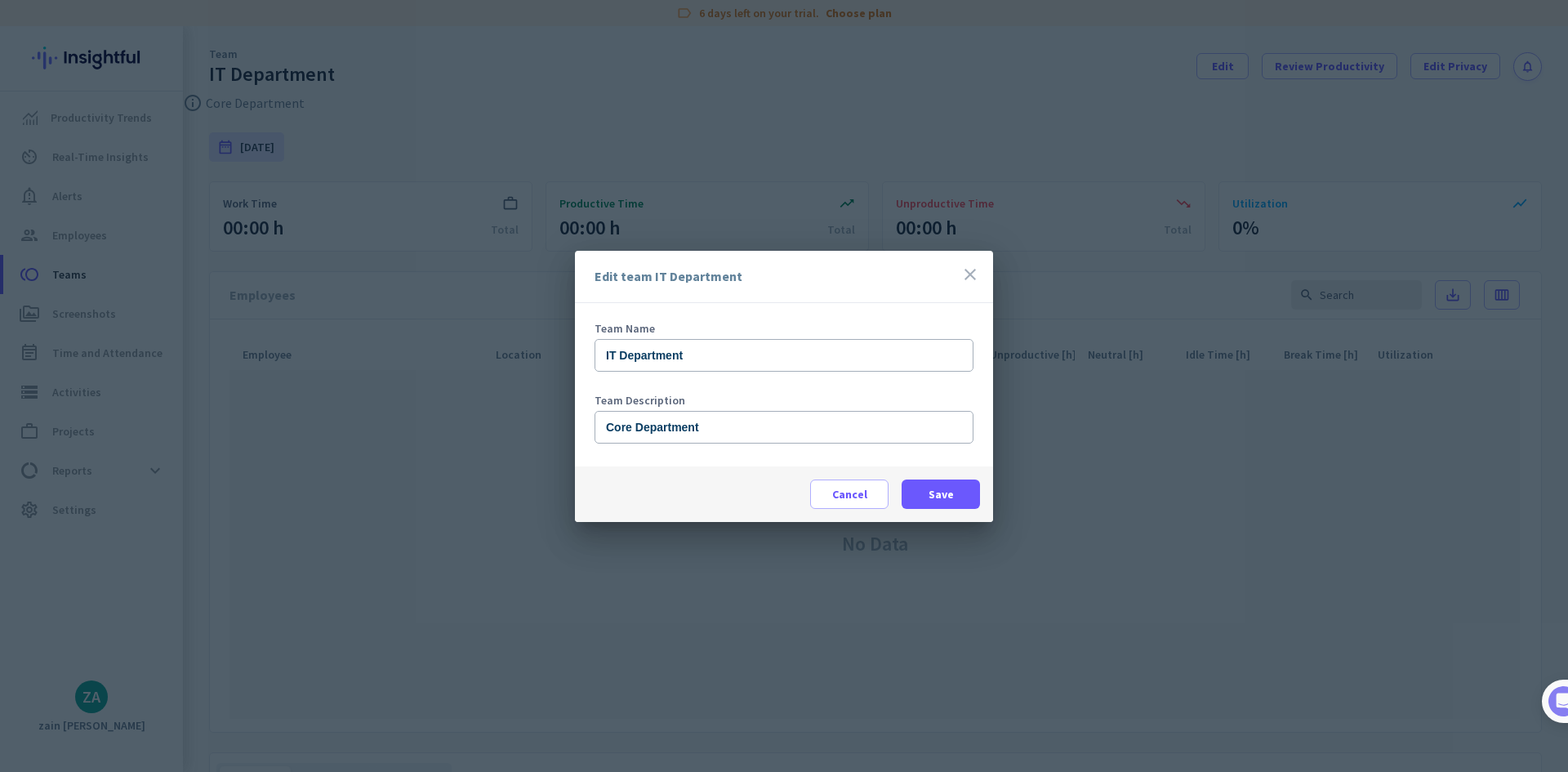
click at [967, 274] on icon "close" at bounding box center [970, 274] width 20 height 20
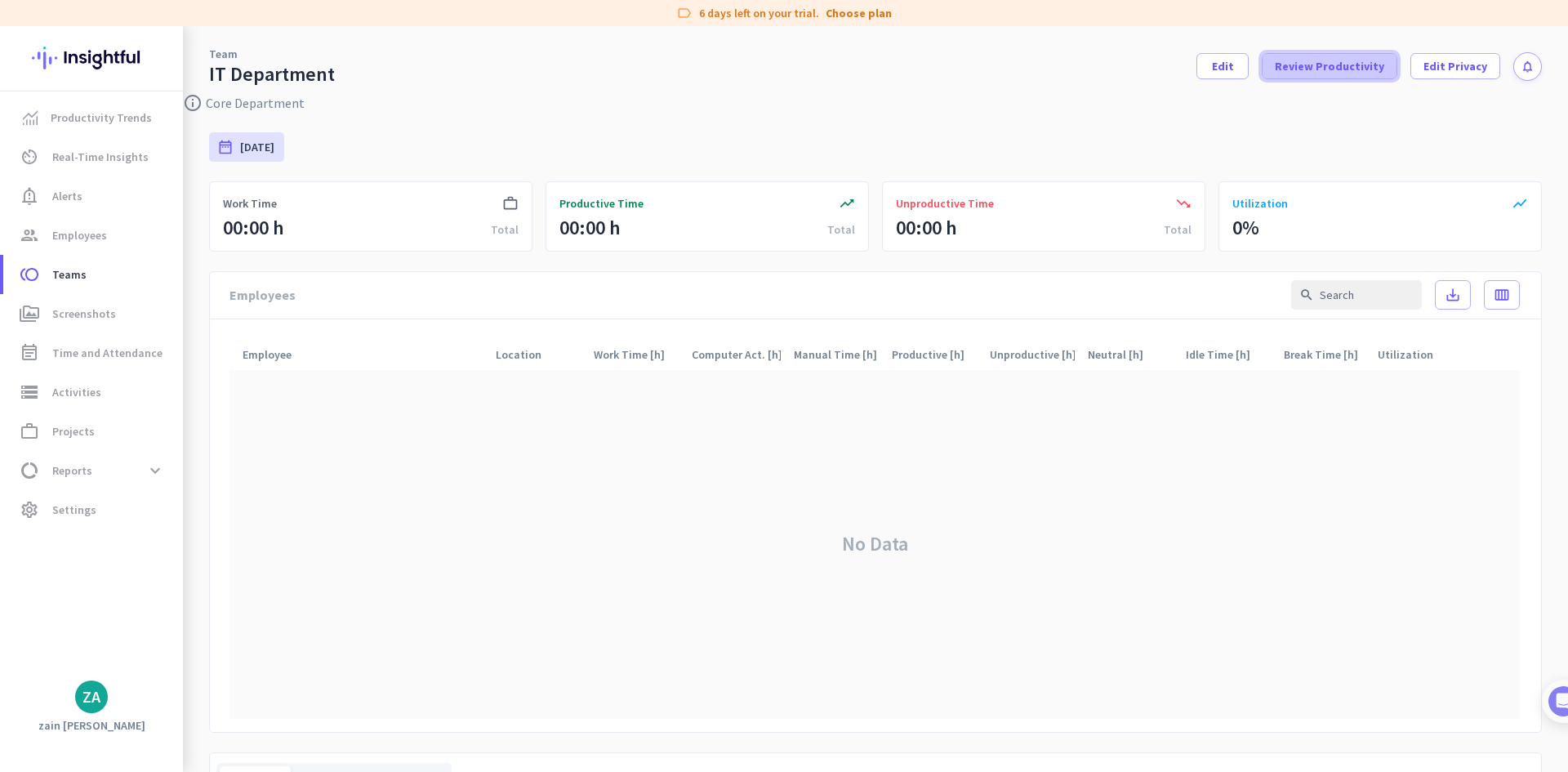
click at [1300, 57] on span at bounding box center [1329, 66] width 134 height 39
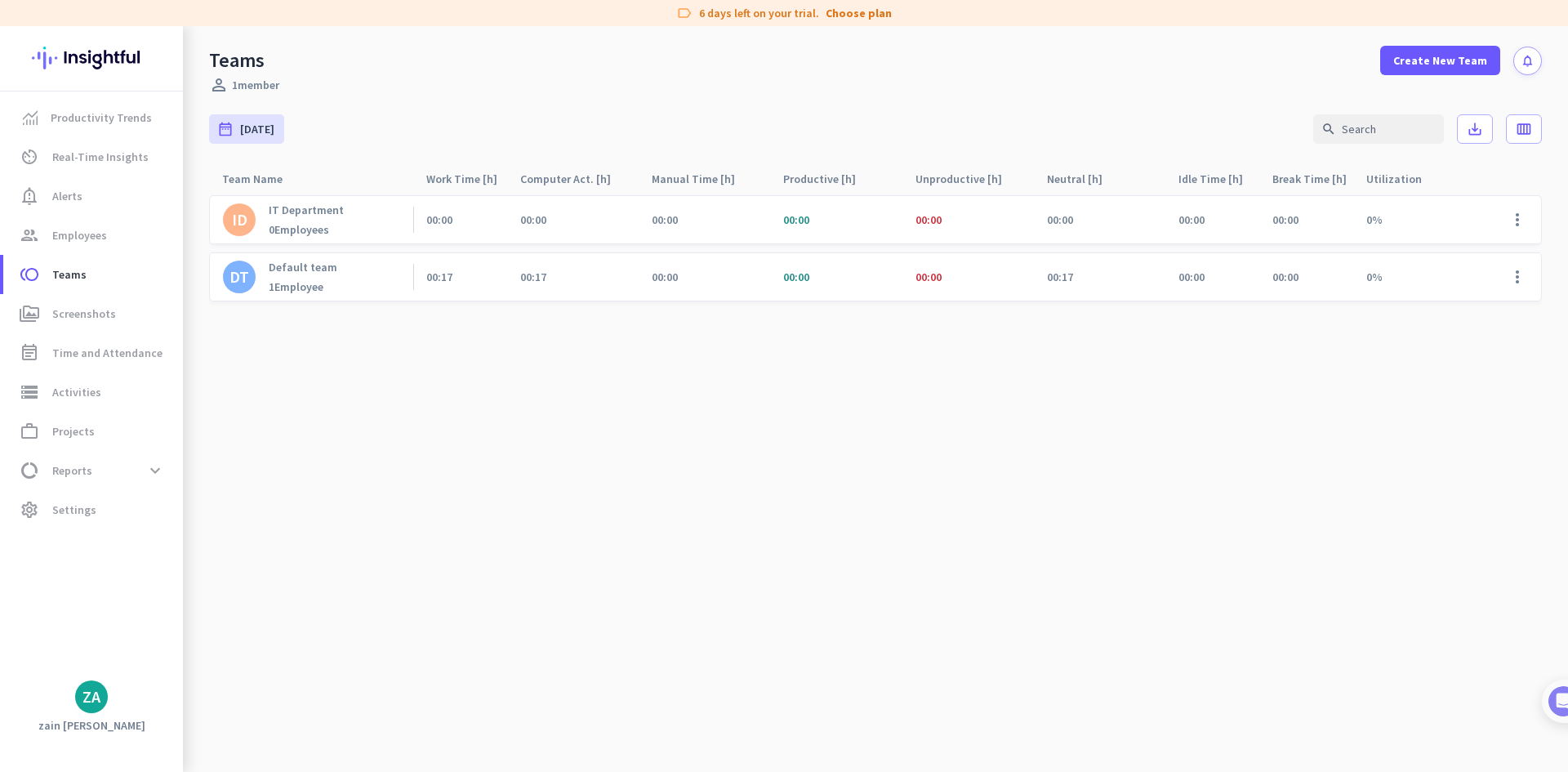
click at [721, 533] on cdk-virtual-scroll-viewport "ID IT Department 0 Employees 00:00 00:00 00:00 00:00 00:00 00:00 00:00 00:00 0%…" at bounding box center [875, 483] width 1332 height 577
click at [1511, 220] on span at bounding box center [1517, 220] width 39 height 39
click at [1350, 471] on div at bounding box center [784, 386] width 1568 height 772
click at [782, 504] on cdk-virtual-scroll-viewport "ID IT Department 0 Employees 00:00 00:00 00:00 00:00 00:00 00:00 00:00 00:00 0%…" at bounding box center [875, 483] width 1332 height 577
click at [317, 212] on p "IT Department" at bounding box center [306, 210] width 75 height 14
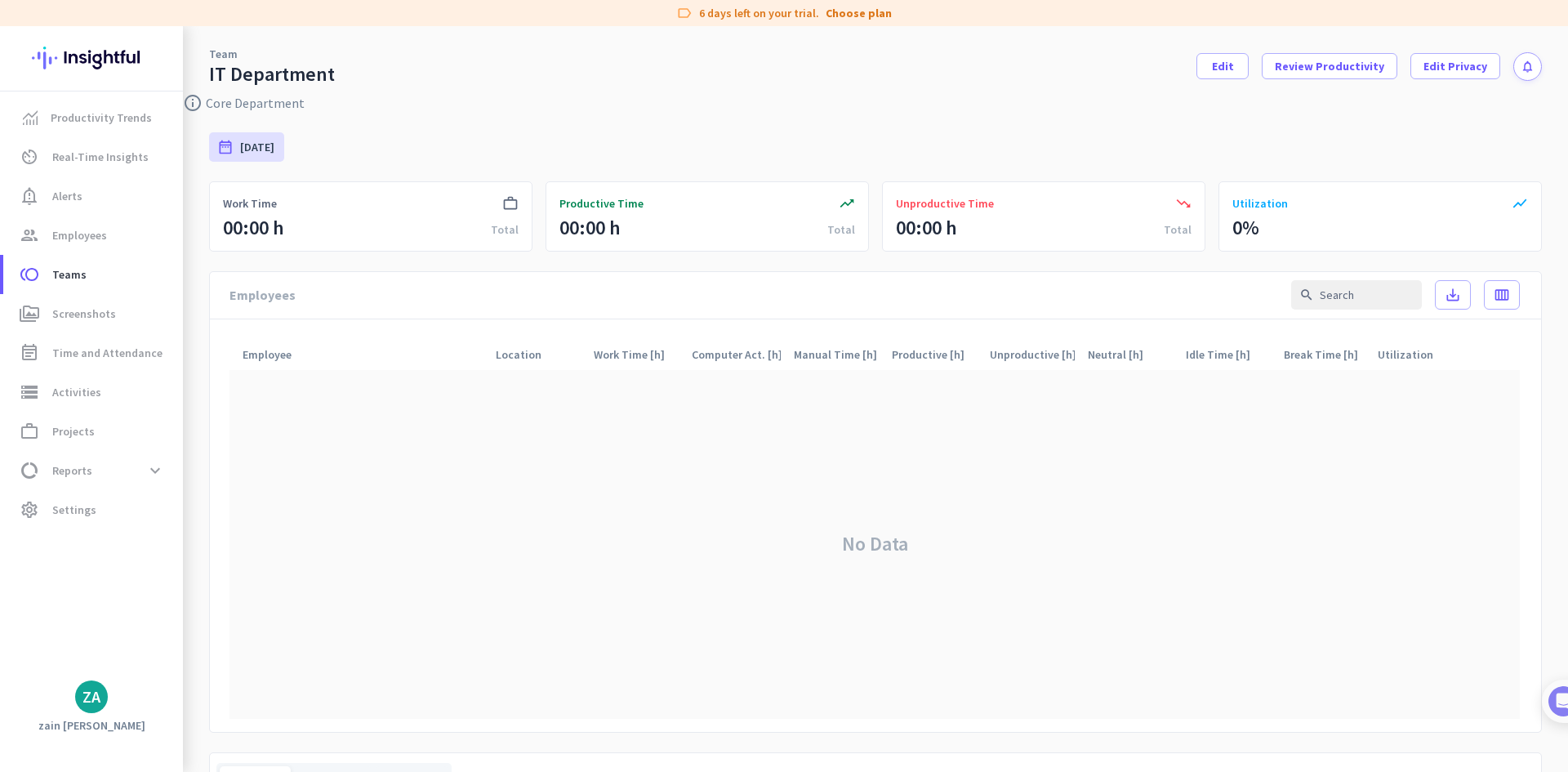
click at [522, 441] on div "No Data" at bounding box center [875, 544] width 1290 height 349
click at [196, 104] on img at bounding box center [198, 398] width 12 height 745
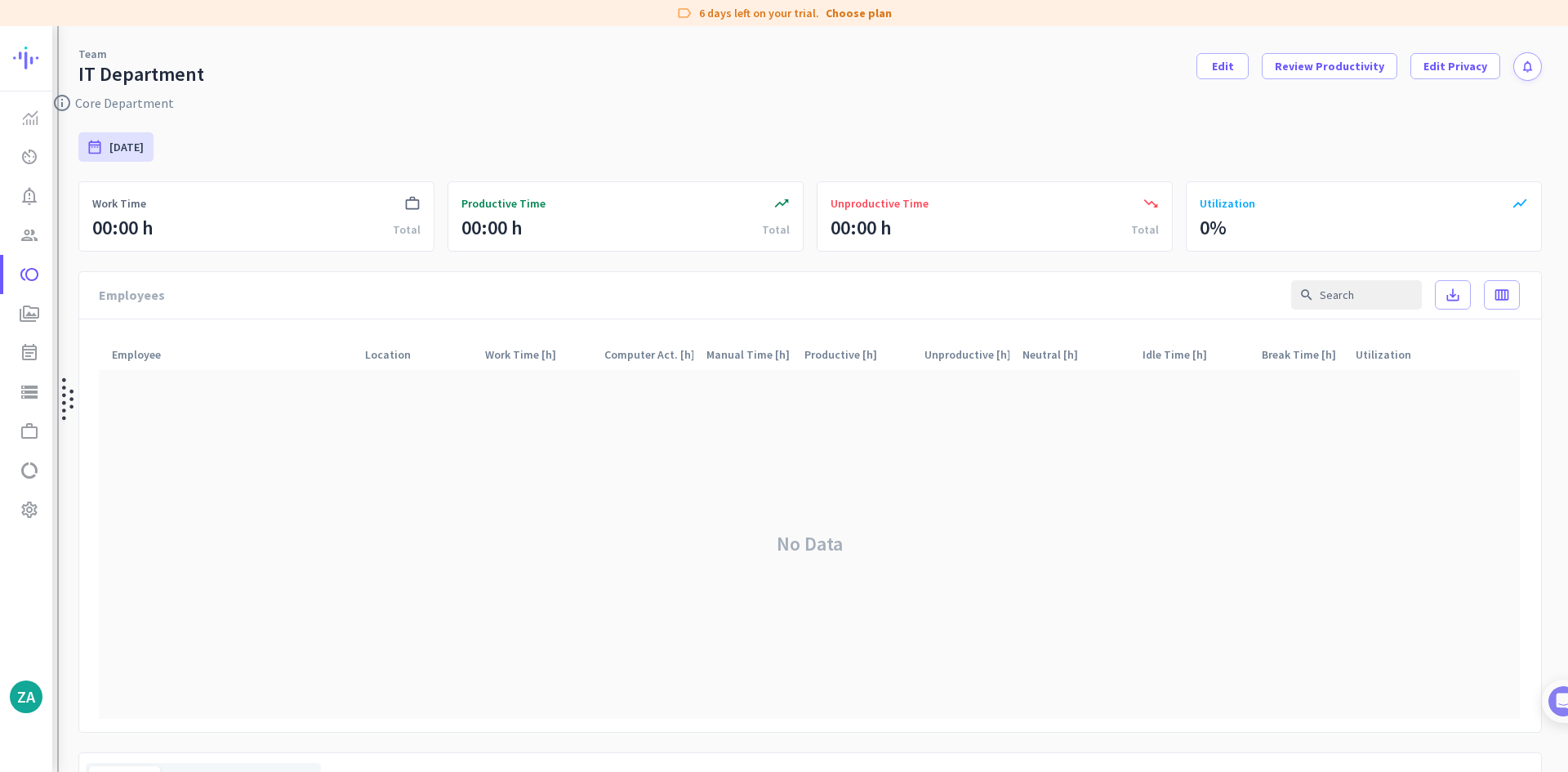
click at [62, 104] on div at bounding box center [65, 398] width 16 height 745
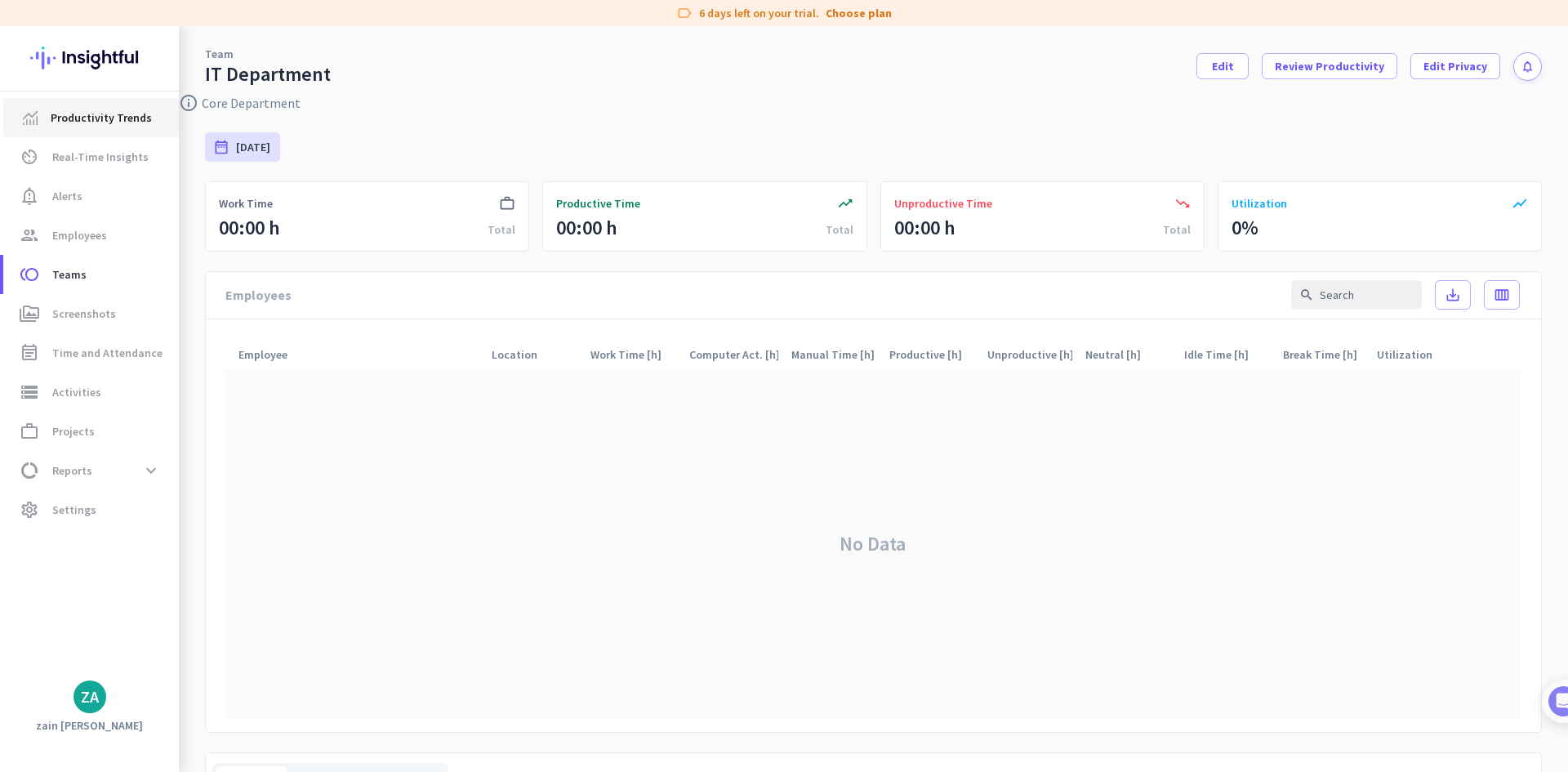
click at [62, 104] on link "Productivity Trends" at bounding box center [91, 118] width 176 height 39
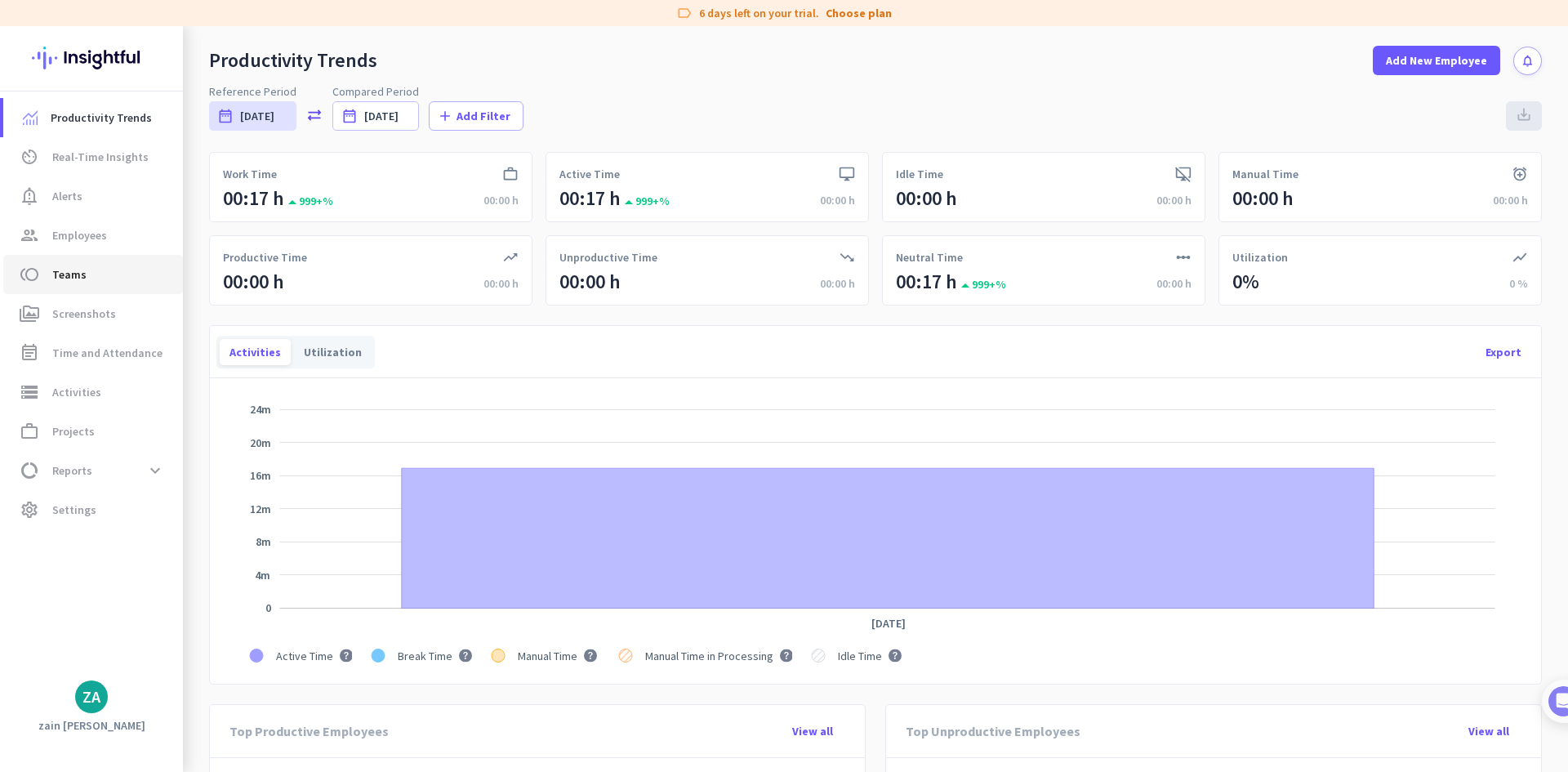
click at [98, 276] on span "toll Teams" at bounding box center [93, 274] width 153 height 20
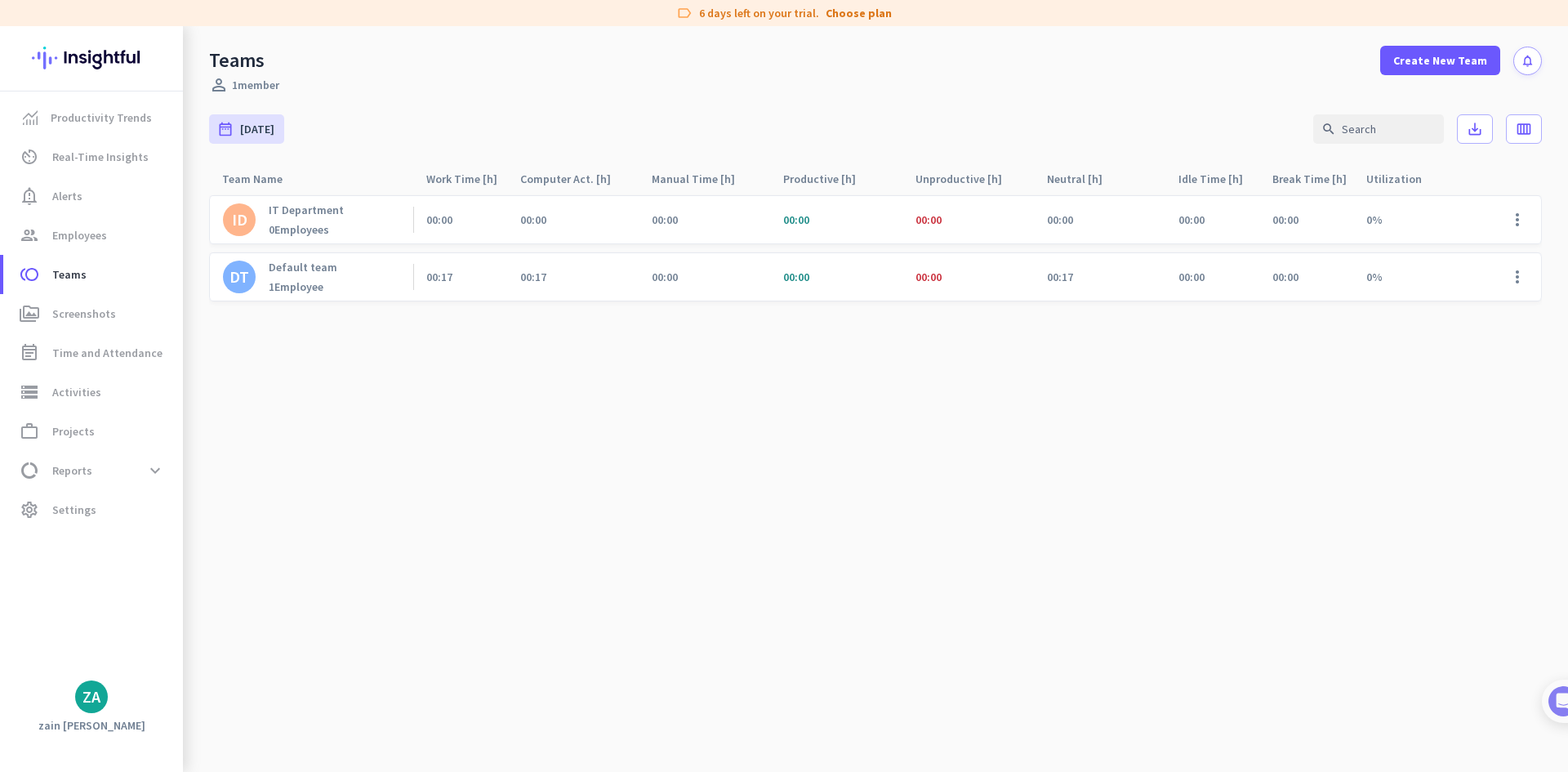
click at [399, 428] on cdk-virtual-scroll-viewport "ID IT Department 0 Employees 00:00 00:00 00:00 00:00 00:00 00:00 00:00 00:00 0%…" at bounding box center [875, 483] width 1332 height 577
click at [79, 123] on span "Productivity Trends" at bounding box center [101, 118] width 101 height 20
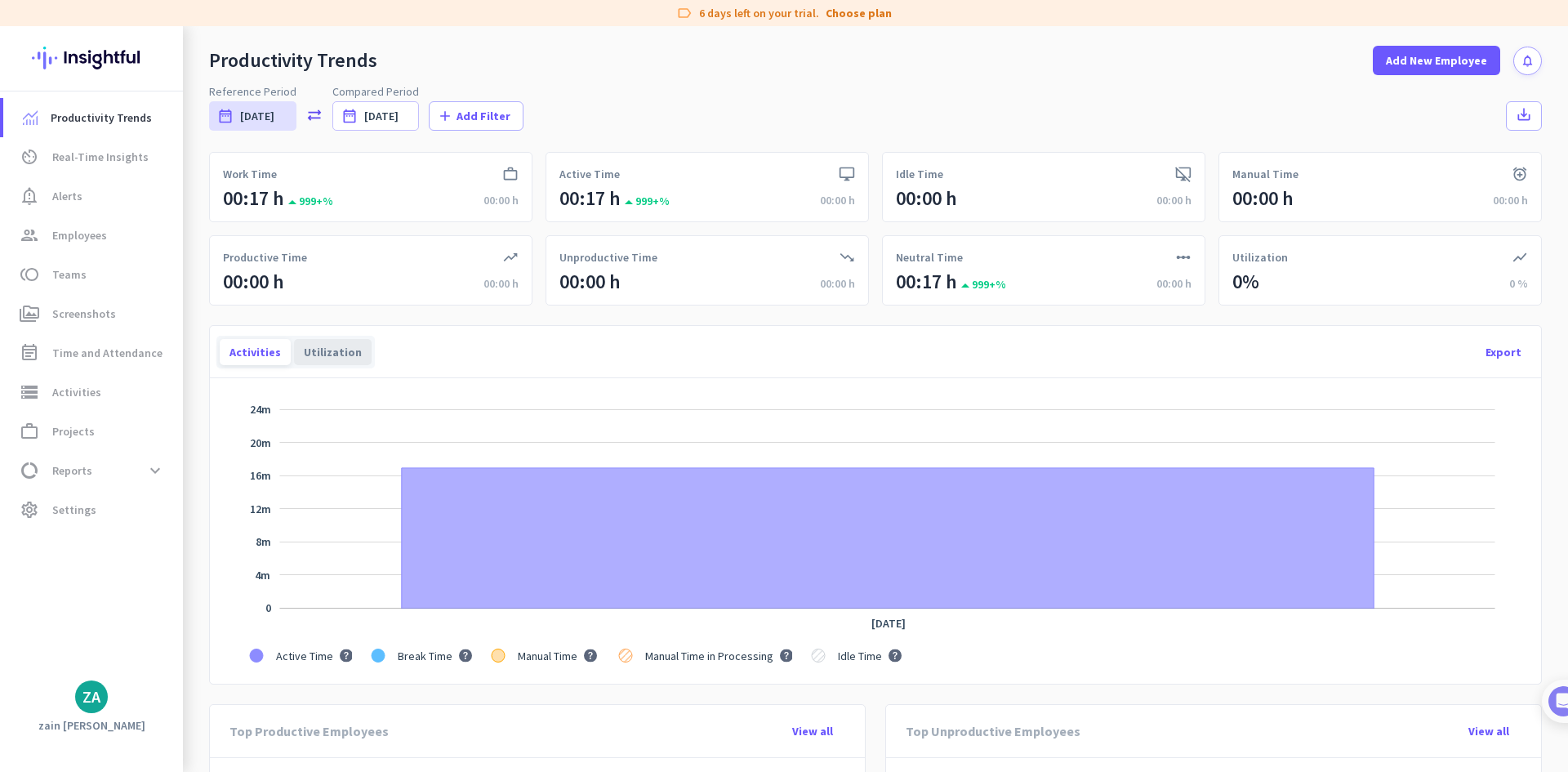
click at [328, 347] on div "Utilization" at bounding box center [332, 352] width 78 height 26
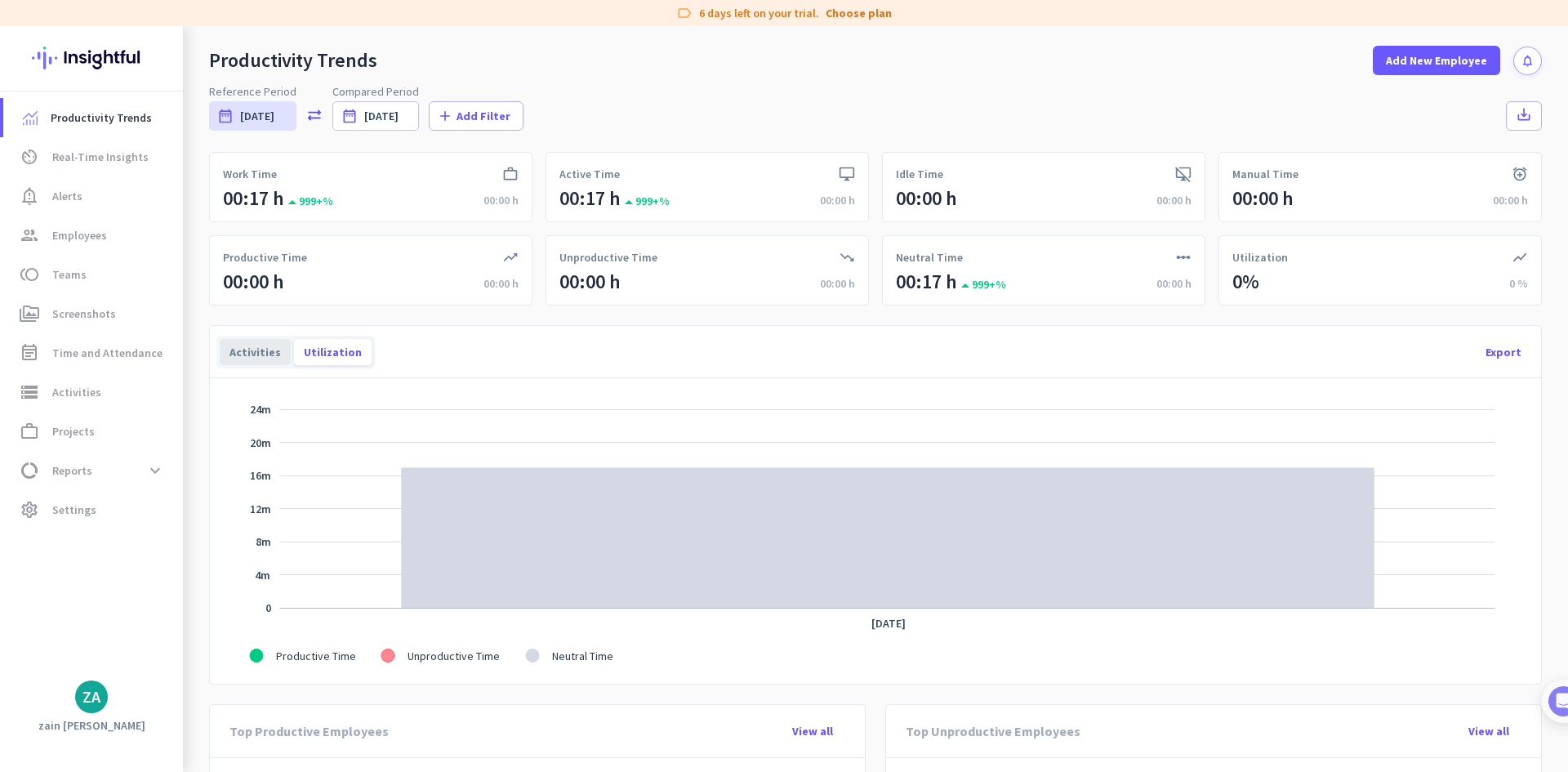
click at [273, 354] on div "Activities" at bounding box center [255, 352] width 71 height 26
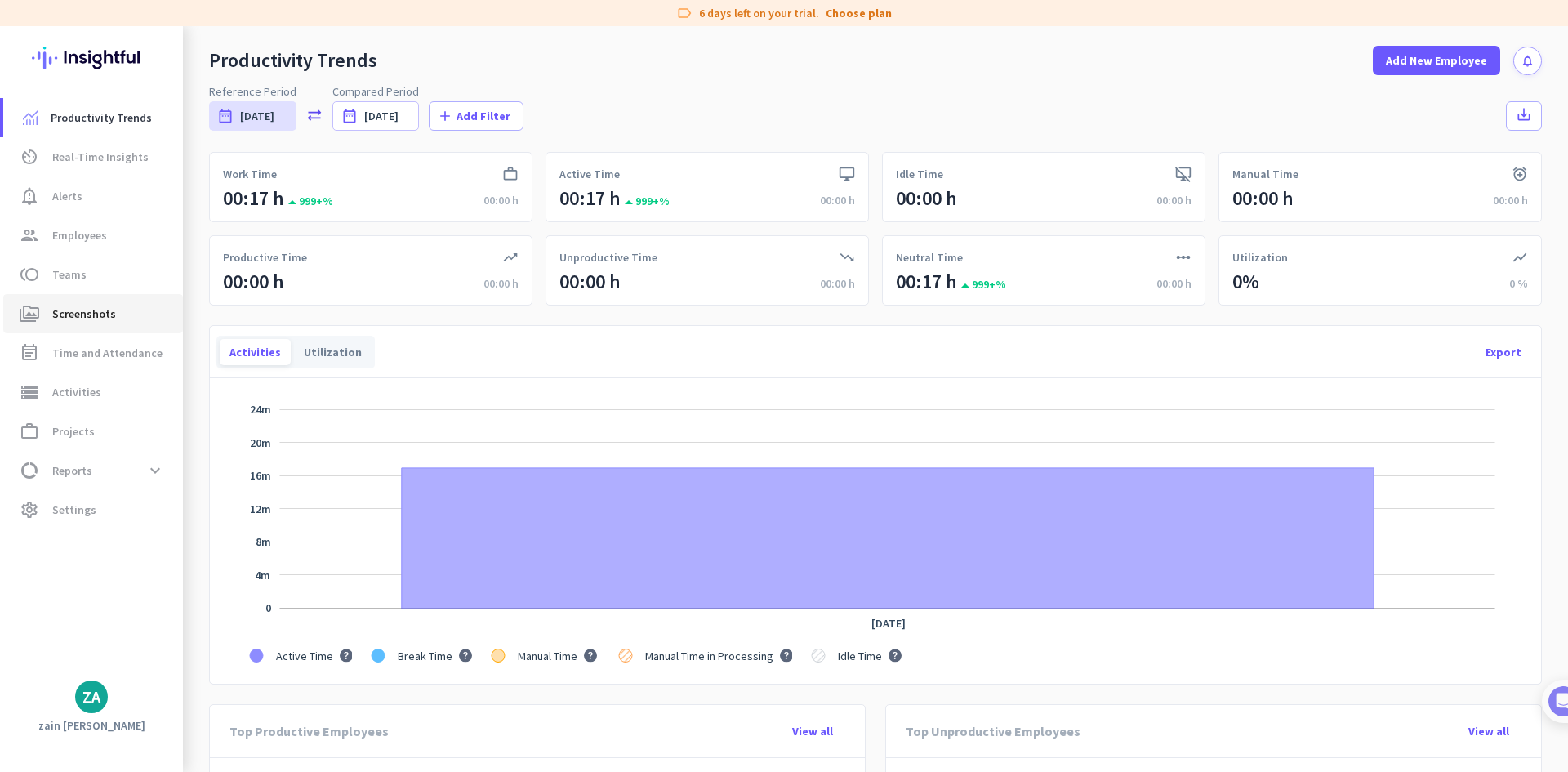
click at [100, 314] on span "Screenshots" at bounding box center [84, 313] width 63 height 20
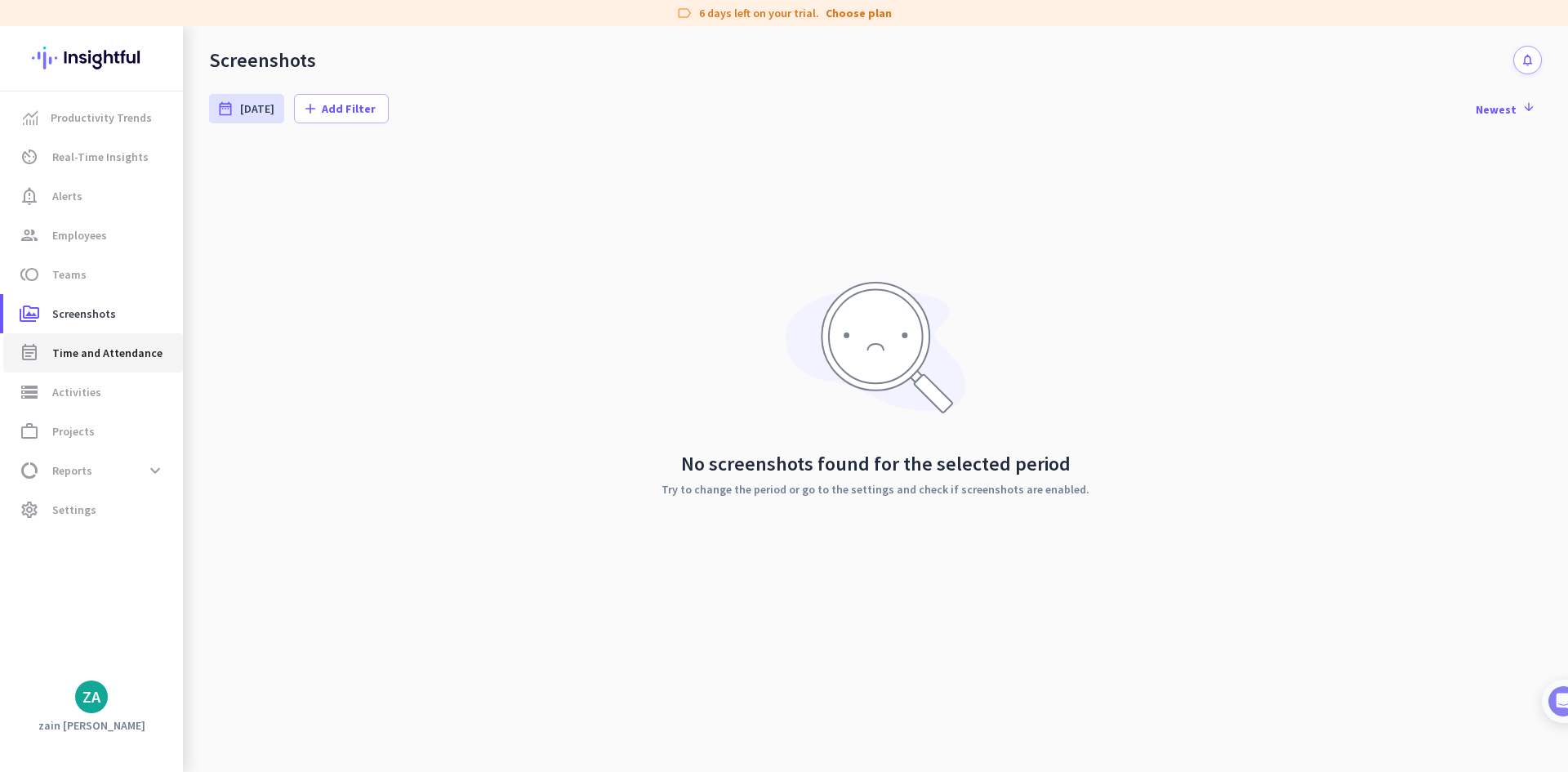
click at [100, 360] on span "Time and Attendance" at bounding box center [108, 353] width 111 height 20
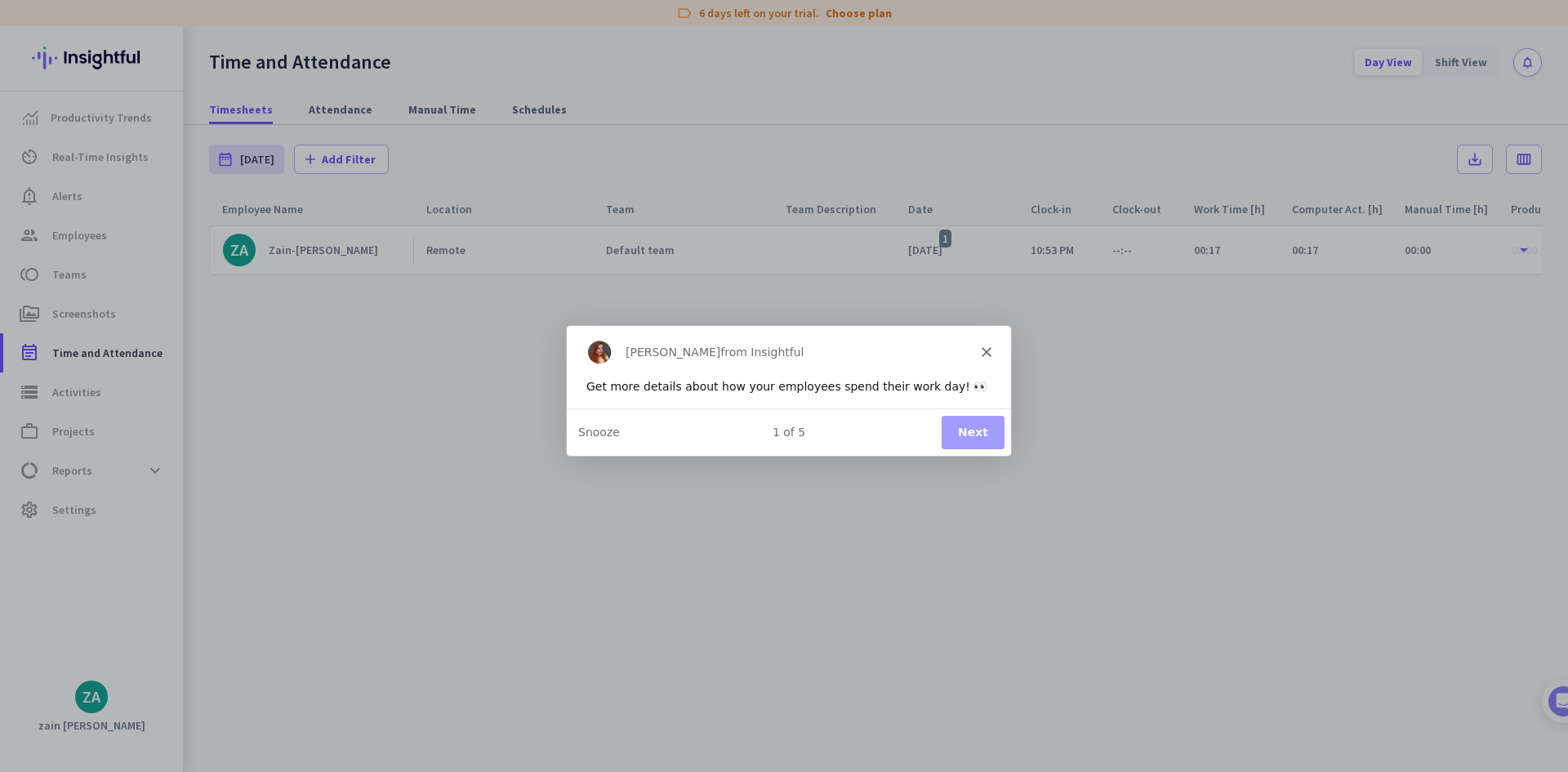
click at [978, 424] on button "Next" at bounding box center [972, 432] width 62 height 34
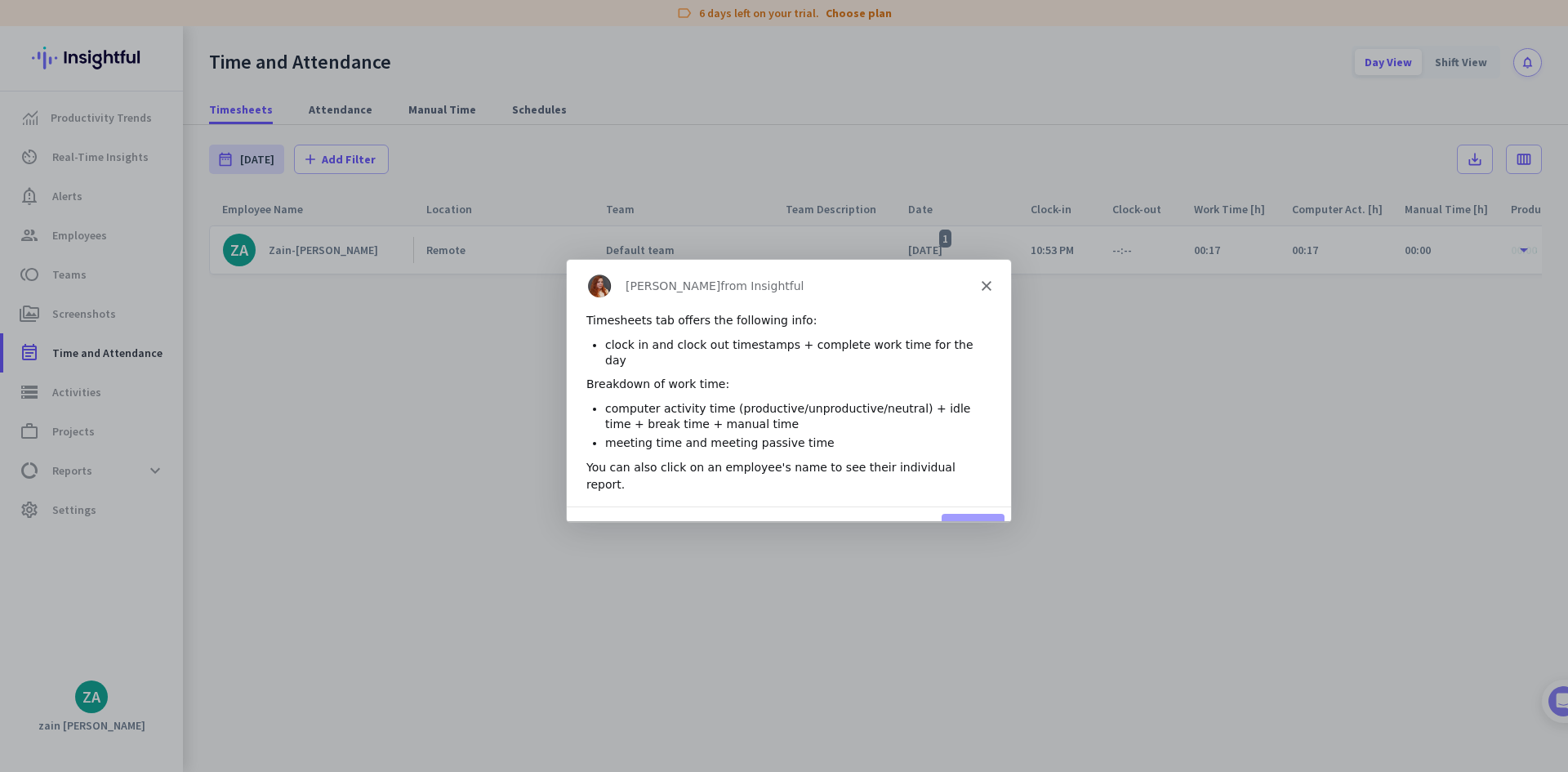
click at [978, 513] on button "Next" at bounding box center [972, 530] width 62 height 34
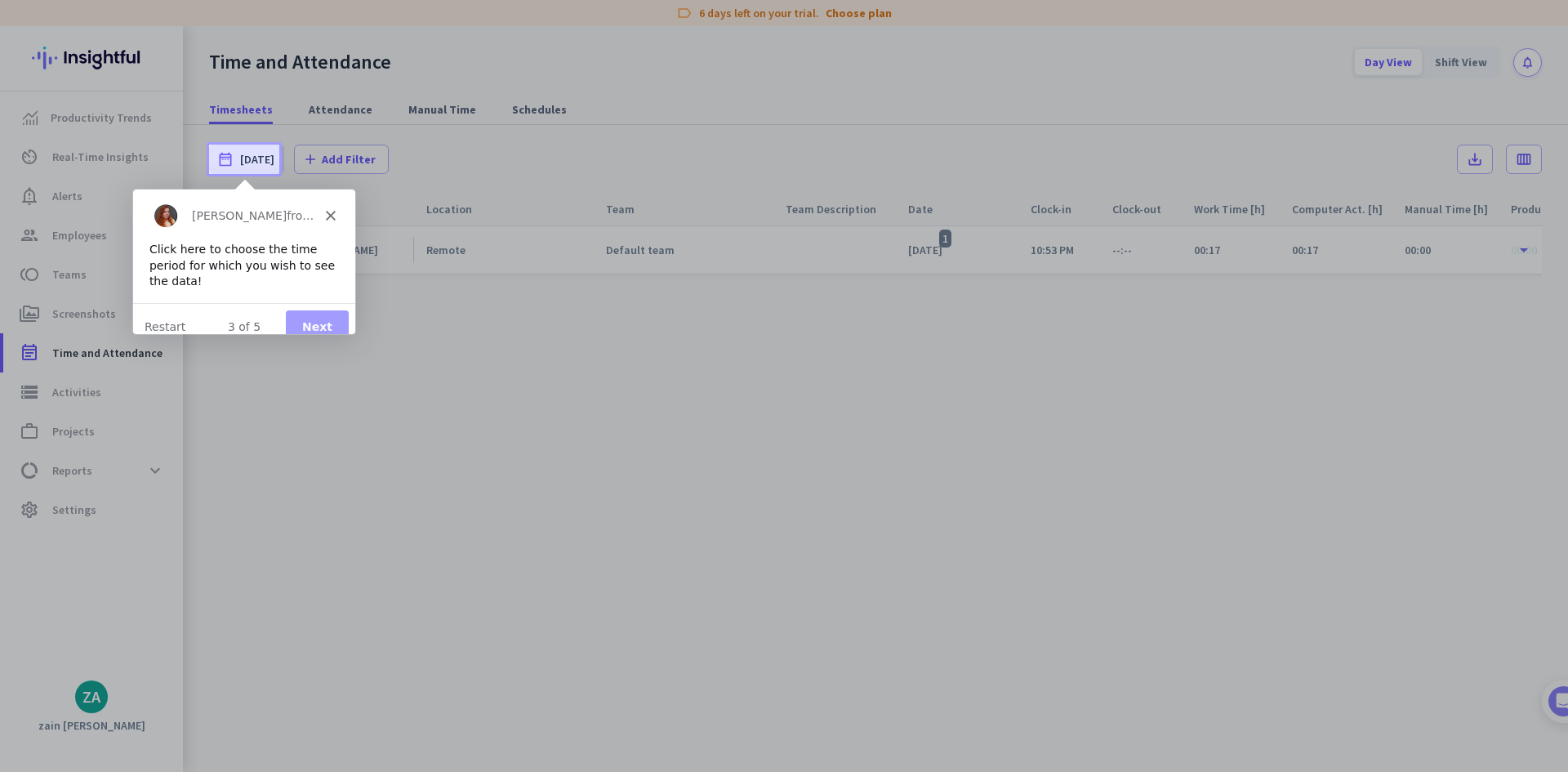
click at [317, 314] on button "Next" at bounding box center [316, 327] width 62 height 34
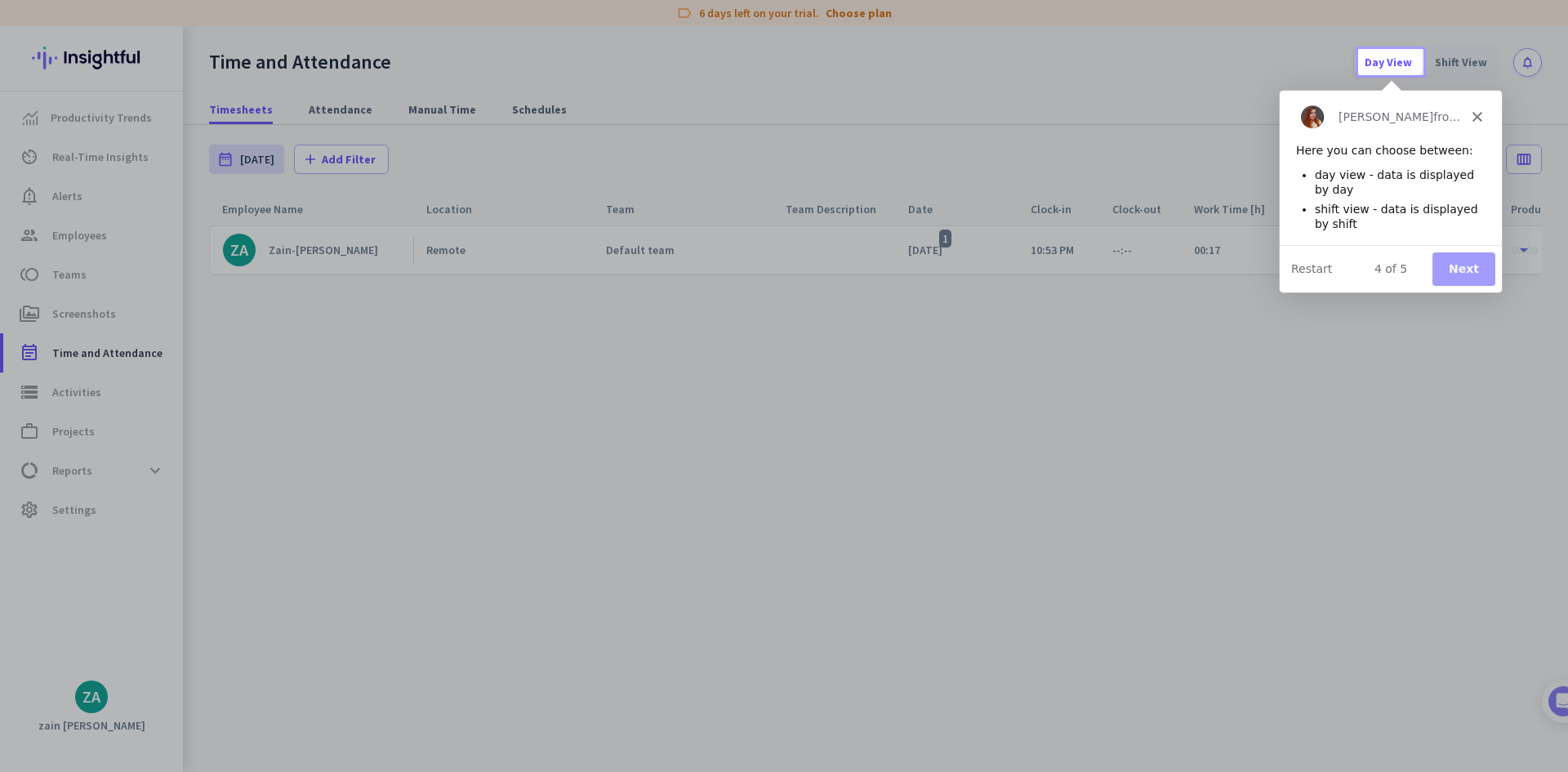
click at [1464, 265] on button "Next" at bounding box center [1463, 269] width 62 height 34
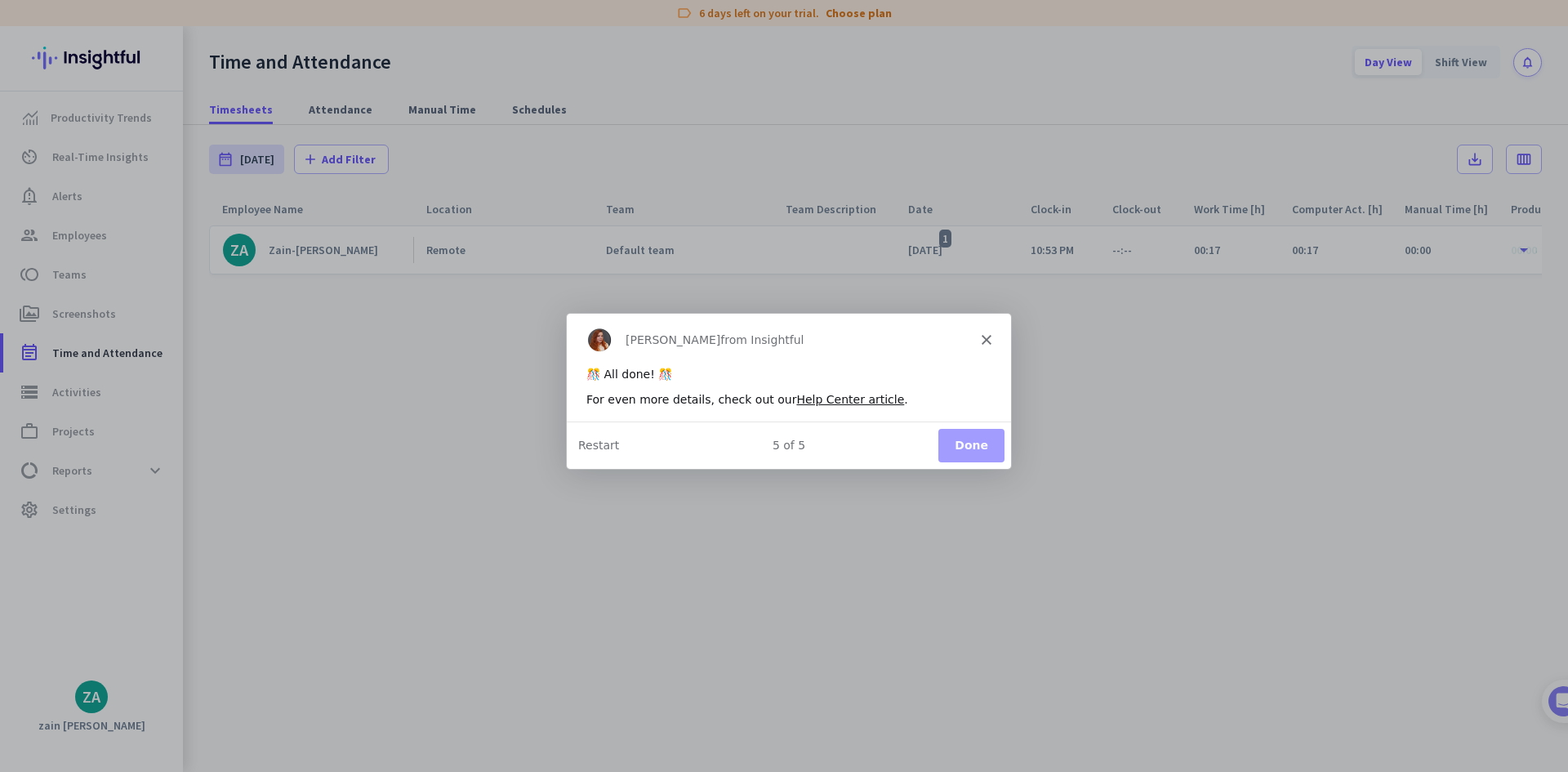
click at [955, 438] on button "Done" at bounding box center [970, 444] width 66 height 34
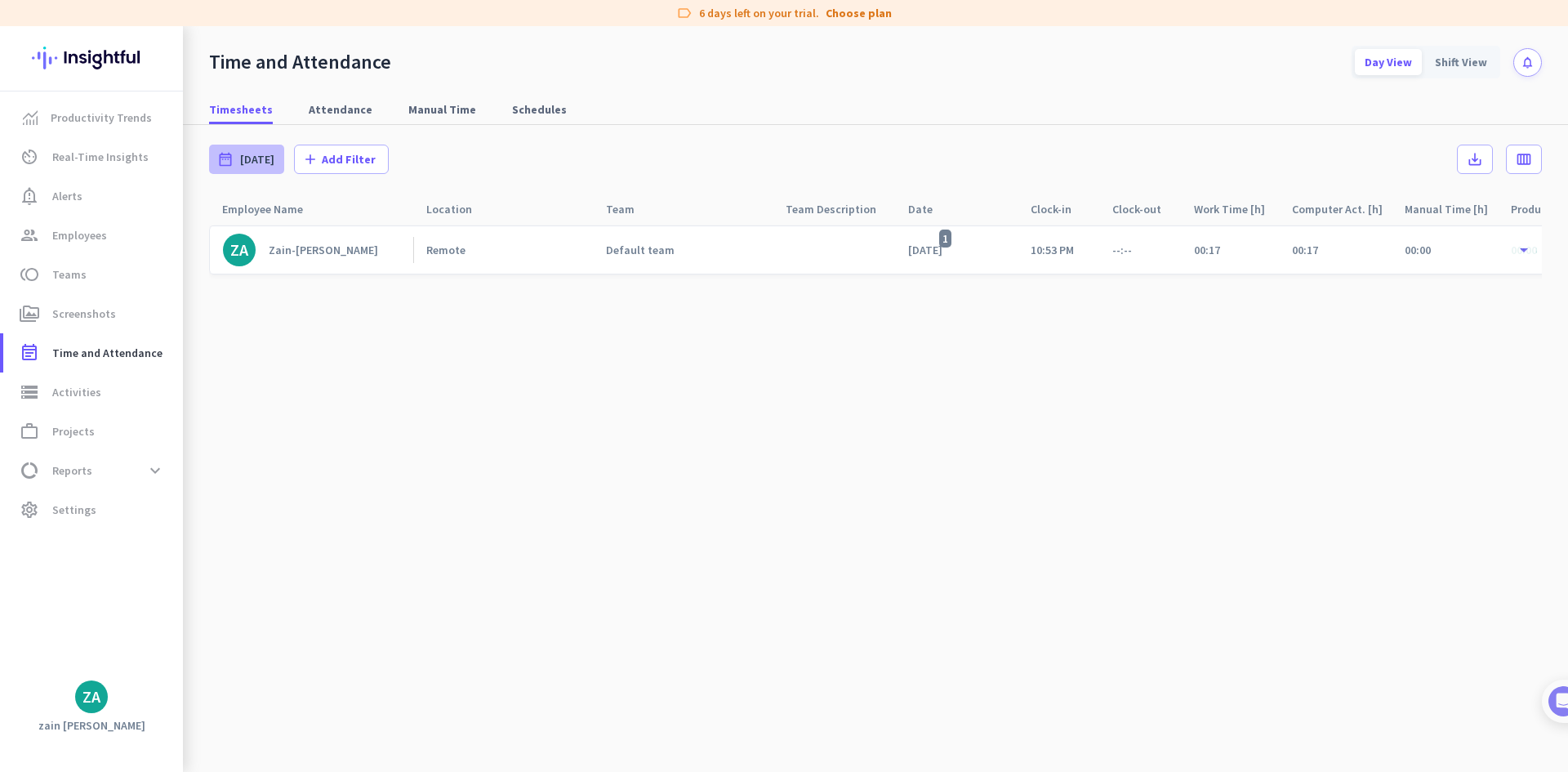
click at [239, 168] on div "date_range [DATE]" at bounding box center [246, 159] width 75 height 29
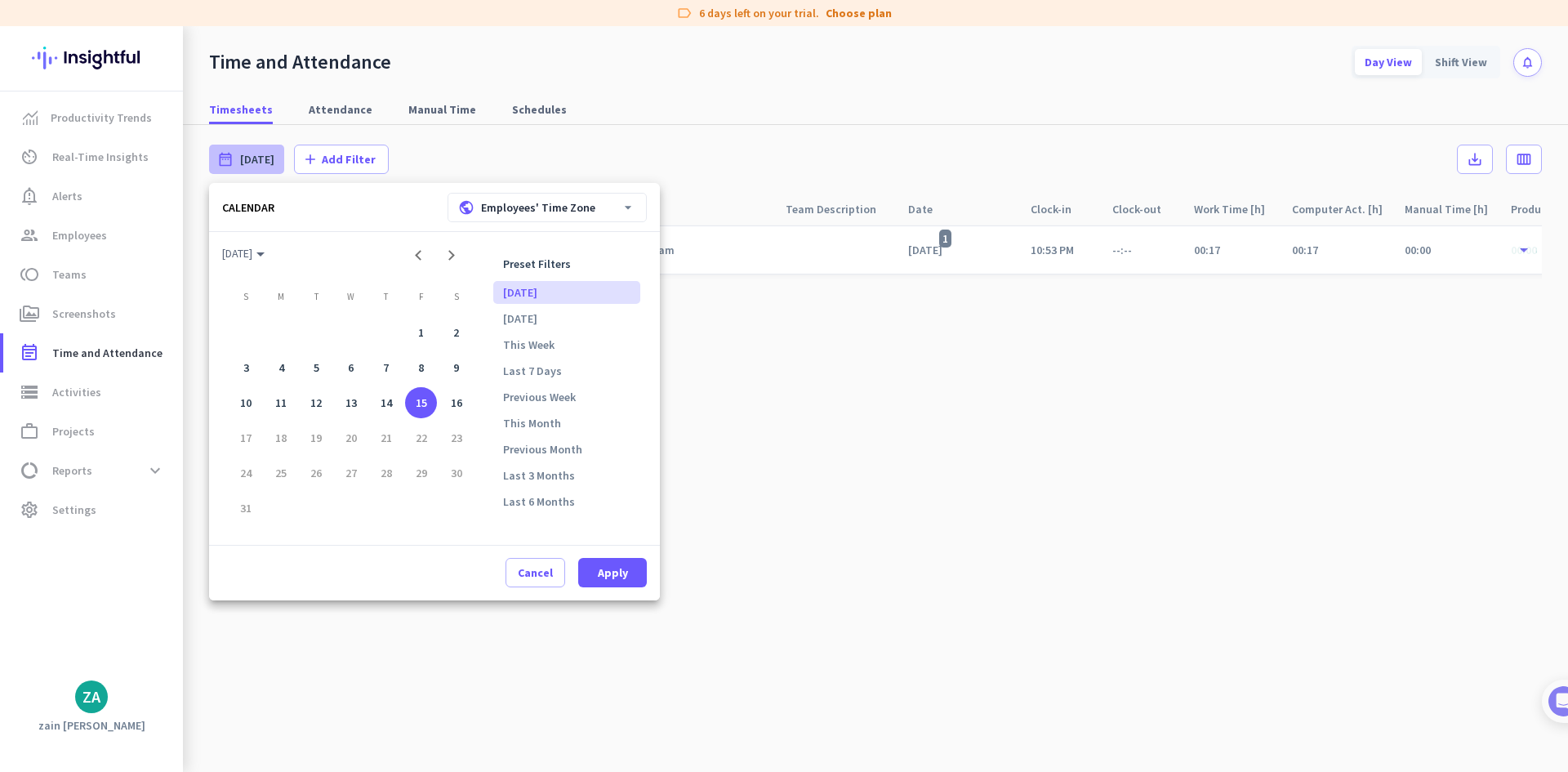
click at [819, 408] on div at bounding box center [784, 386] width 1568 height 772
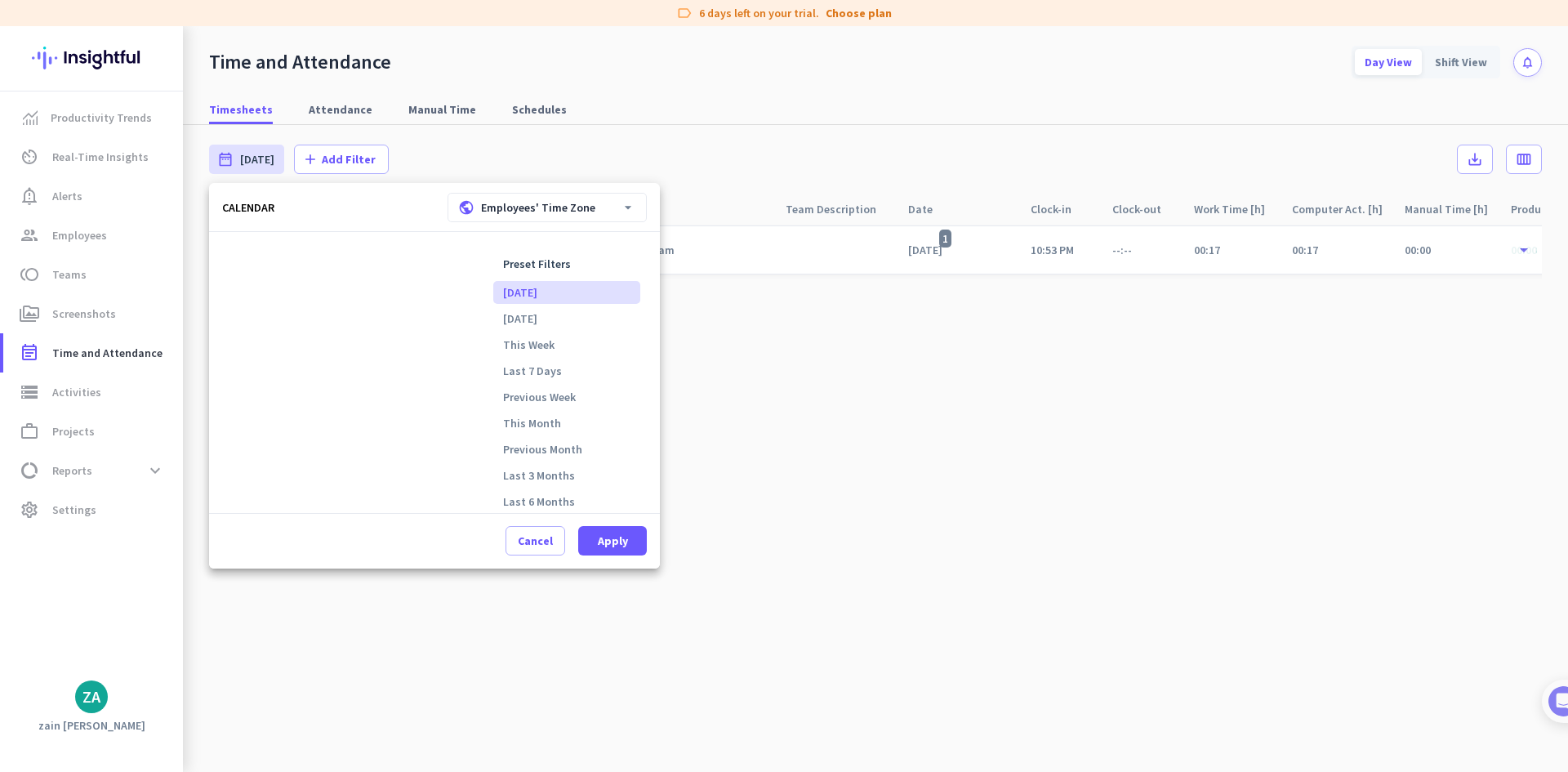
click at [819, 408] on cdk-virtual-scroll-viewport "ZA Zain-ul-[PERSON_NAME] Remote Default team [DATE] 1 10:53 PM --:-- 00:17 00:1…" at bounding box center [875, 498] width 1332 height 547
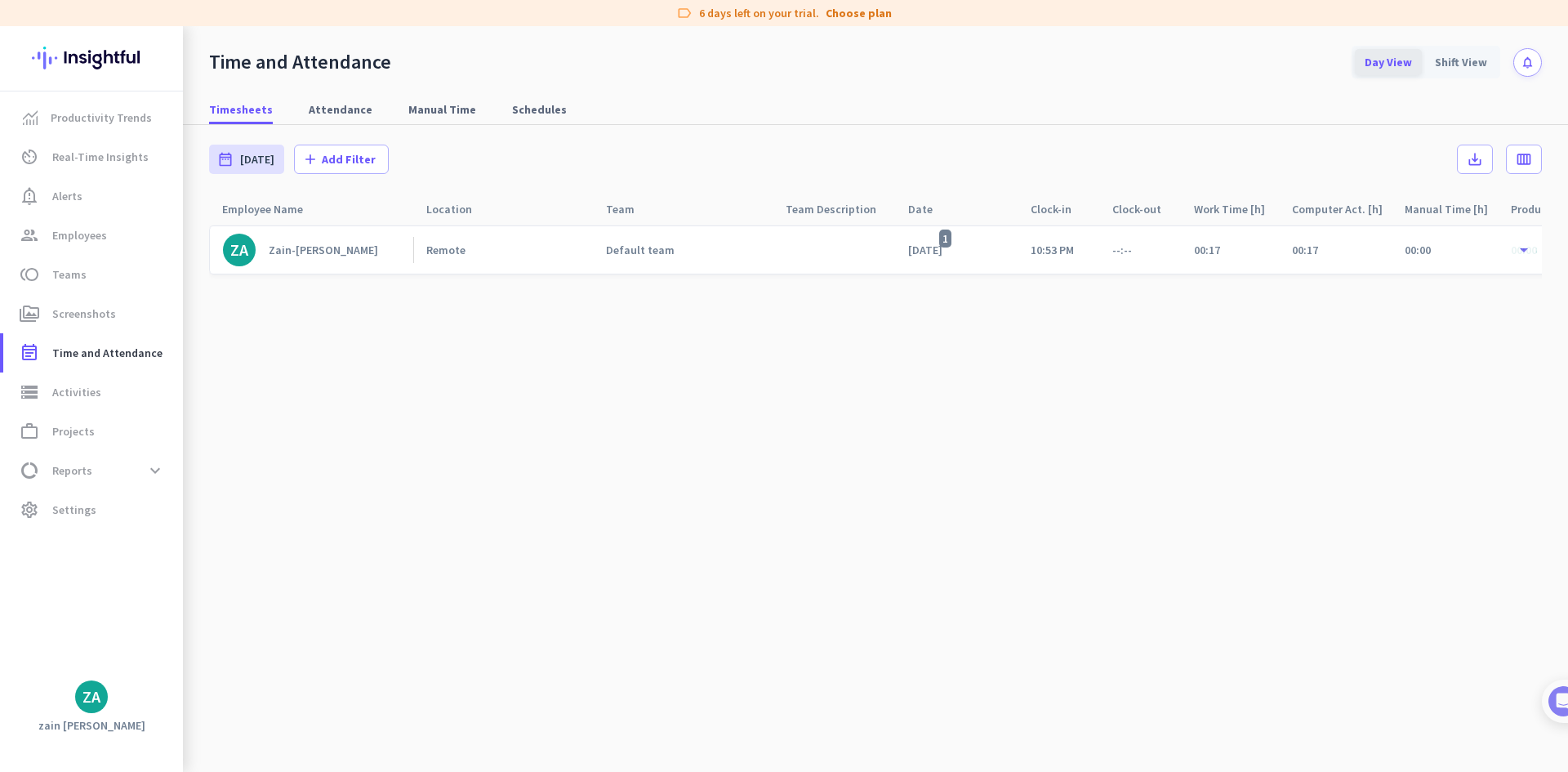
click at [1396, 63] on div "Day View" at bounding box center [1388, 62] width 67 height 26
click at [1390, 68] on div "Day View" at bounding box center [1388, 62] width 67 height 26
click at [1073, 370] on cdk-virtual-scroll-viewport "ZA Zain-ul-[PERSON_NAME] Remote Default team [DATE] 1 10:53 PM --:-- 00:17 00:1…" at bounding box center [875, 498] width 1332 height 547
click at [278, 252] on div "Zain-[PERSON_NAME]" at bounding box center [323, 250] width 110 height 14
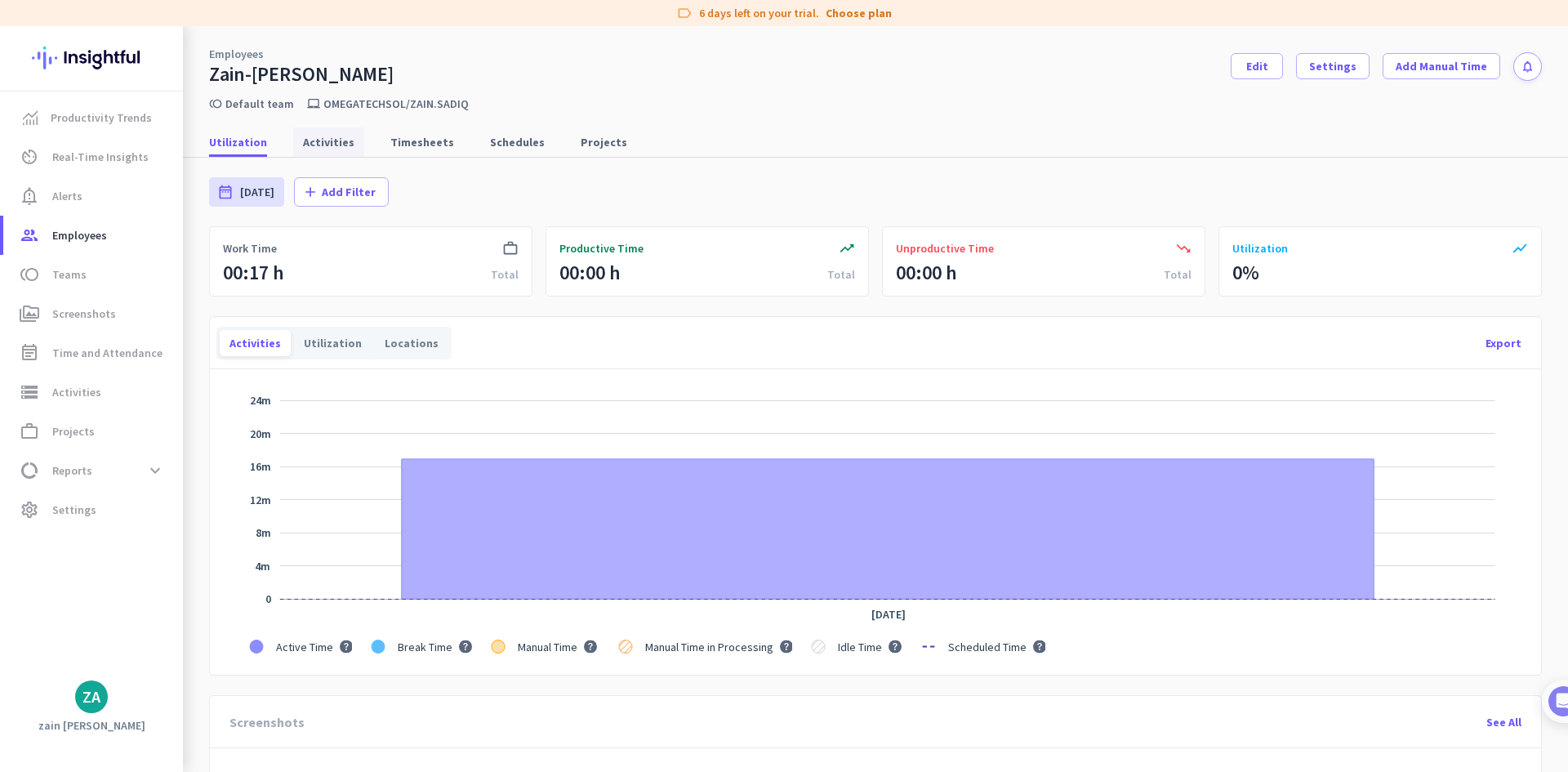
click at [338, 147] on span "Activities" at bounding box center [328, 142] width 52 height 16
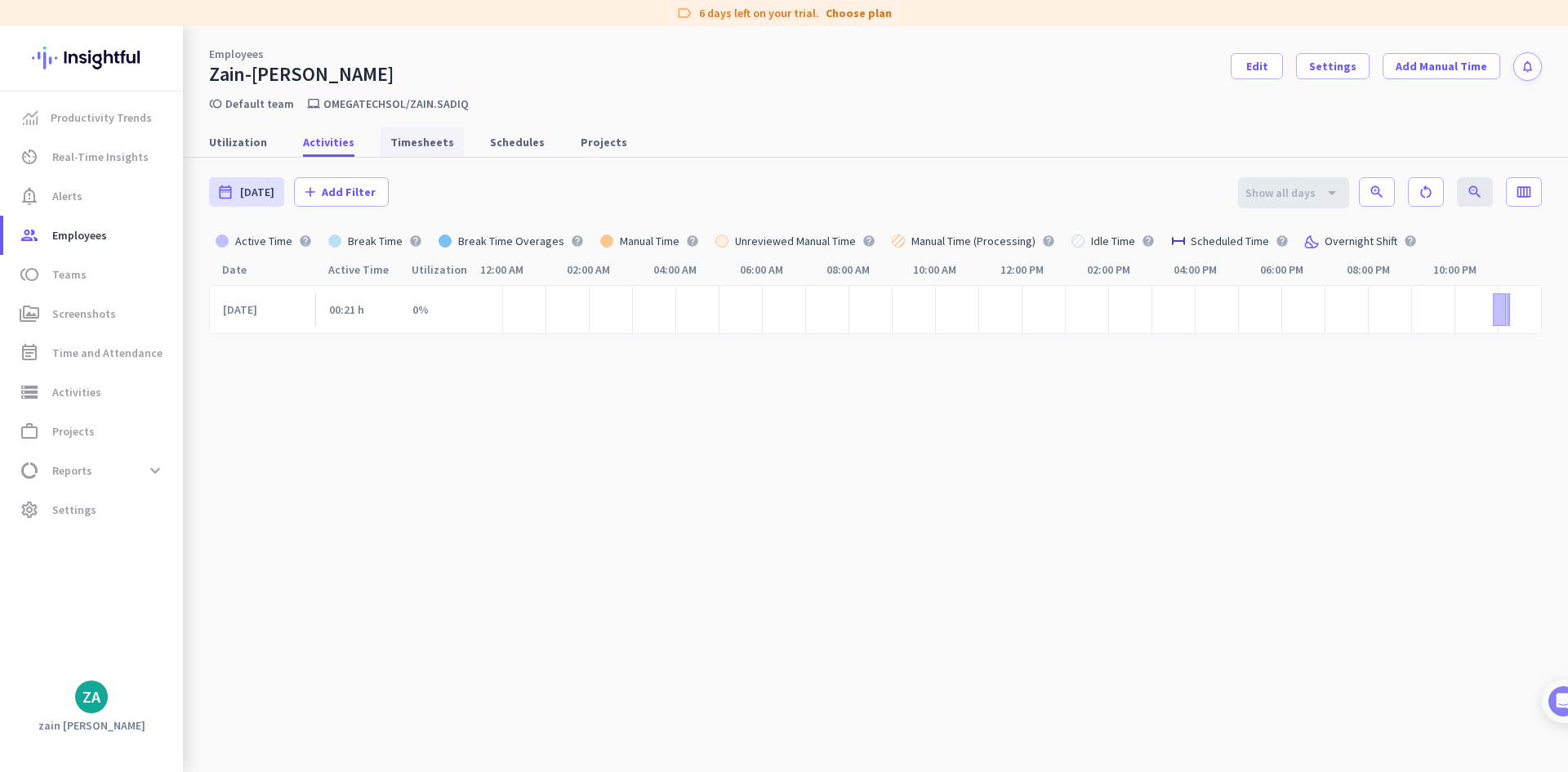
click at [418, 135] on span "Timesheets" at bounding box center [421, 142] width 63 height 16
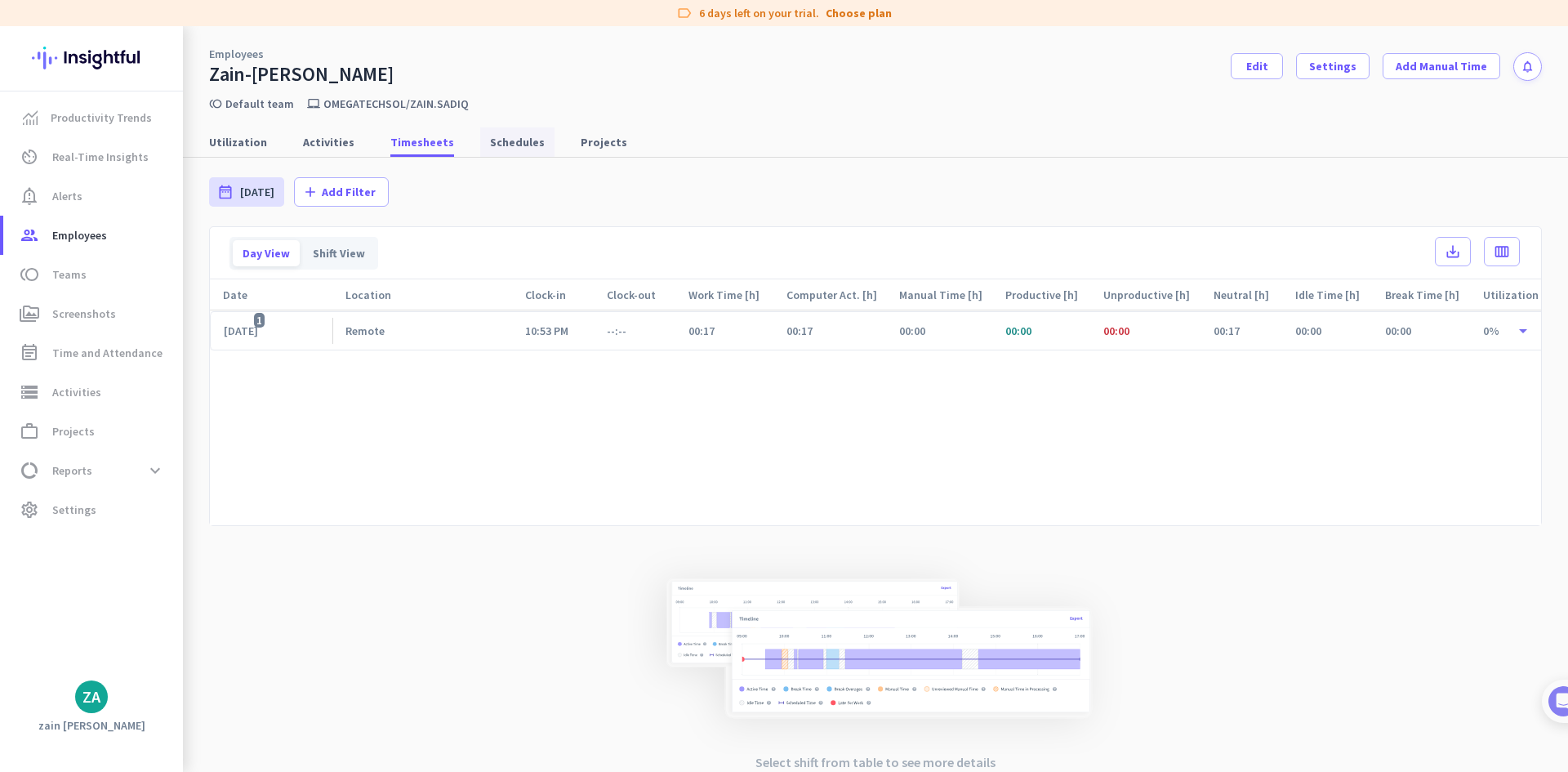
click at [494, 139] on span "Schedules" at bounding box center [517, 142] width 54 height 16
type input "[DATE] - [DATE]"
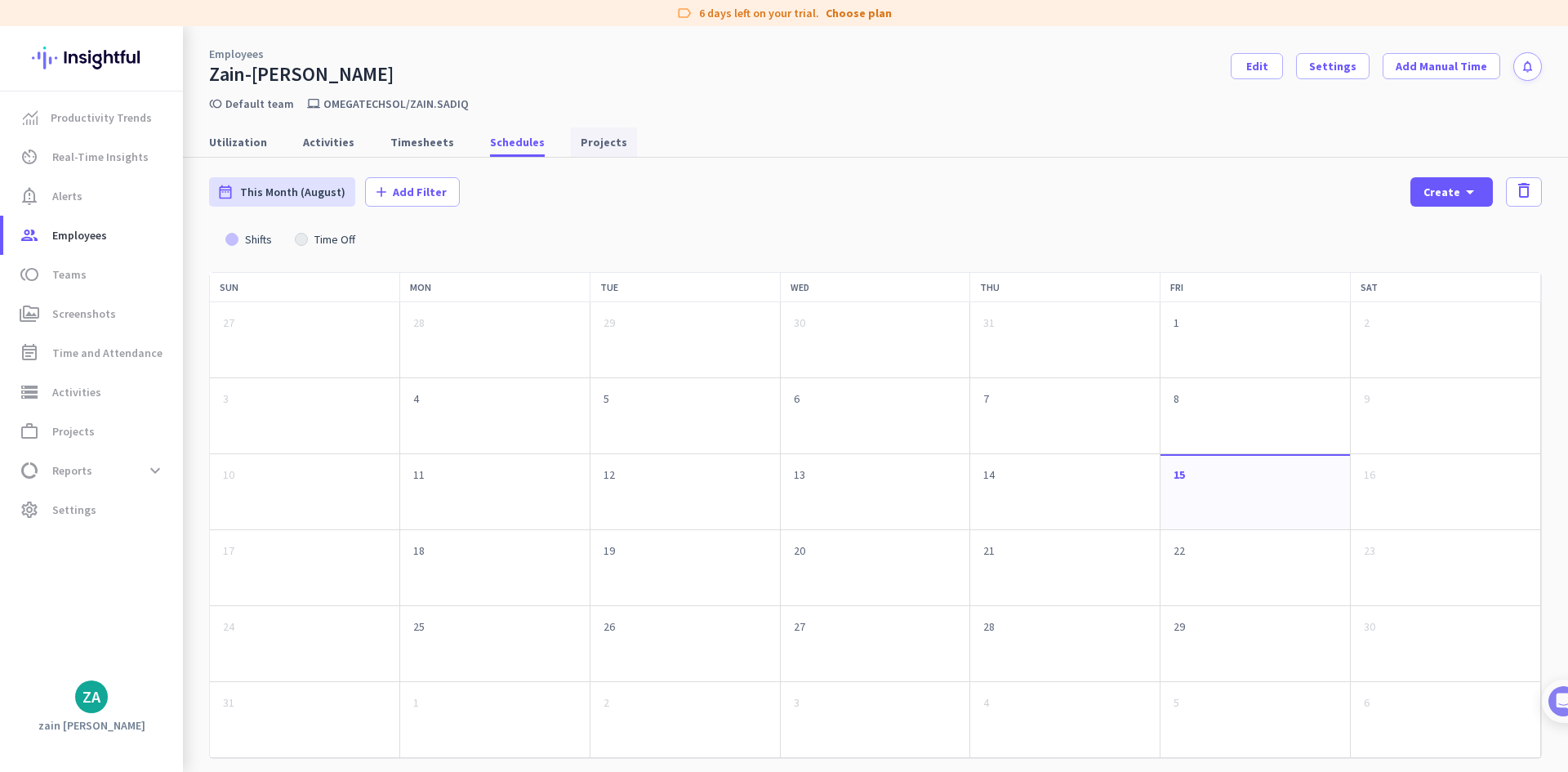
click at [582, 139] on span "Projects" at bounding box center [603, 142] width 46 height 16
type input "[DATE] - [DATE]"
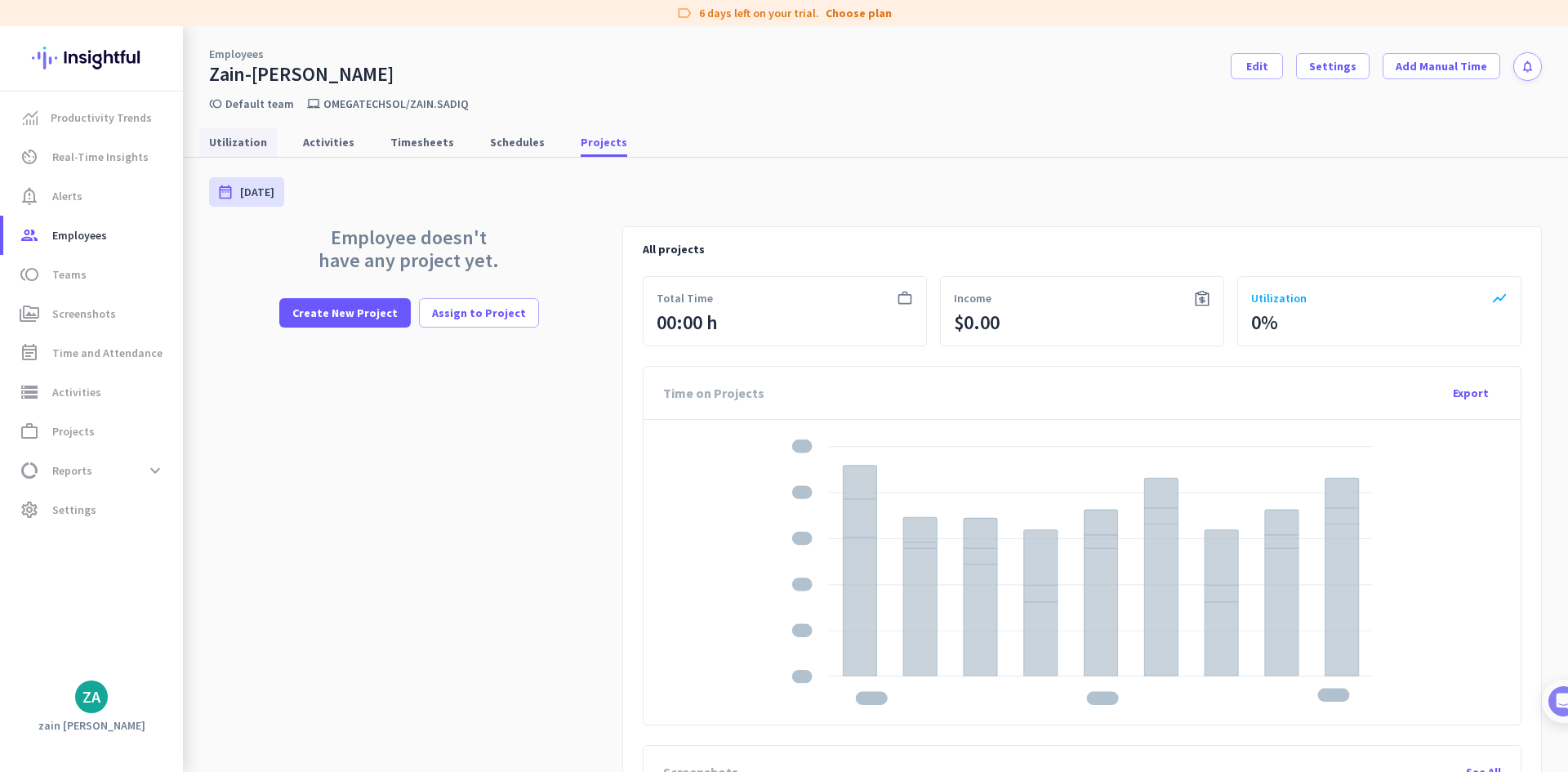
click at [224, 139] on span "Utilization" at bounding box center [237, 142] width 58 height 16
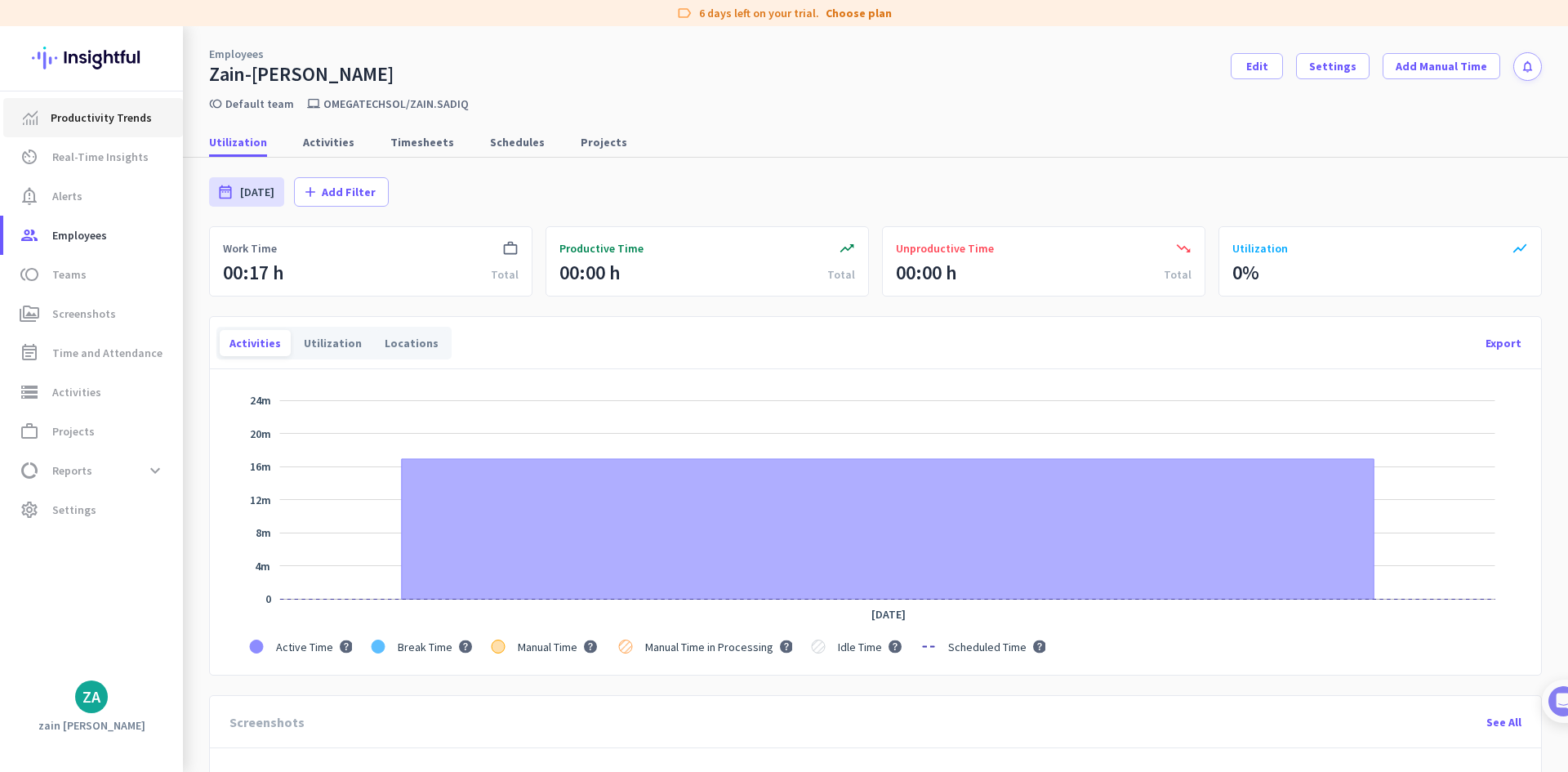
click at [73, 122] on span "Productivity Trends" at bounding box center [101, 118] width 101 height 20
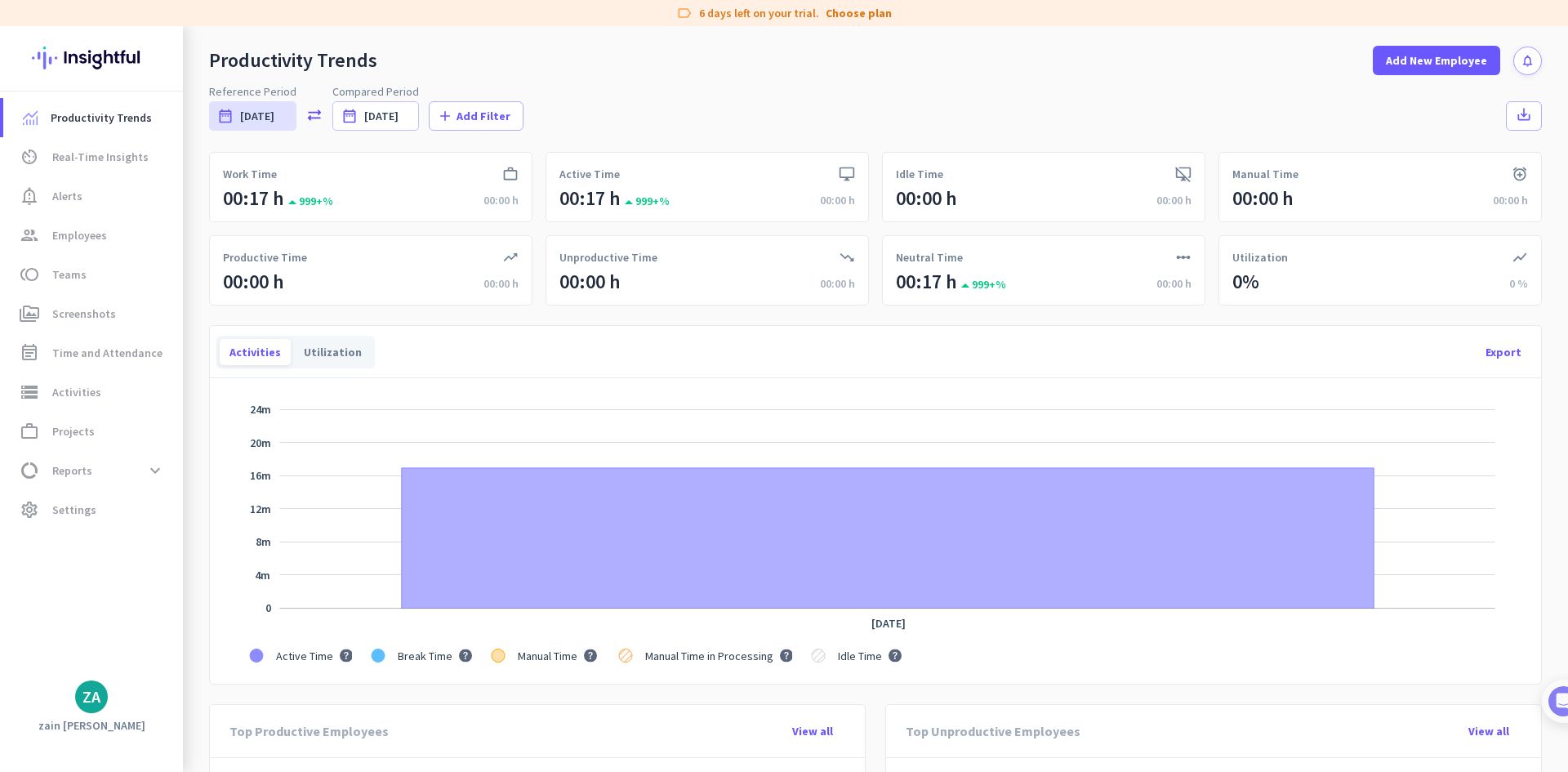
click at [1521, 59] on icon "notifications" at bounding box center [1528, 61] width 14 height 14
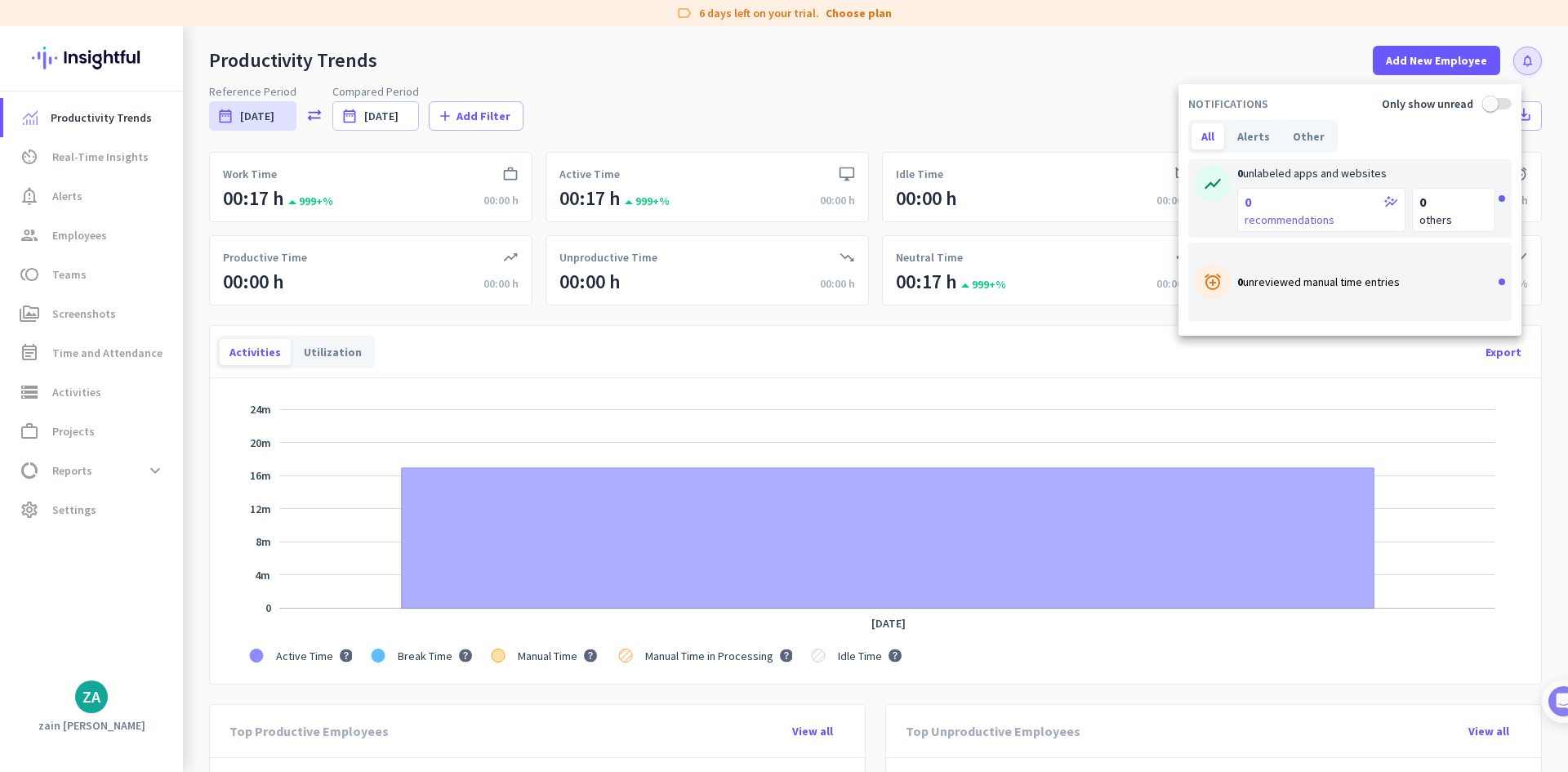
click at [1517, 59] on div at bounding box center [784, 386] width 1568 height 772
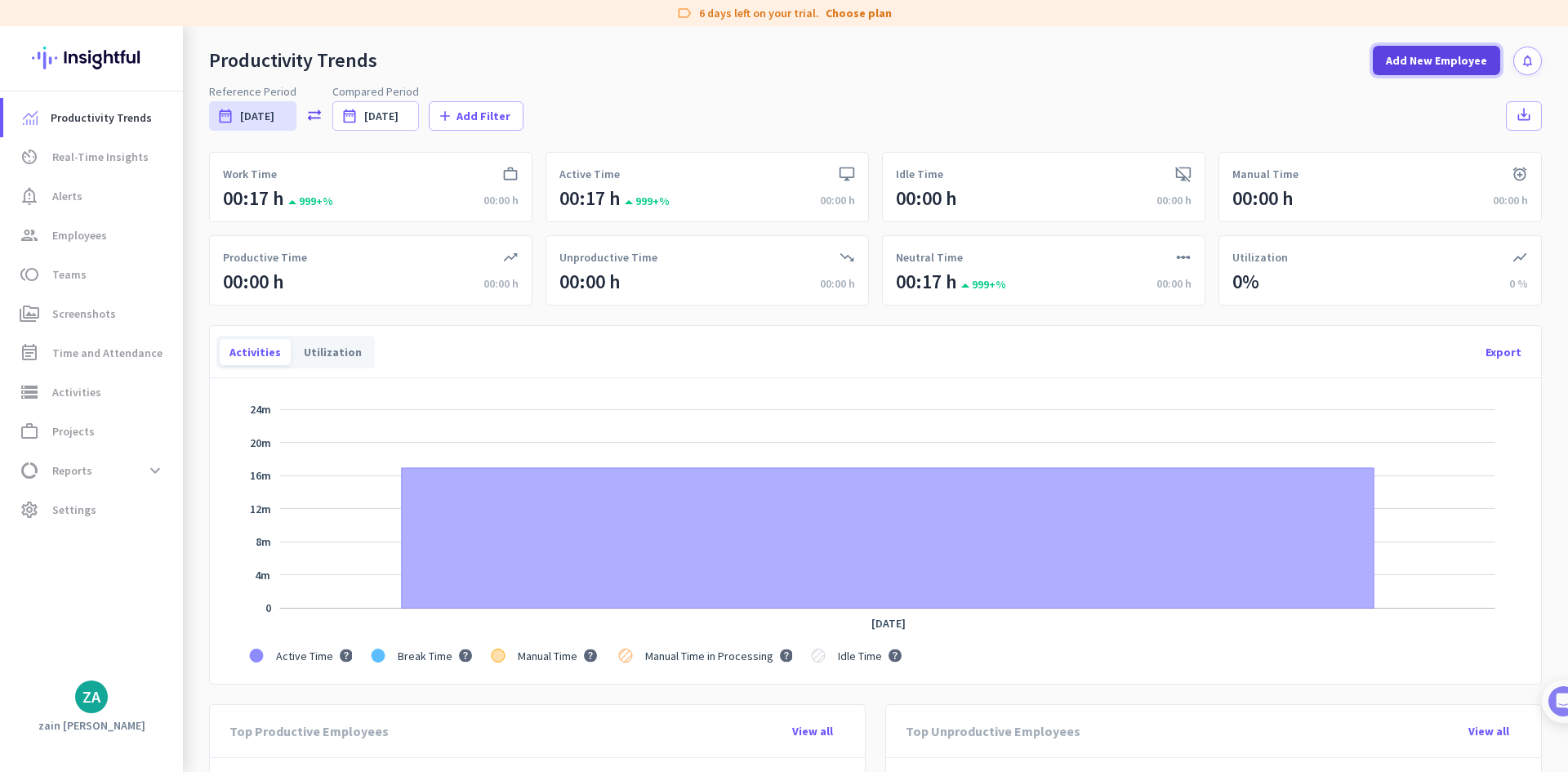
click at [1455, 61] on span "Add New Employee" at bounding box center [1436, 61] width 101 height 16
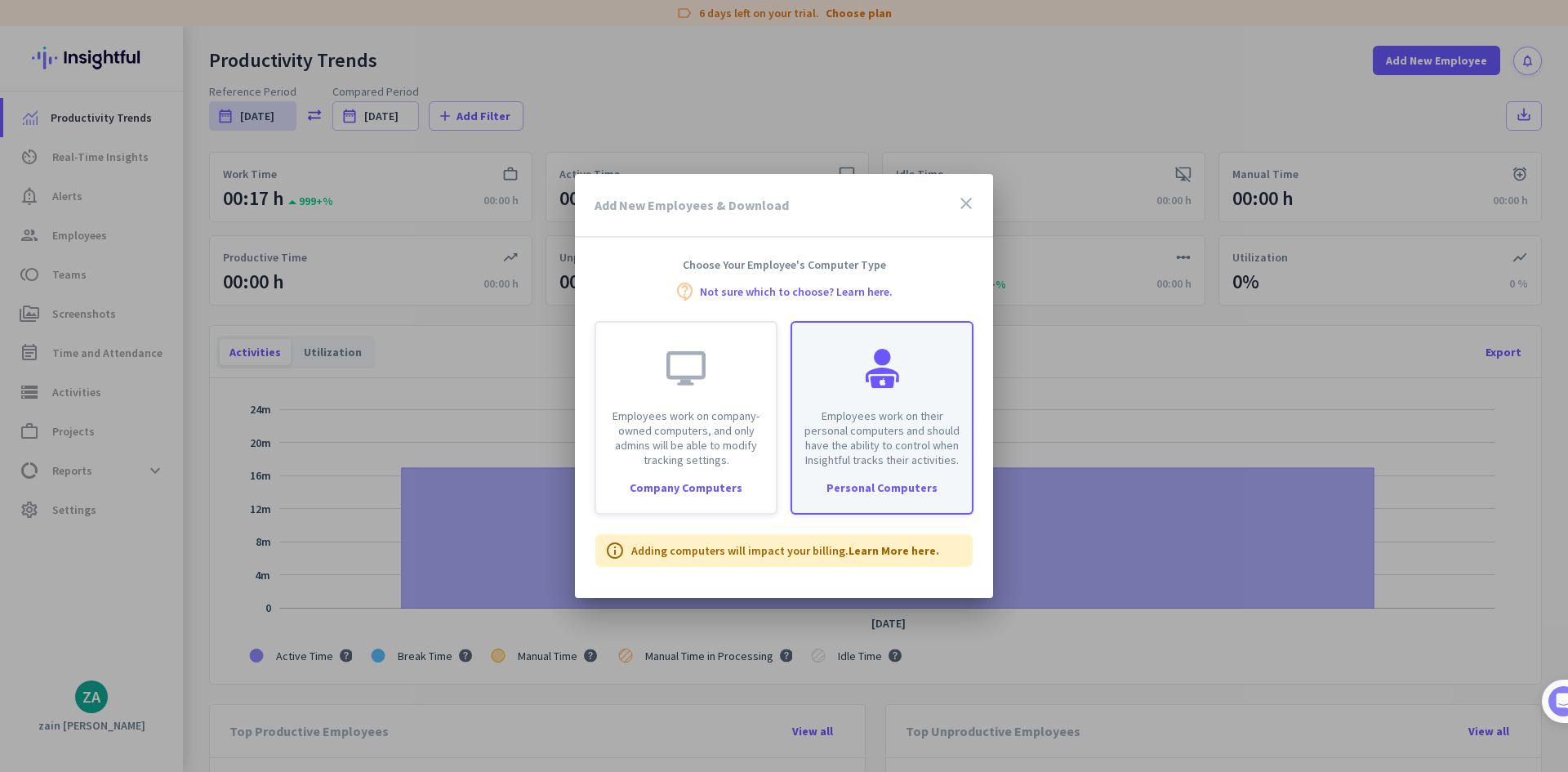
click at [918, 410] on p "Employees work on their personal computers and should have the ability to contr…" at bounding box center [881, 437] width 160 height 59
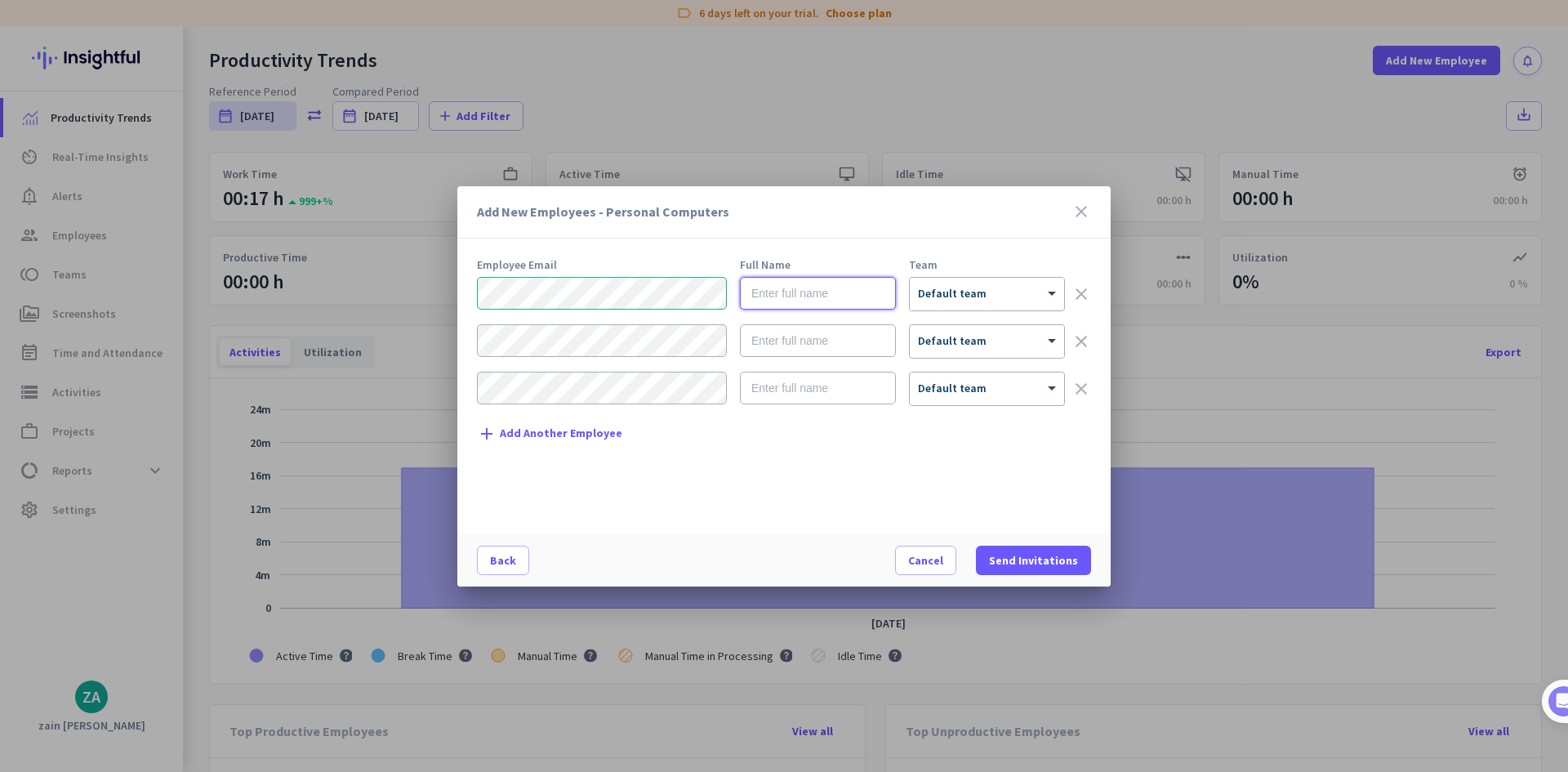
click at [829, 295] on input "text" at bounding box center [817, 293] width 156 height 33
type input "raza"
type input "[PERSON_NAME]"
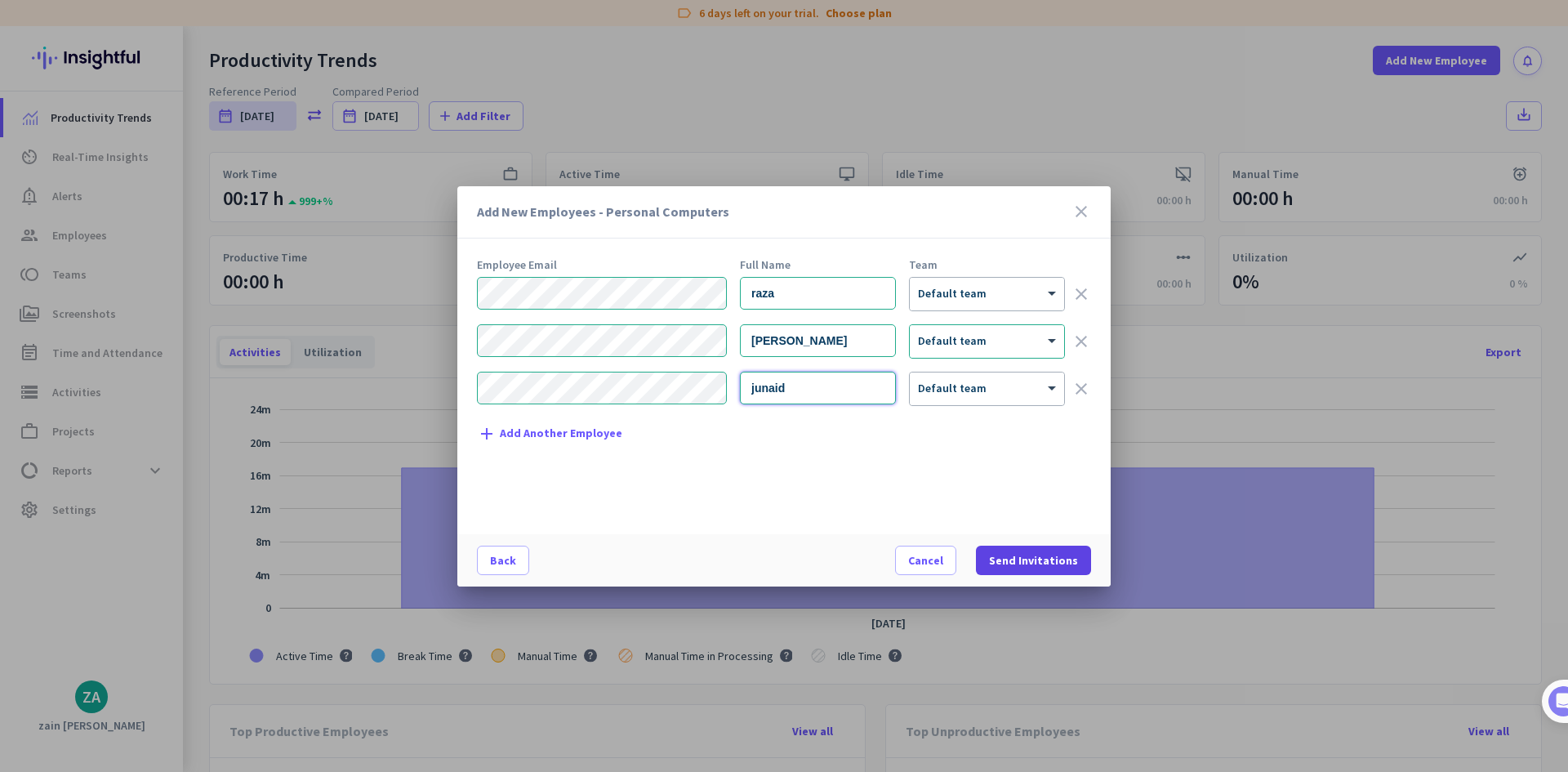
type input "junaid"
click at [1004, 558] on span "Send Invitations" at bounding box center [1033, 560] width 89 height 16
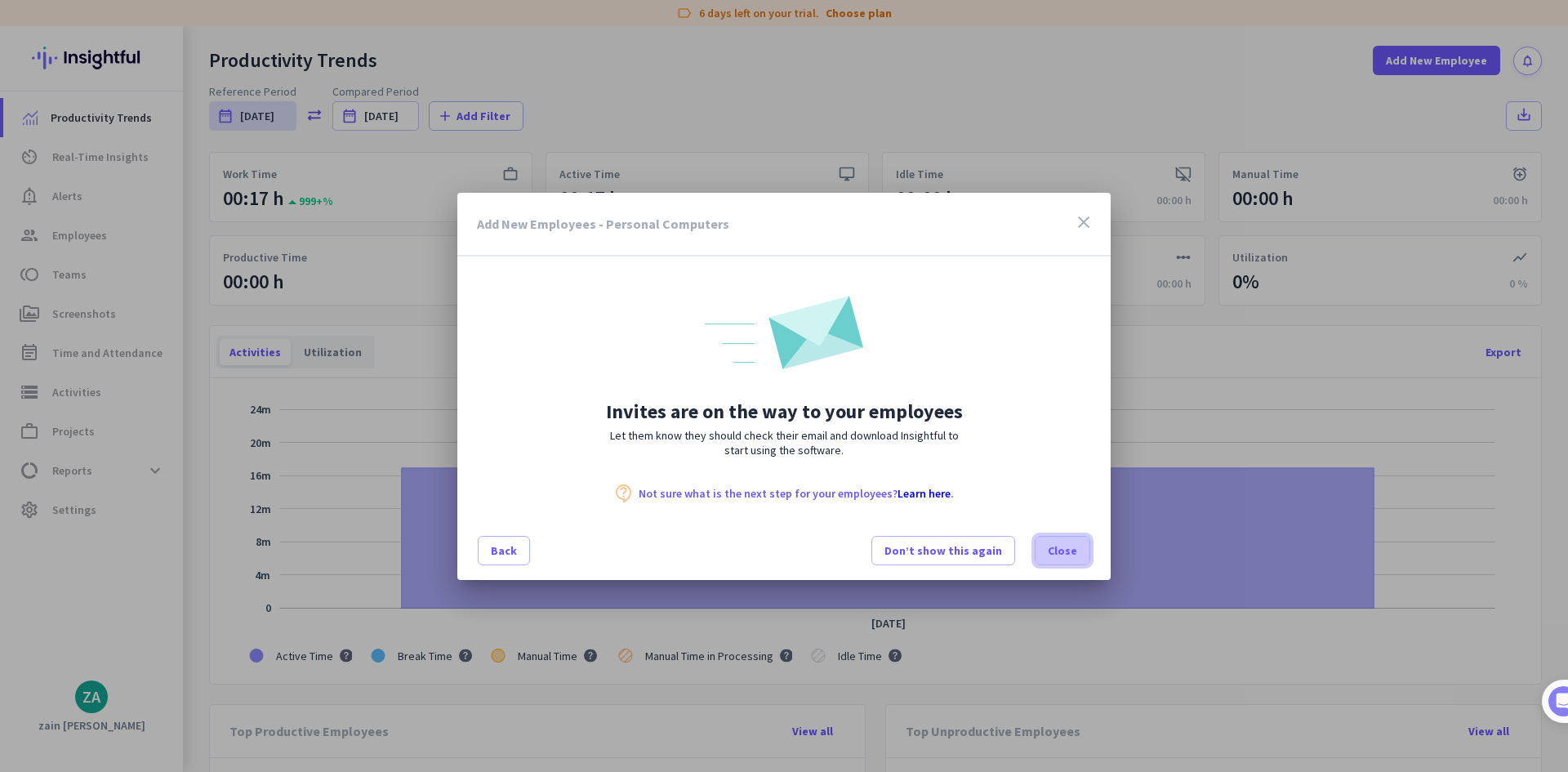
click at [1060, 544] on span "Close" at bounding box center [1062, 550] width 29 height 16
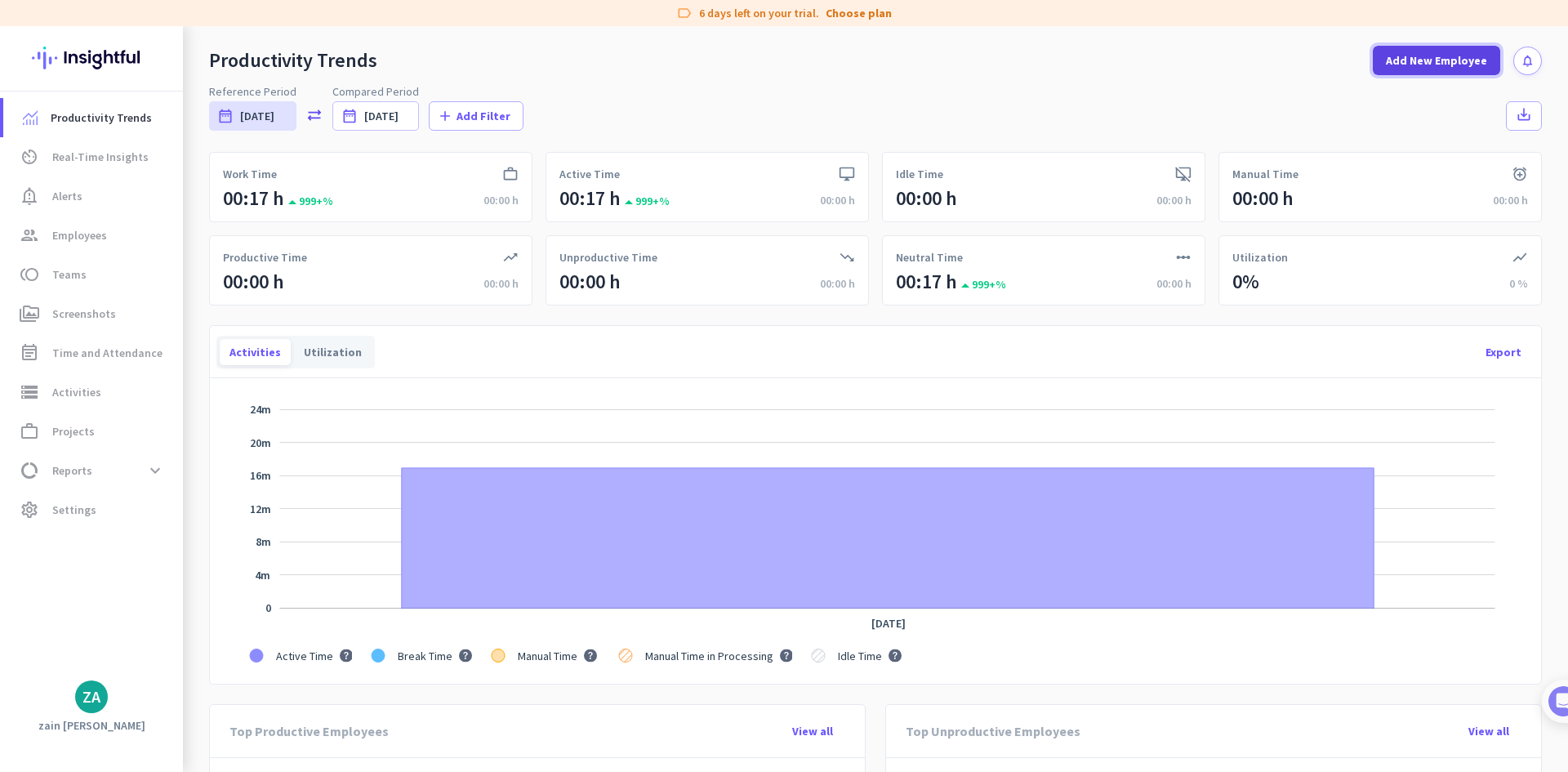
click at [1408, 72] on span at bounding box center [1436, 61] width 128 height 39
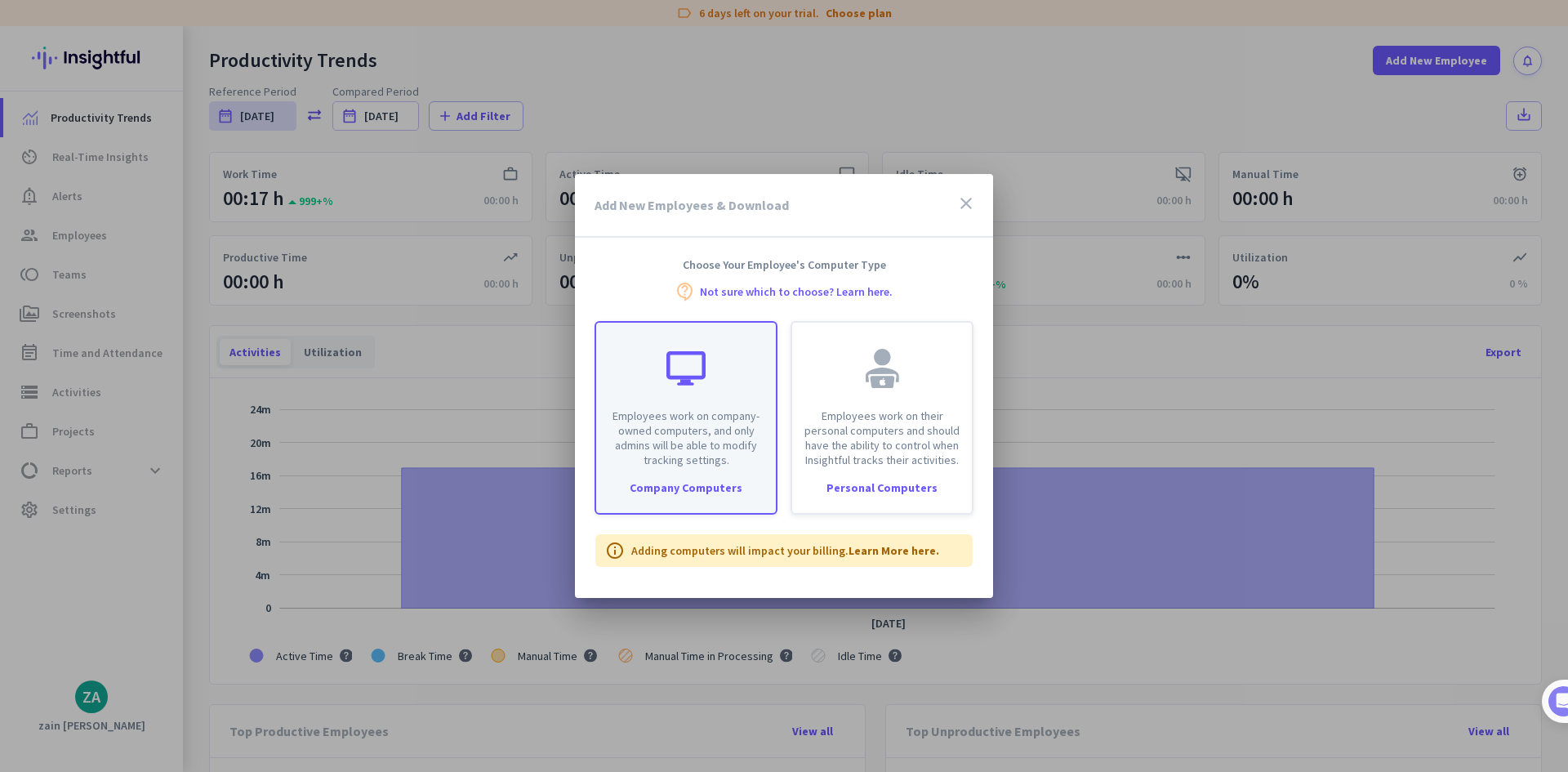
click at [677, 451] on p "Employees work on company-owned computers, and only admins will be able to modi…" at bounding box center [685, 437] width 160 height 59
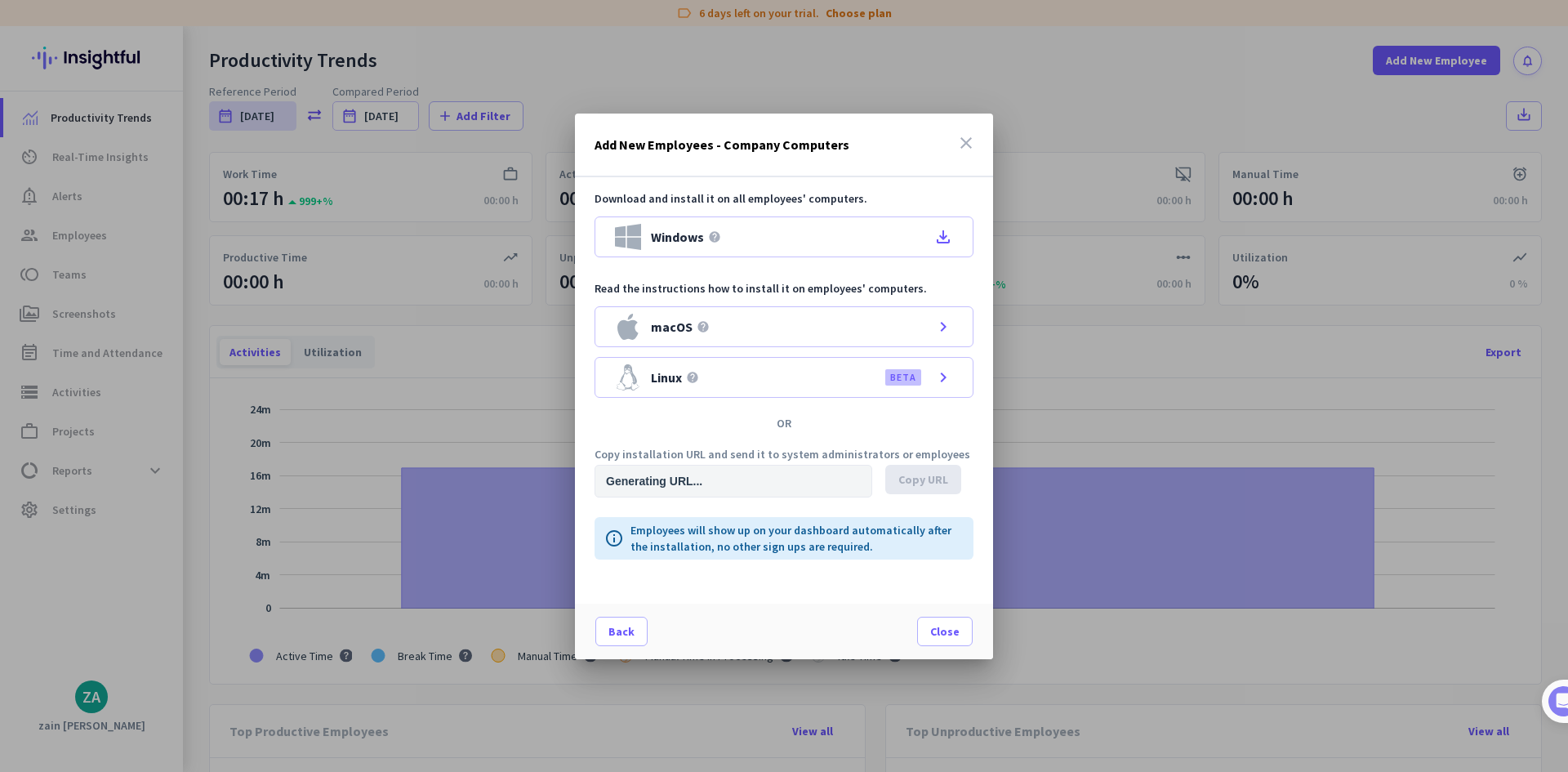
type input "[URL][DOMAIN_NAME]"
click at [945, 313] on div "macOS help chevron_right" at bounding box center [784, 327] width 379 height 41
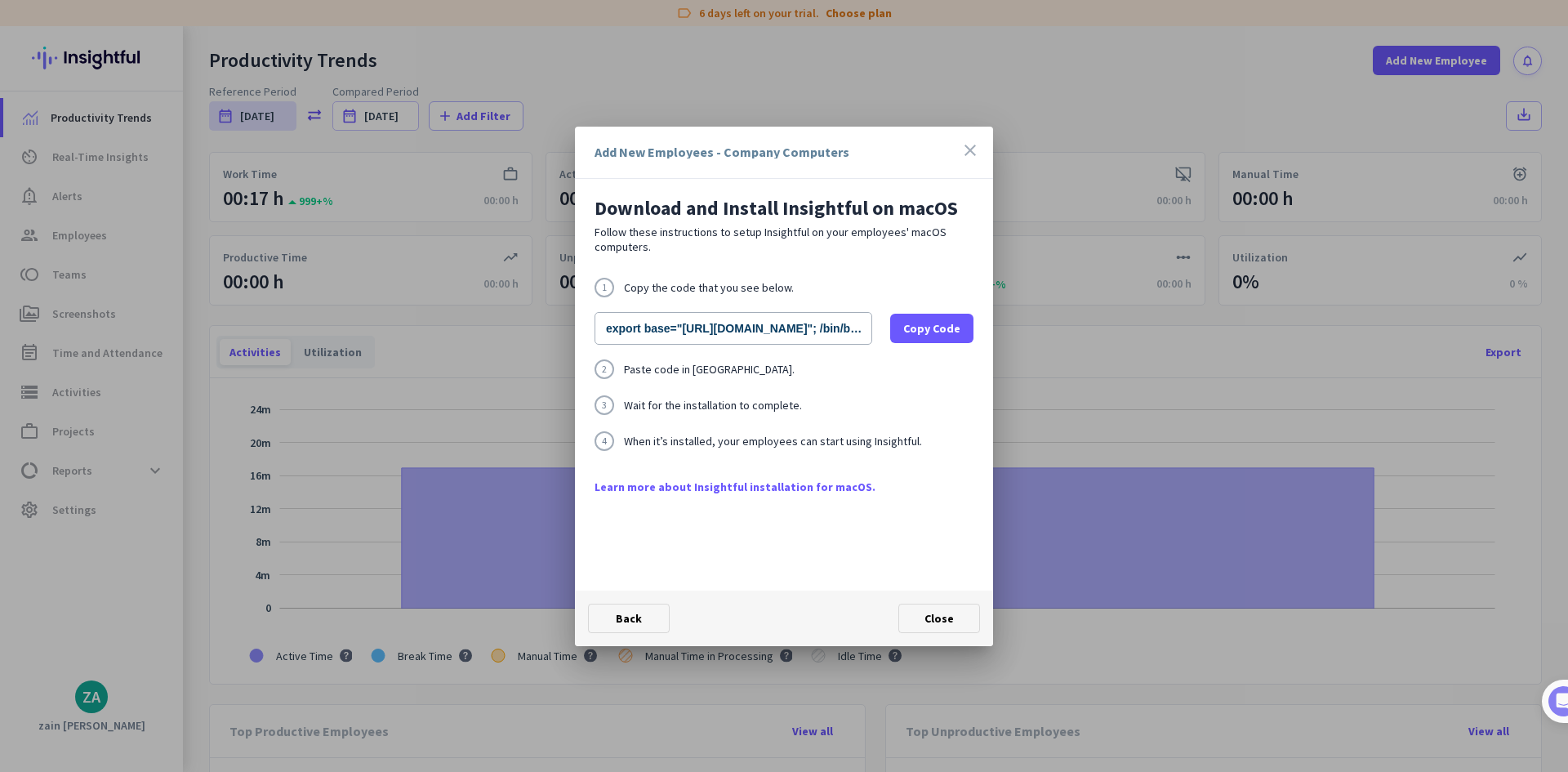
click at [977, 139] on div "Add New Employees - Company Computers close" at bounding box center [784, 153] width 418 height 53
click at [969, 149] on icon "close" at bounding box center [970, 150] width 20 height 20
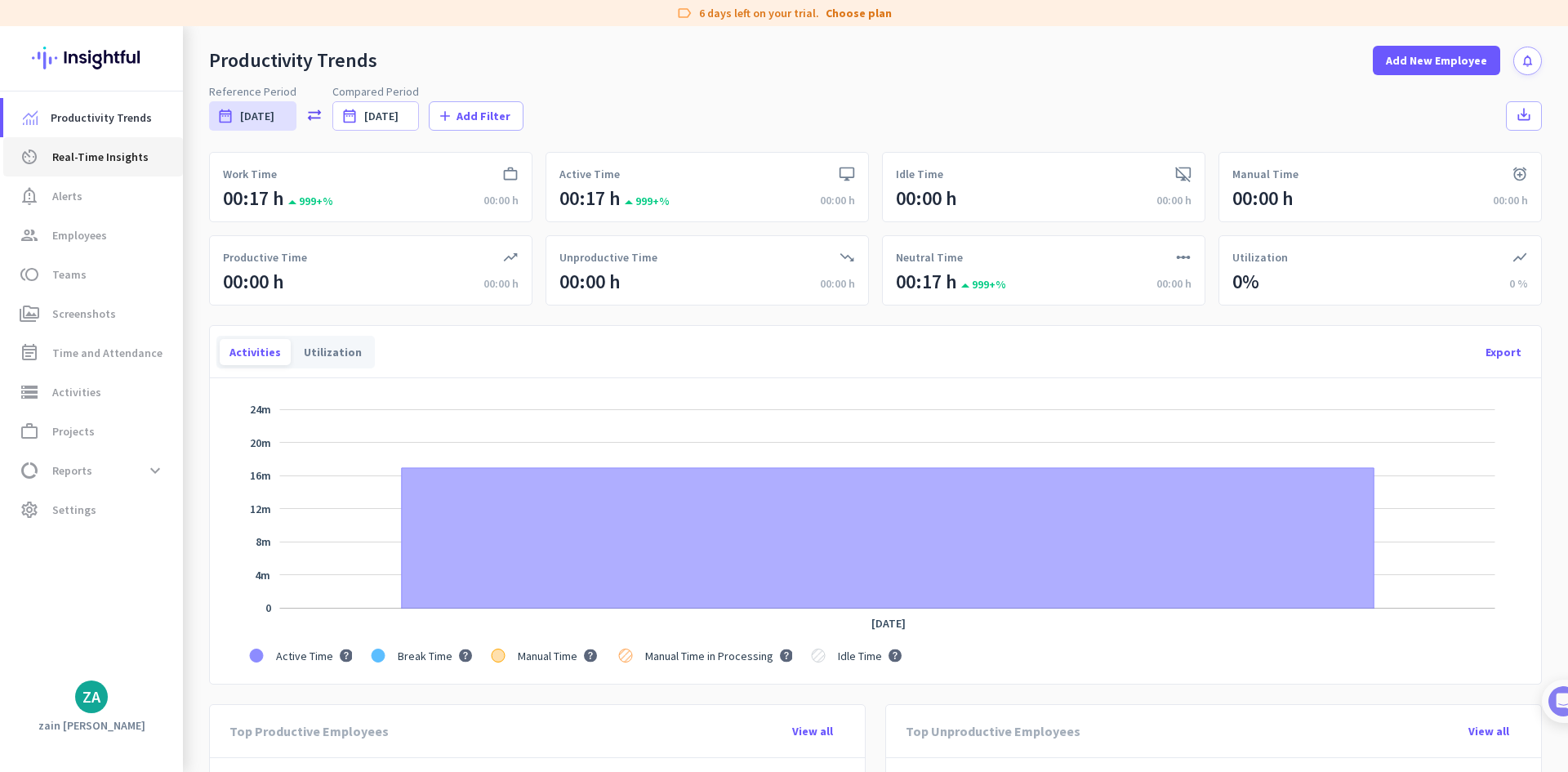
click at [111, 168] on link "av_timer Real-Time Insights" at bounding box center [93, 157] width 179 height 39
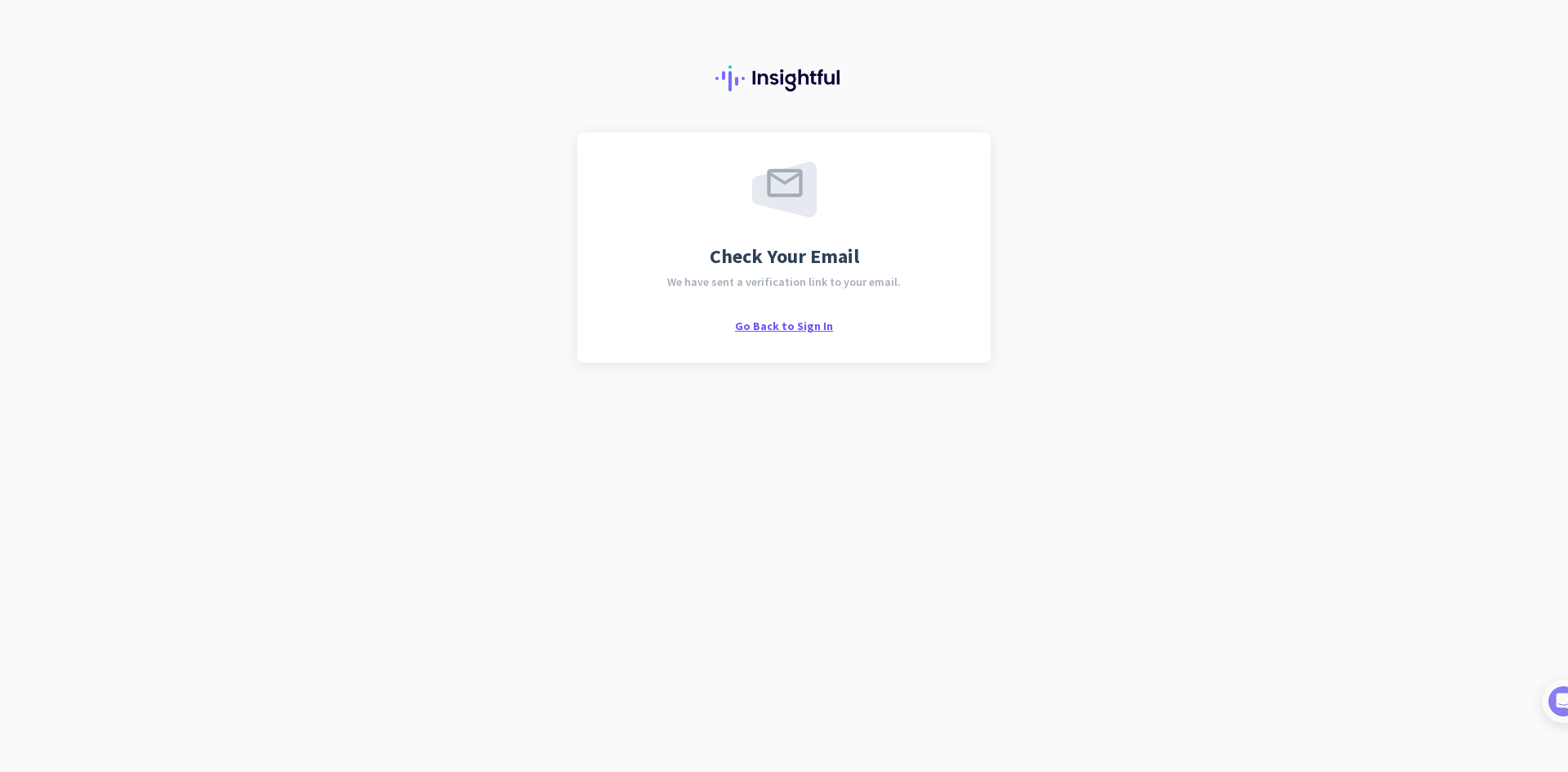
click at [776, 328] on span "Go Back to Sign In" at bounding box center [784, 326] width 98 height 14
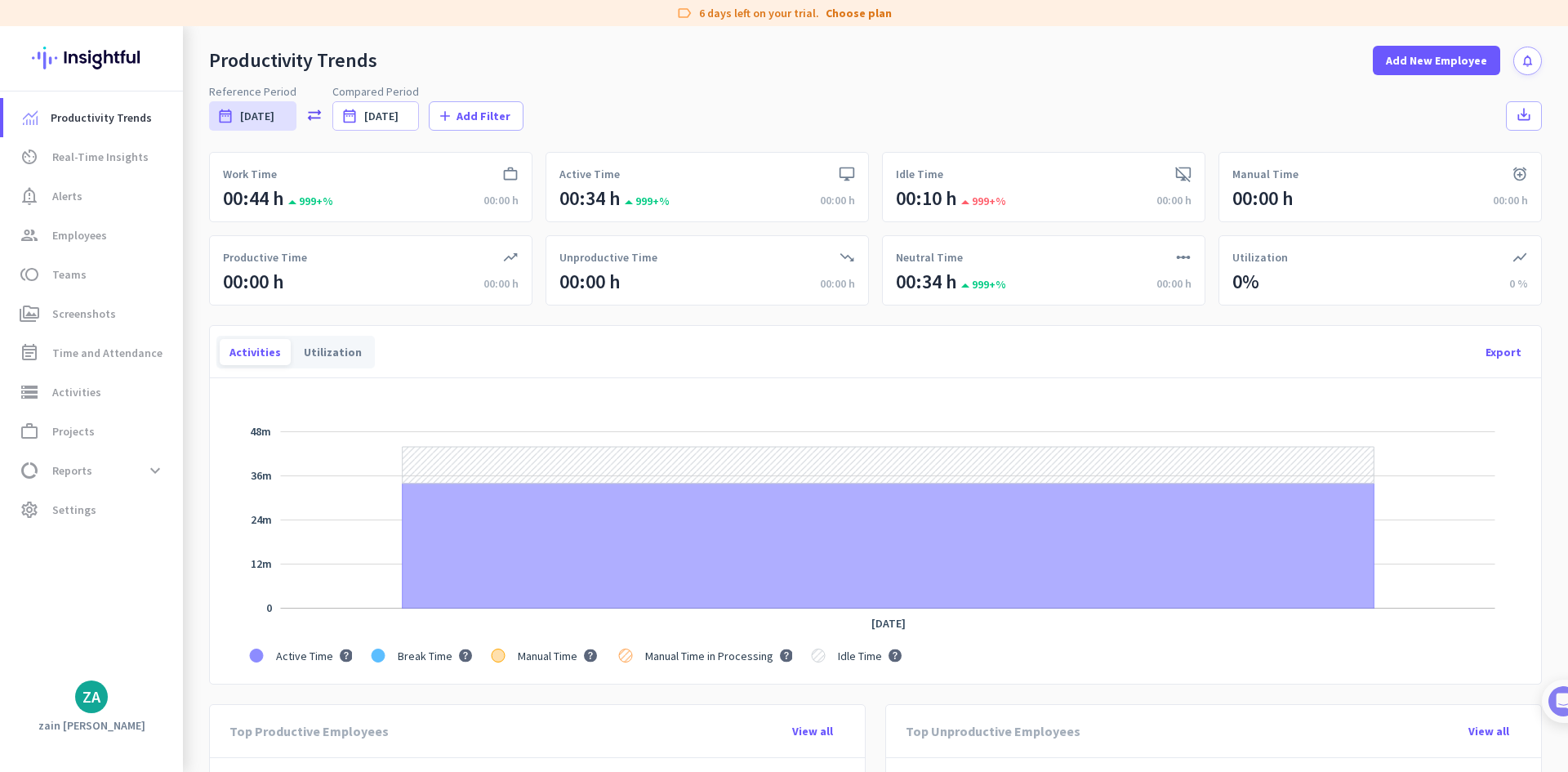
click at [87, 53] on img at bounding box center [92, 57] width 120 height 63
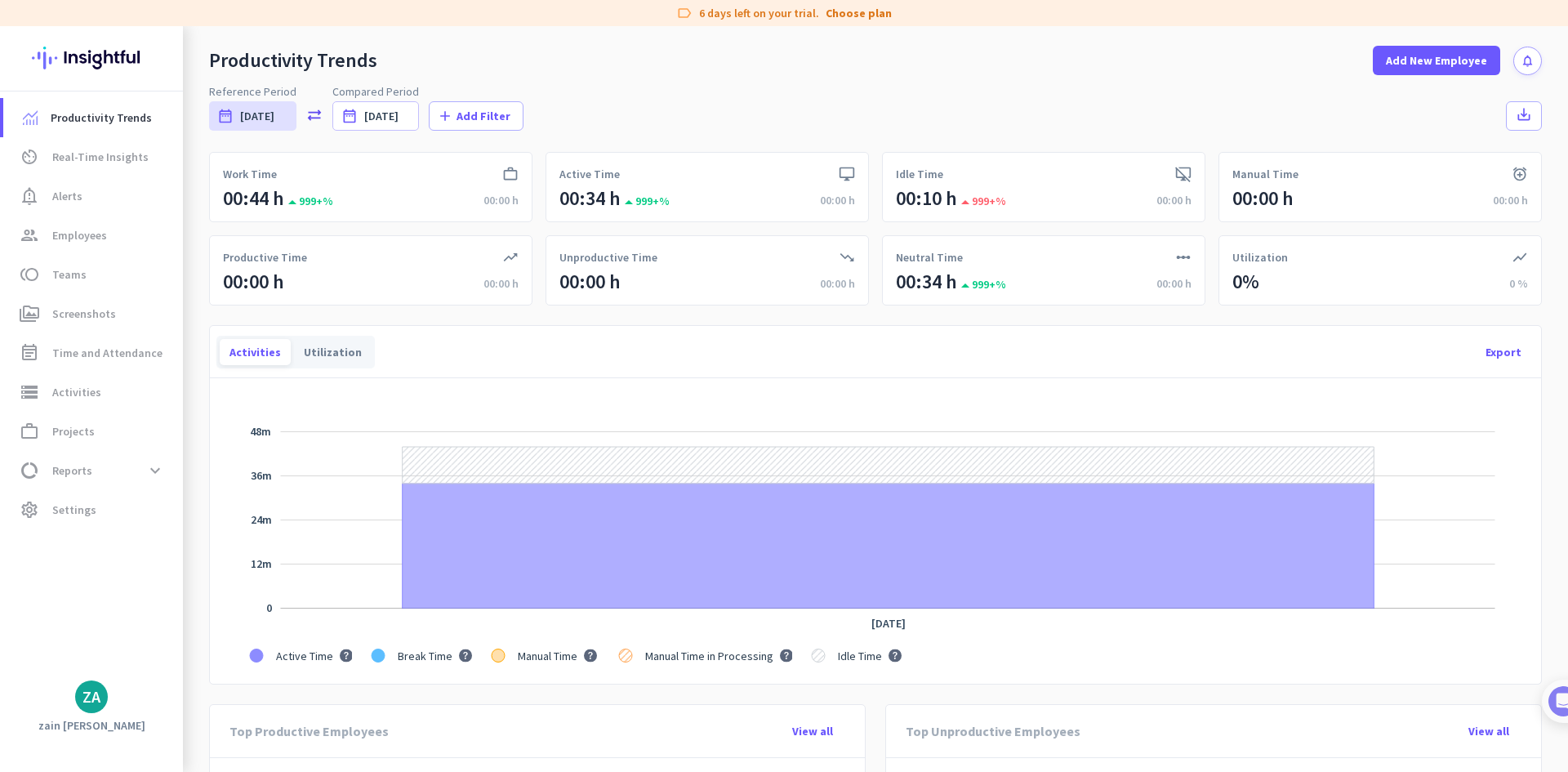
click at [87, 53] on img at bounding box center [92, 57] width 120 height 63
click at [82, 700] on div "ZA" at bounding box center [91, 696] width 18 height 16
click at [193, 567] on span "Personal Settings" at bounding box center [178, 577] width 125 height 29
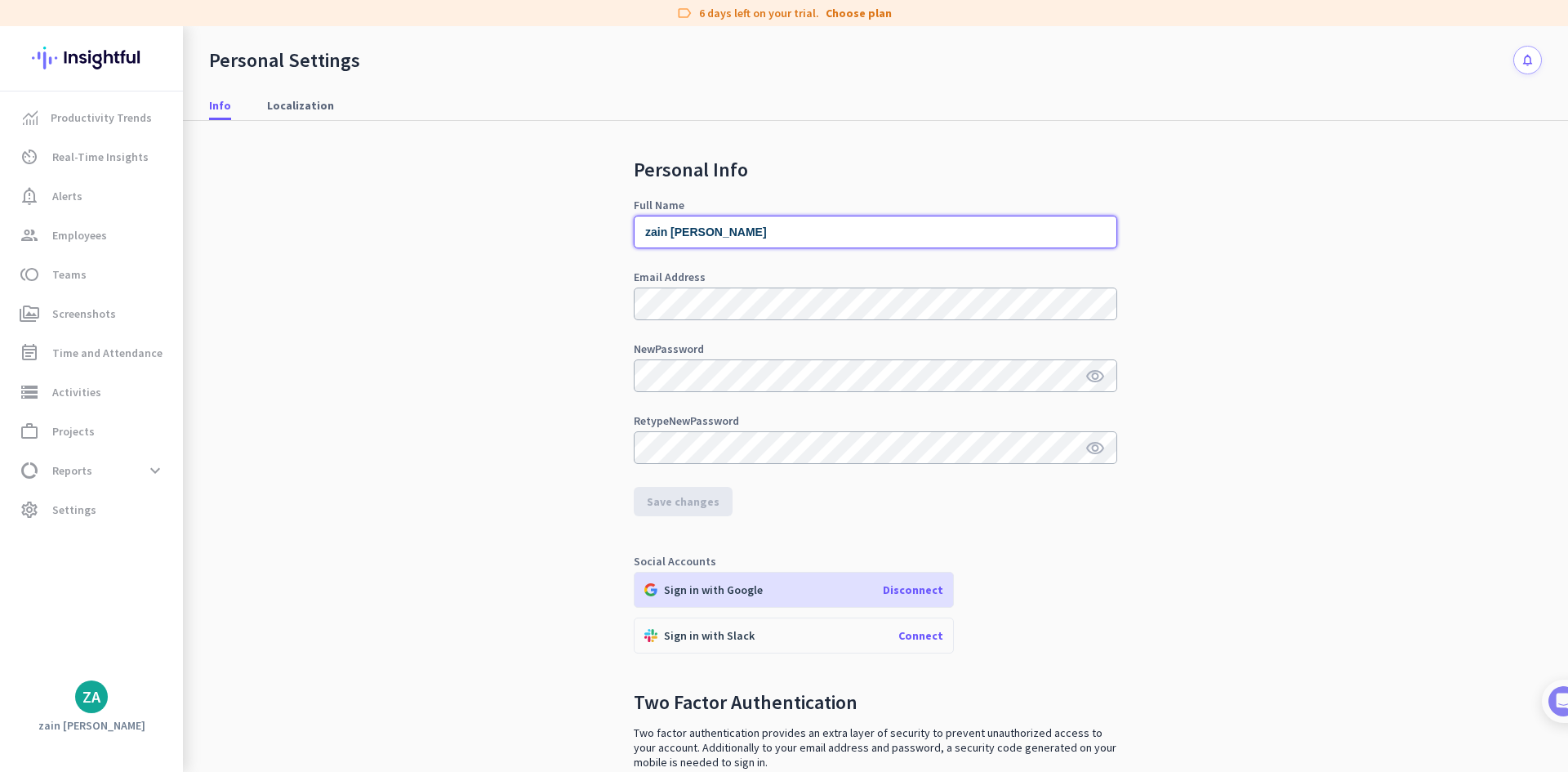
click at [663, 233] on input "zain [PERSON_NAME]" at bounding box center [875, 232] width 484 height 33
type input "zain ul abdin"
click at [671, 500] on span "Save changes" at bounding box center [683, 502] width 72 height 16
